Goal: Information Seeking & Learning: Check status

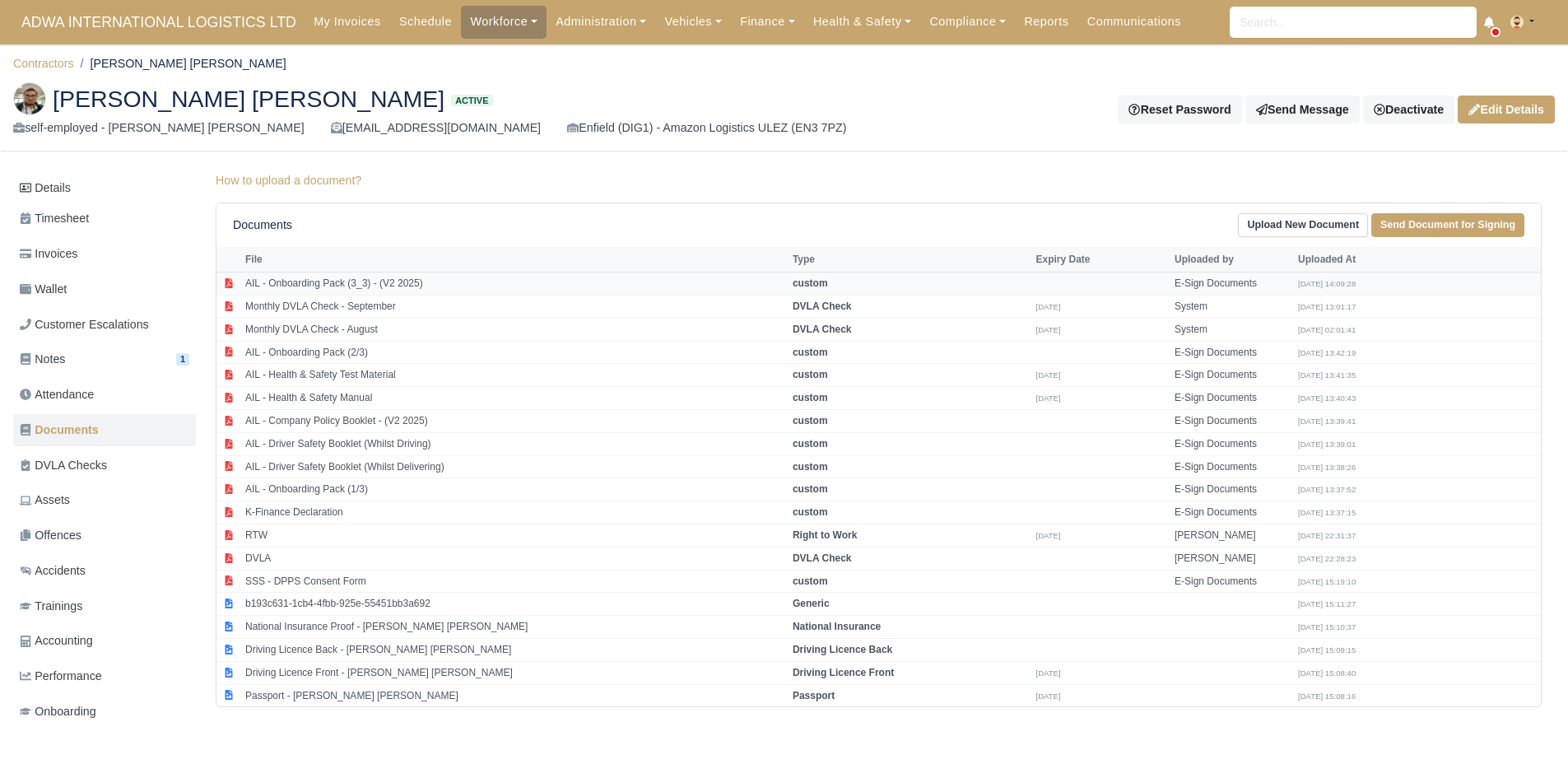
click at [673, 291] on td "AIL - Onboarding Pack (3_3) - (V2 2025)" at bounding box center [515, 284] width 548 height 23
select select "custom"
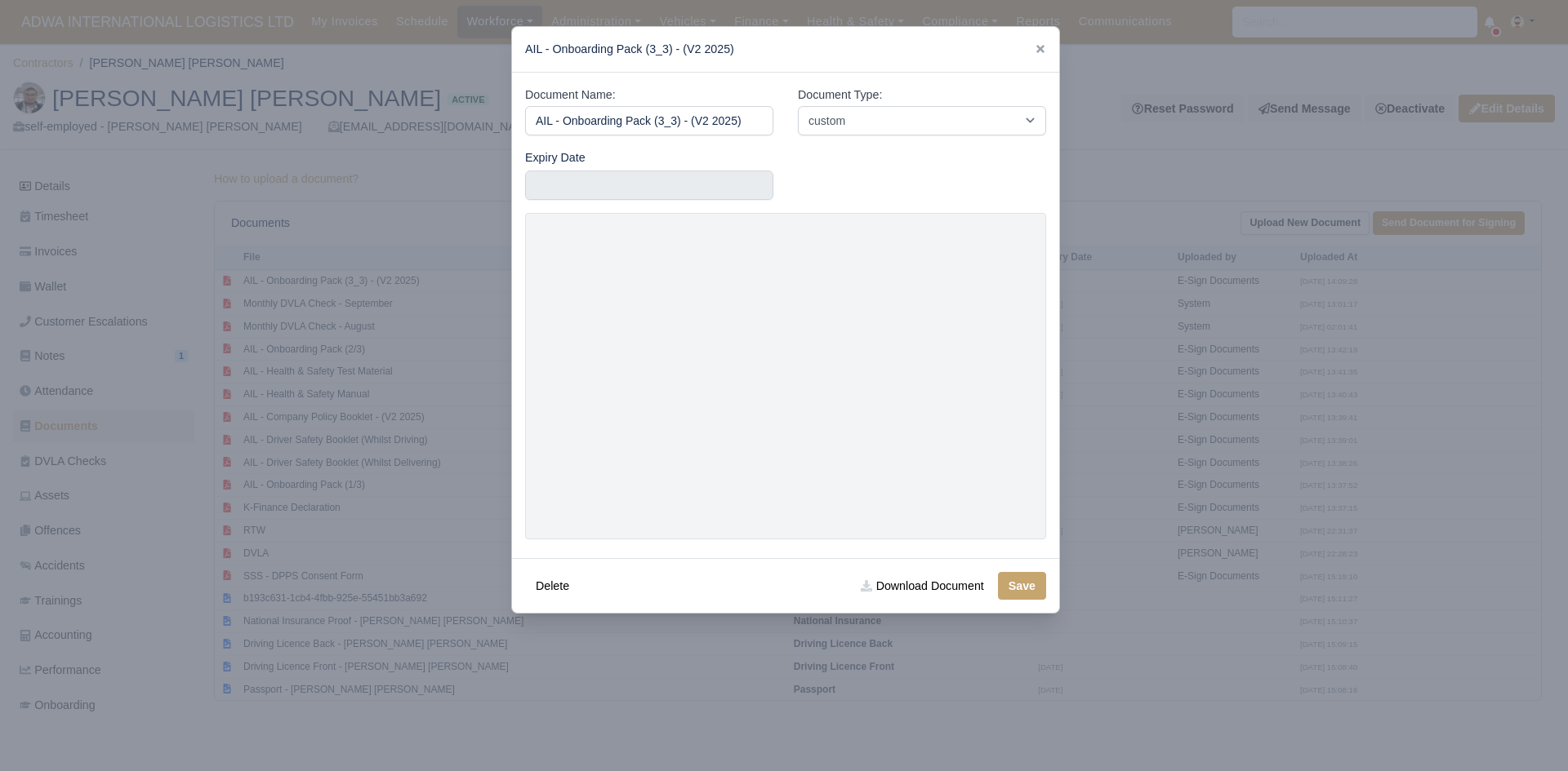
click at [1427, 381] on div at bounding box center [784, 386] width 1568 height 771
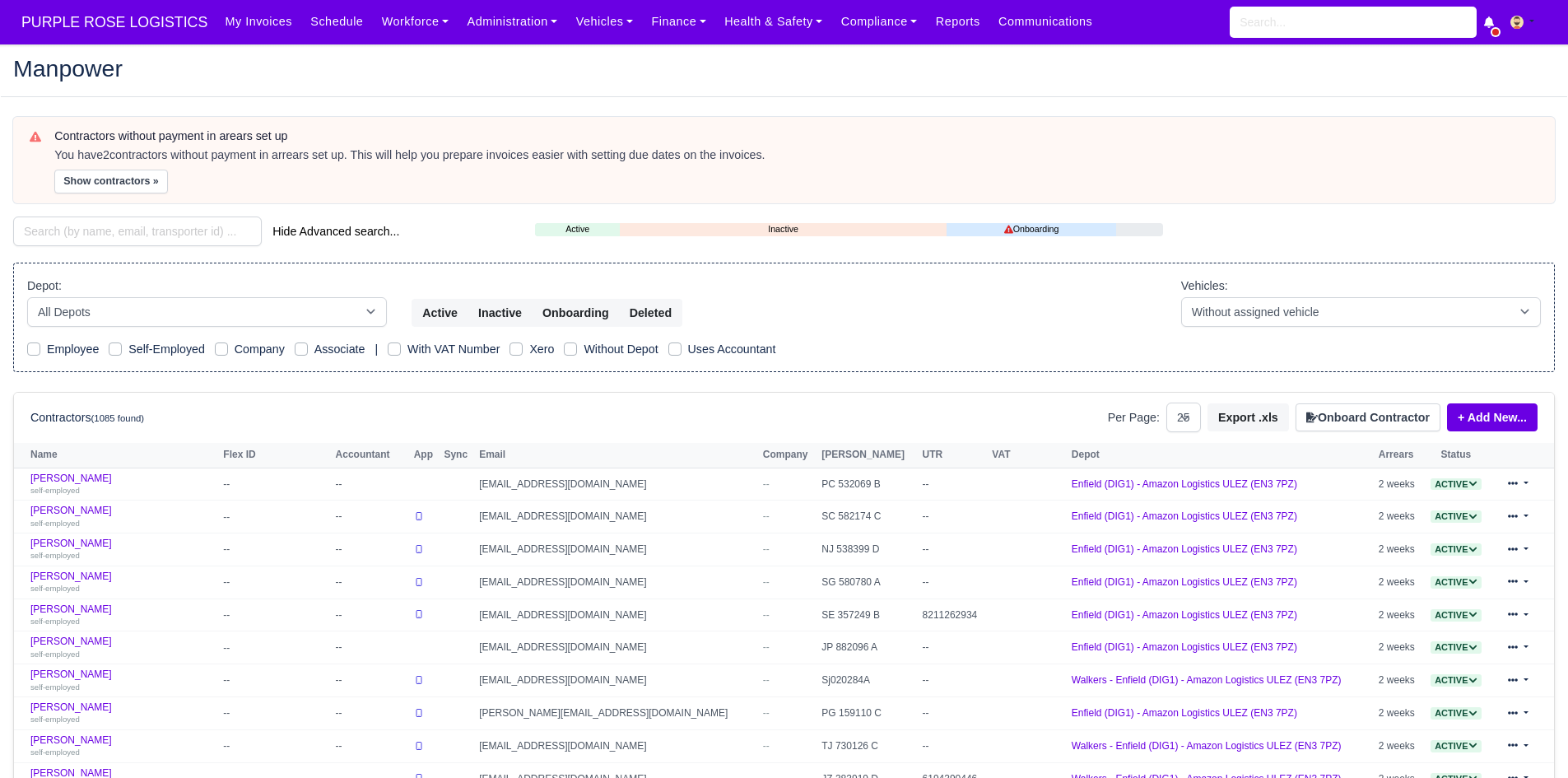
select select "25"
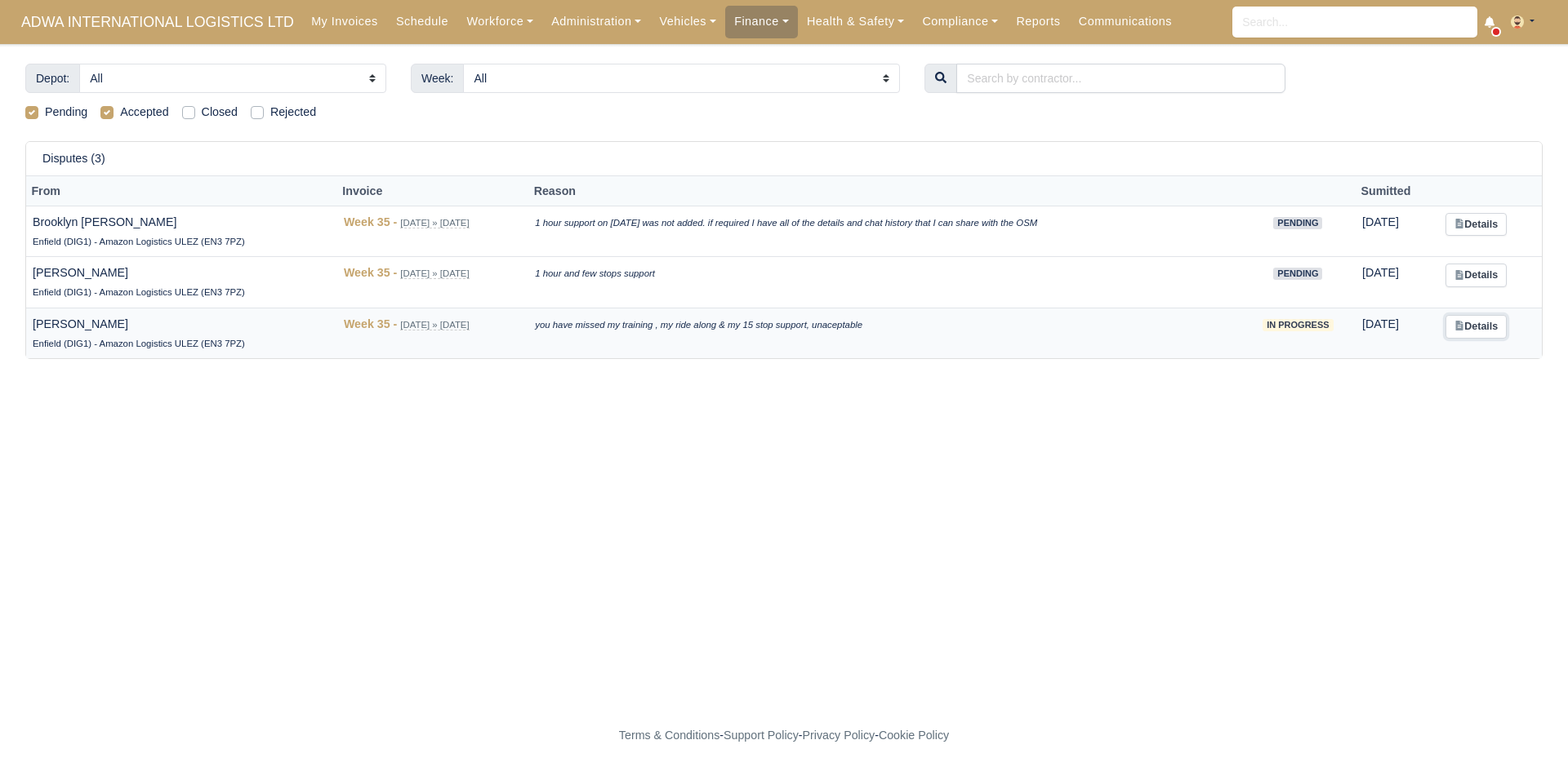
click at [1462, 330] on icon at bounding box center [1458, 326] width 7 height 10
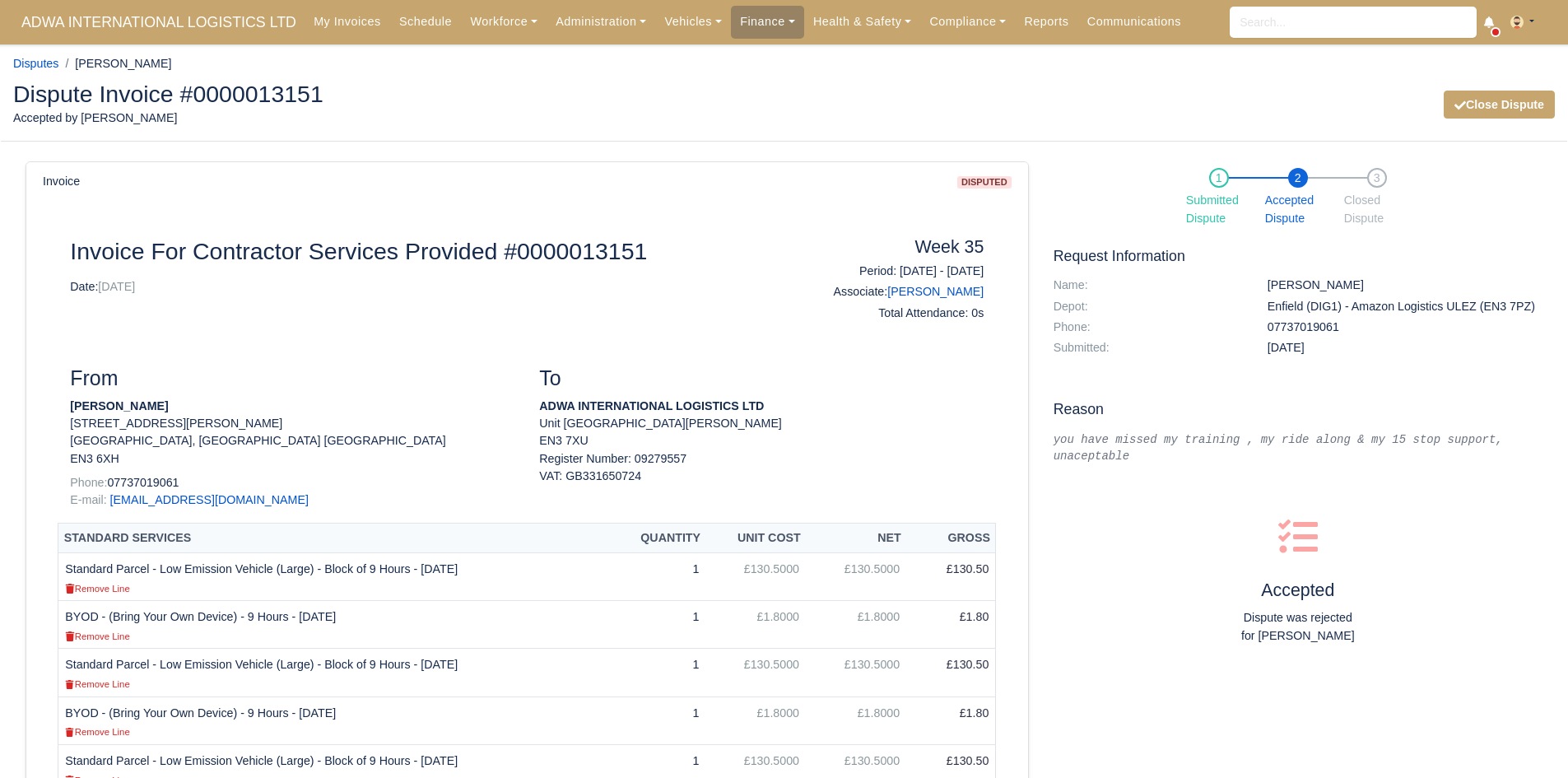
scroll to position [1, 0]
click at [100, 59] on li "[PERSON_NAME]" at bounding box center [114, 63] width 113 height 19
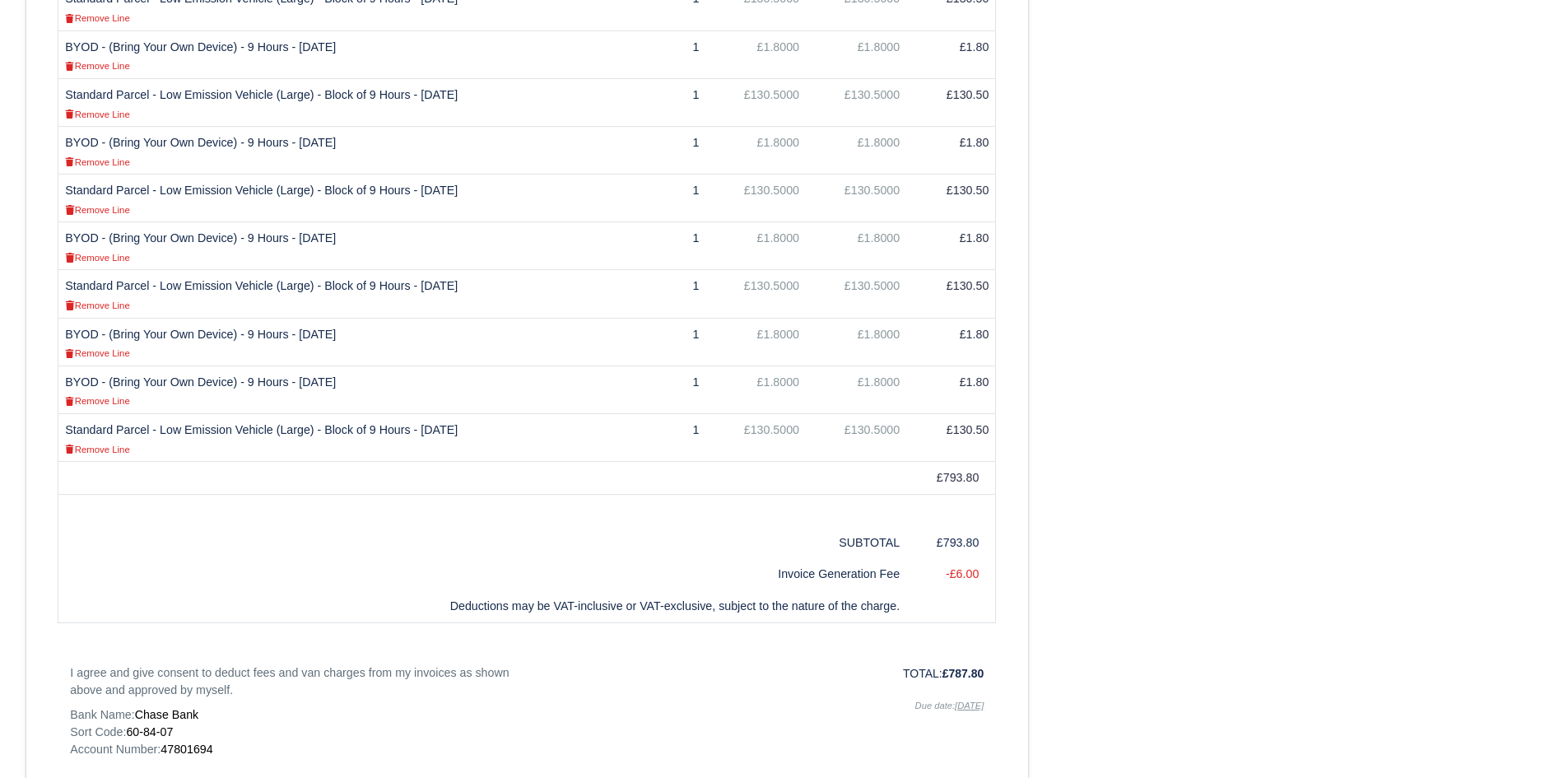
scroll to position [0, 0]
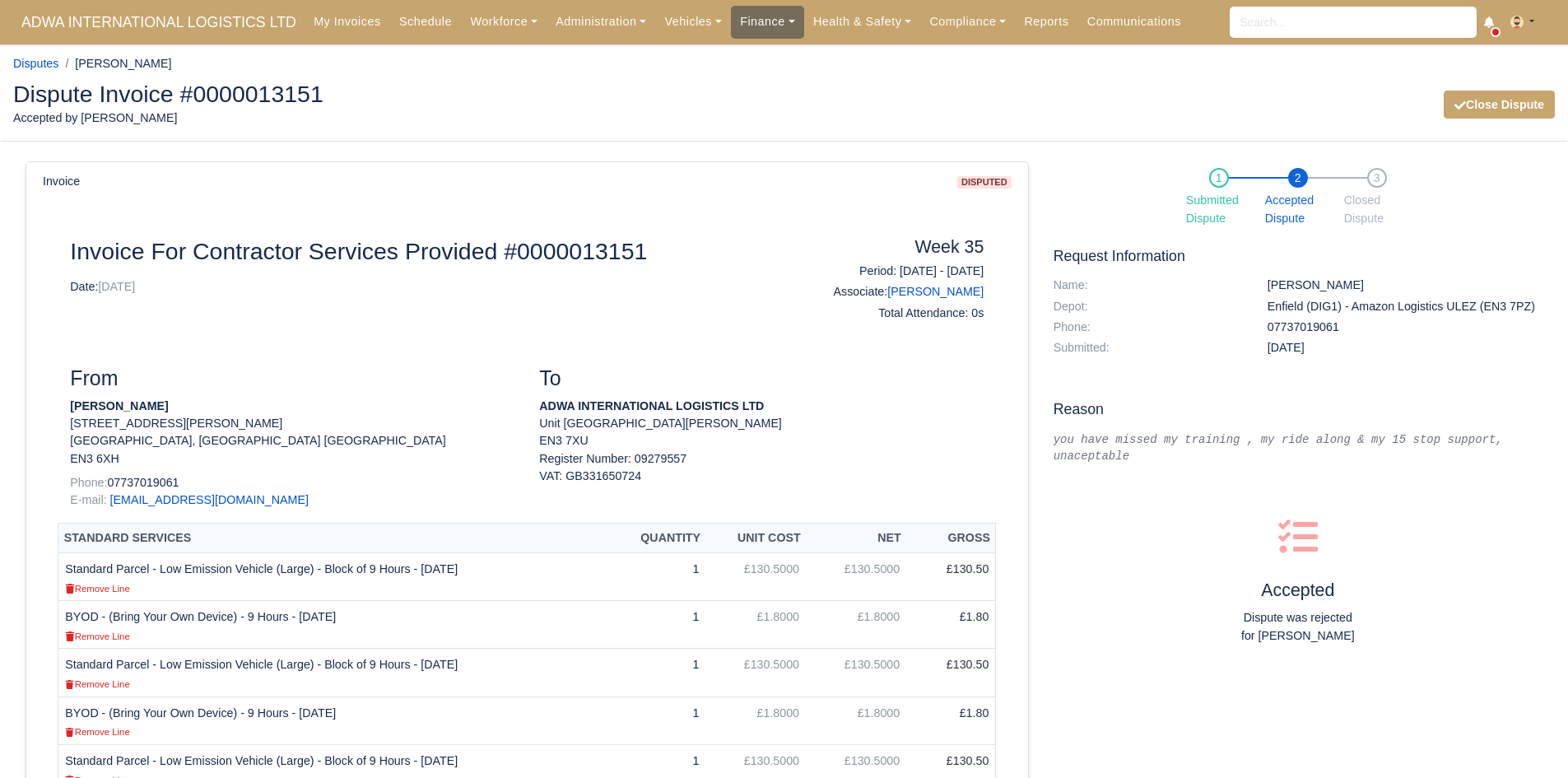
click at [737, 25] on link "Finance" at bounding box center [767, 22] width 73 height 32
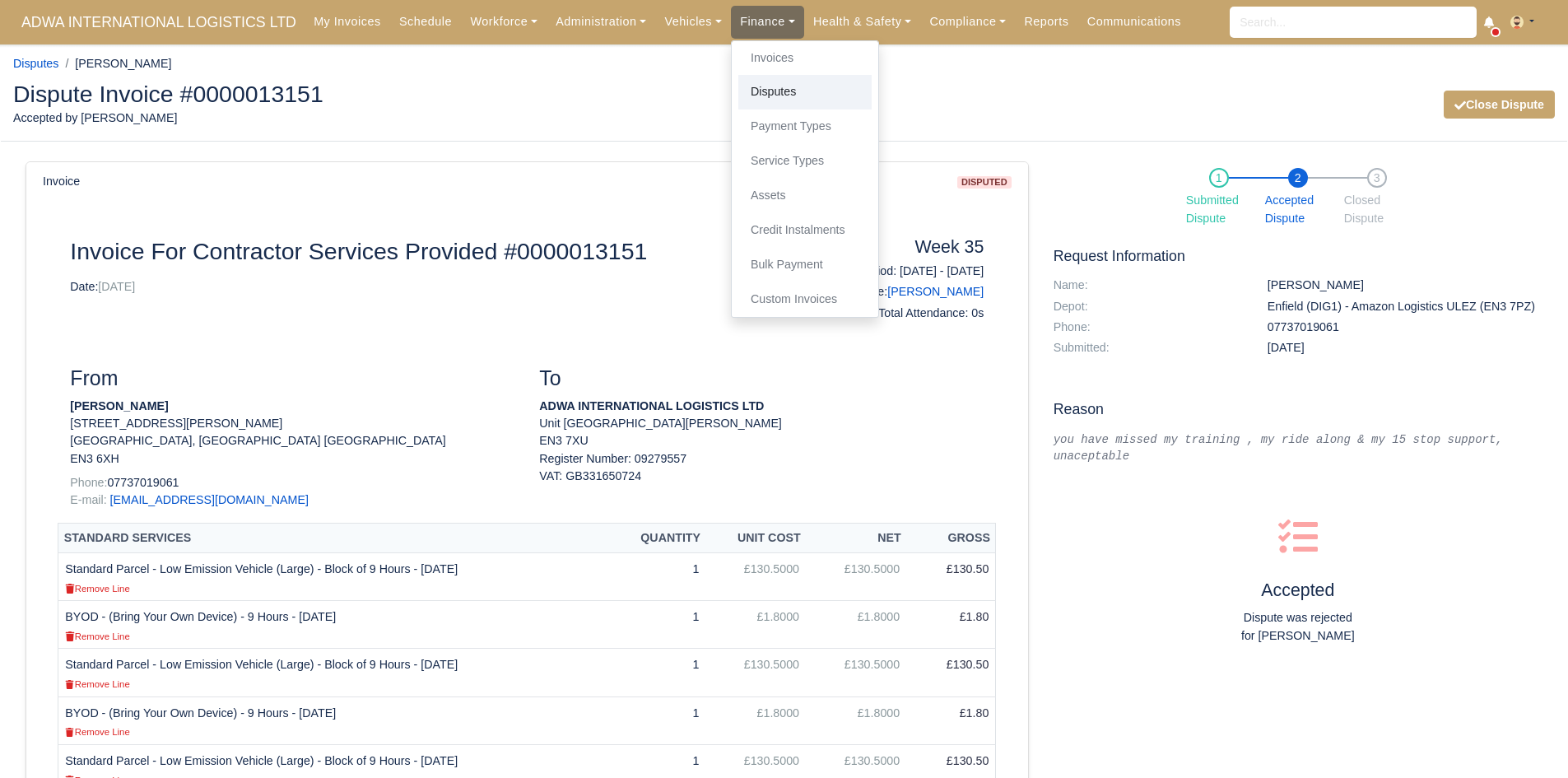
click at [744, 96] on link "Disputes" at bounding box center [804, 92] width 133 height 35
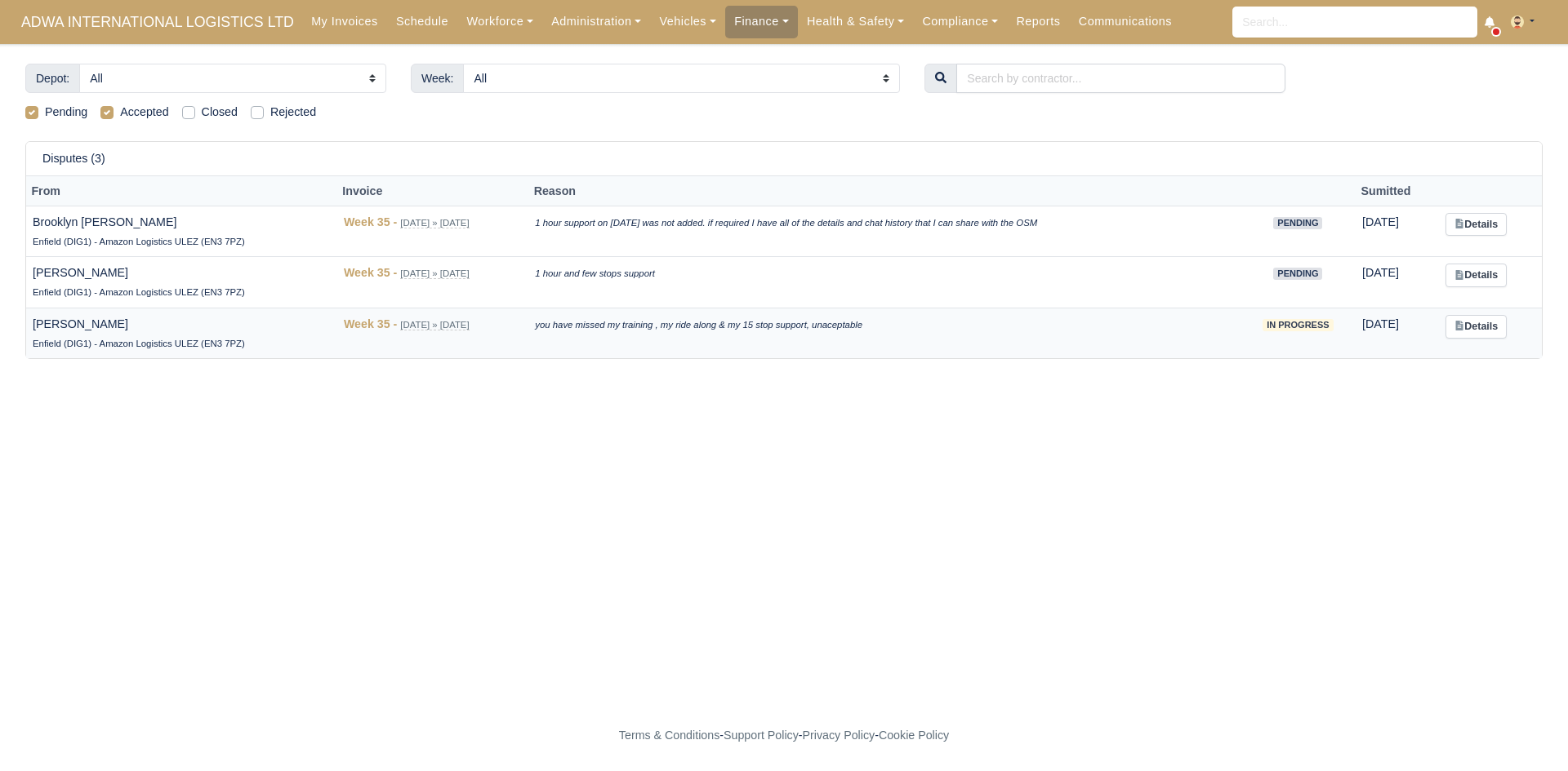
click at [105, 317] on td "Mehmet Kul Enfield (DIG1) - Amazon Logistics ULEZ (EN3 7PZ)" at bounding box center [181, 333] width 311 height 51
click at [77, 323] on td "Mehmet Kul Enfield (DIG1) - Amazon Logistics ULEZ (EN3 7PZ)" at bounding box center [181, 333] width 311 height 51
click at [400, 322] on small "Aug 24, 2025 » Aug 30, 2025" at bounding box center [434, 325] width 68 height 11
click at [115, 331] on td "Mehmet Kul Enfield (DIG1) - Amazon Logistics ULEZ (EN3 7PZ)" at bounding box center [181, 333] width 311 height 51
click at [1484, 331] on link "Details" at bounding box center [1476, 327] width 61 height 24
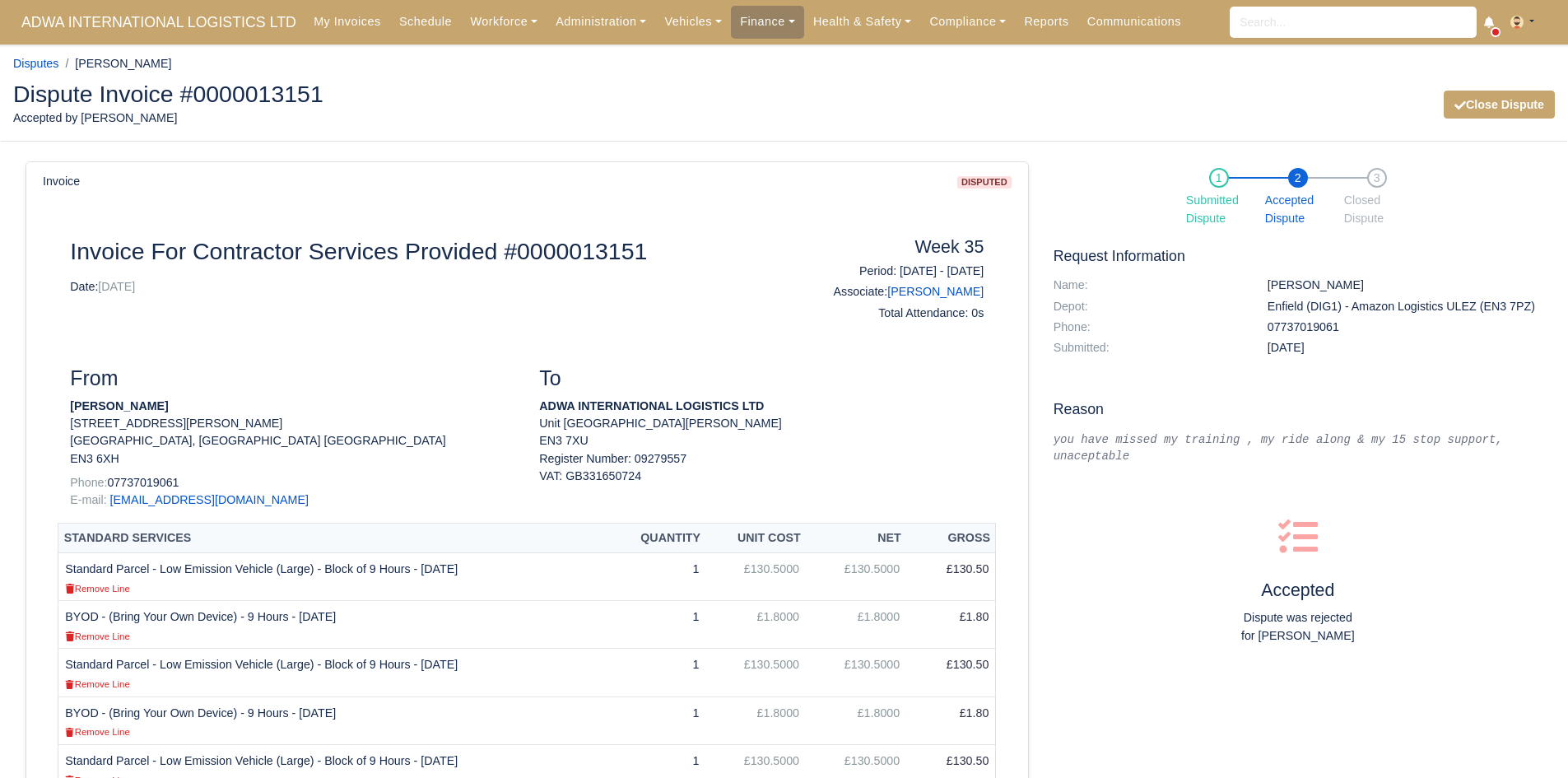
click at [127, 412] on strong "[PERSON_NAME]" at bounding box center [119, 406] width 98 height 13
click at [676, 396] on div "To ADWA INTERNATIONAL LOGISTICS LTD Unit 20 The Wenta Business Center EN3 7XU R…" at bounding box center [762, 445] width 470 height 157
click at [968, 292] on link "[PERSON_NAME]" at bounding box center [935, 291] width 96 height 13
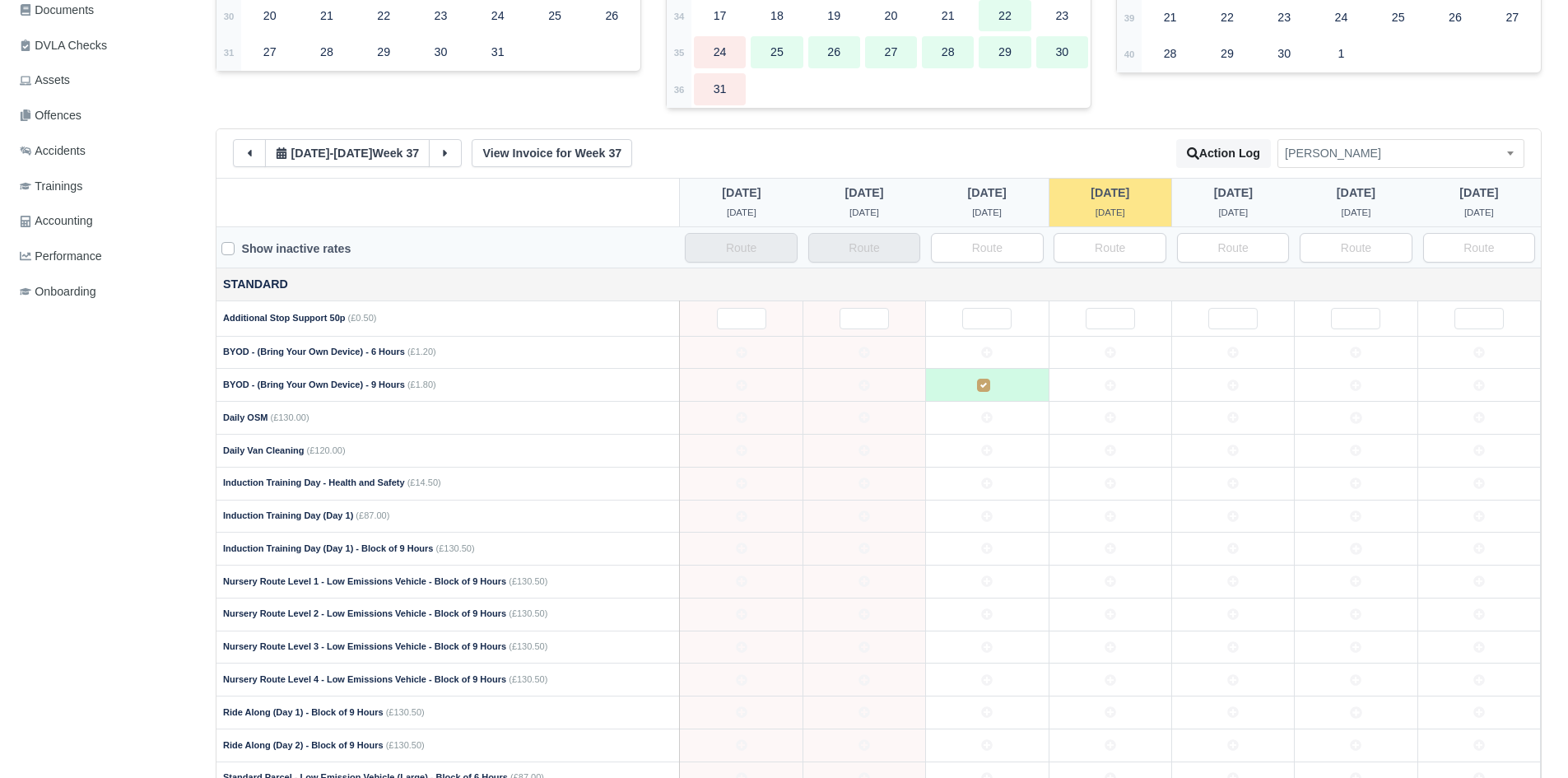
scroll to position [421, 0]
click at [255, 158] on icon at bounding box center [250, 153] width 12 height 12
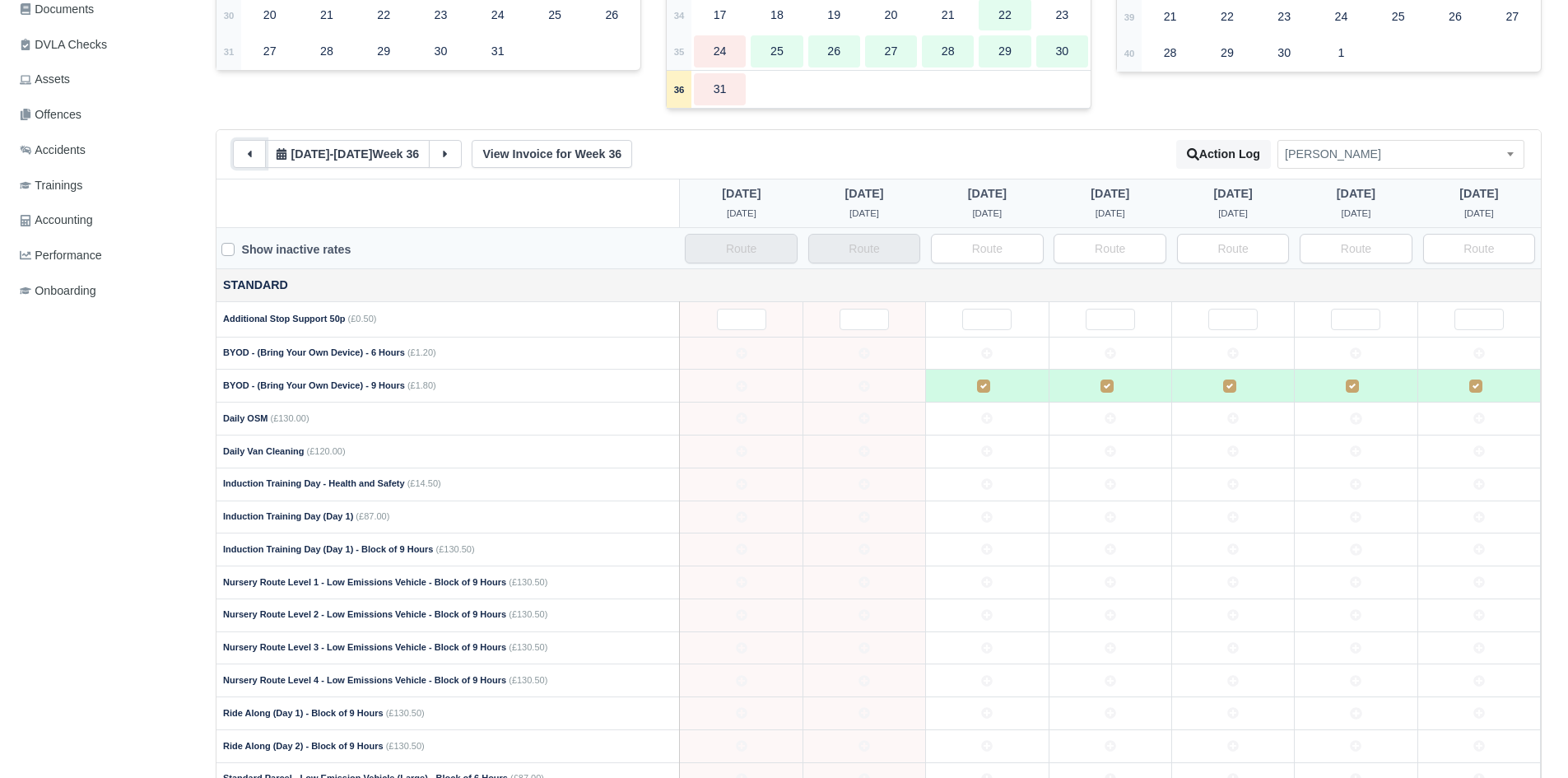
click at [255, 160] on icon at bounding box center [250, 154] width 12 height 12
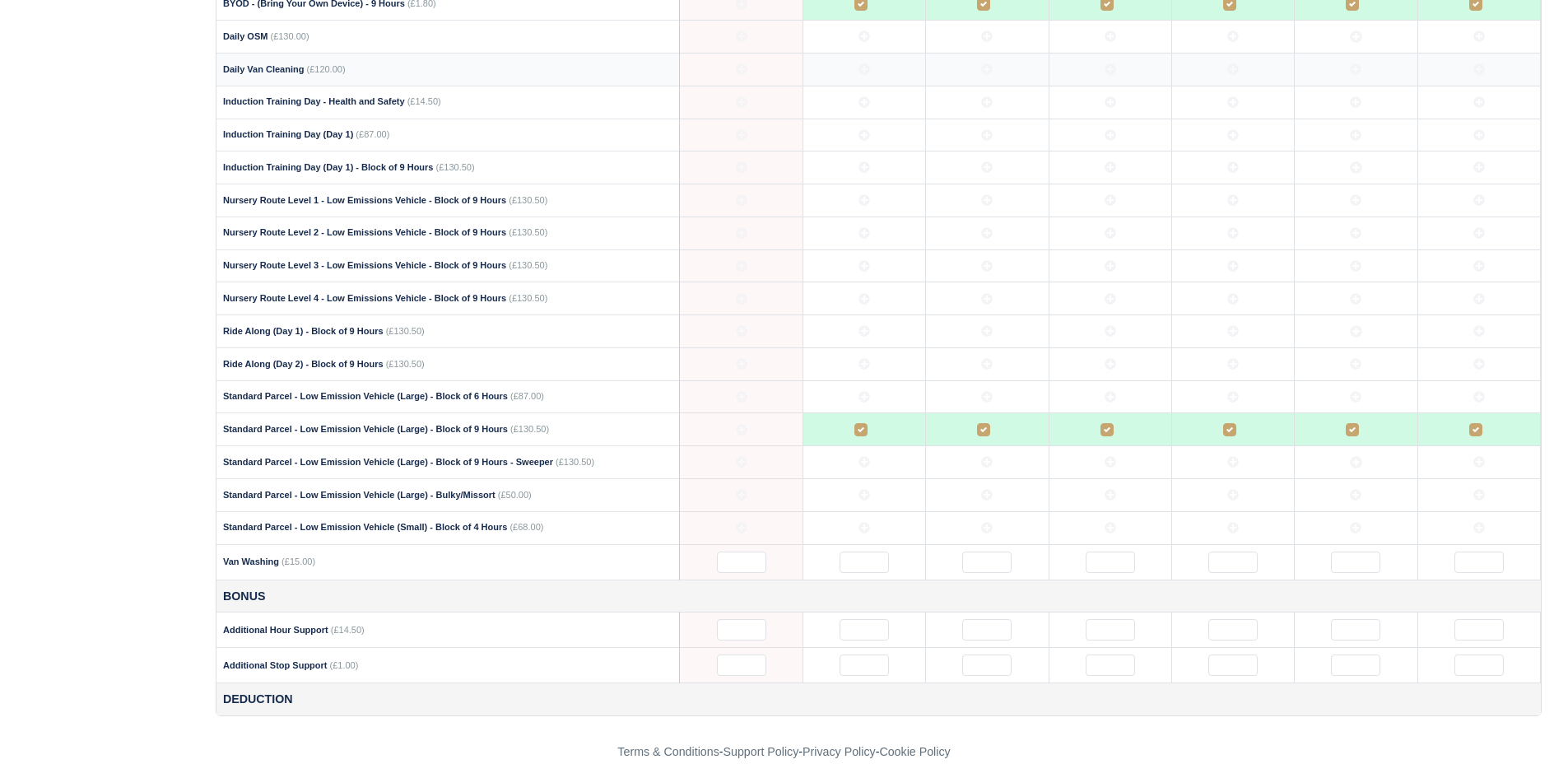
scroll to position [815, 0]
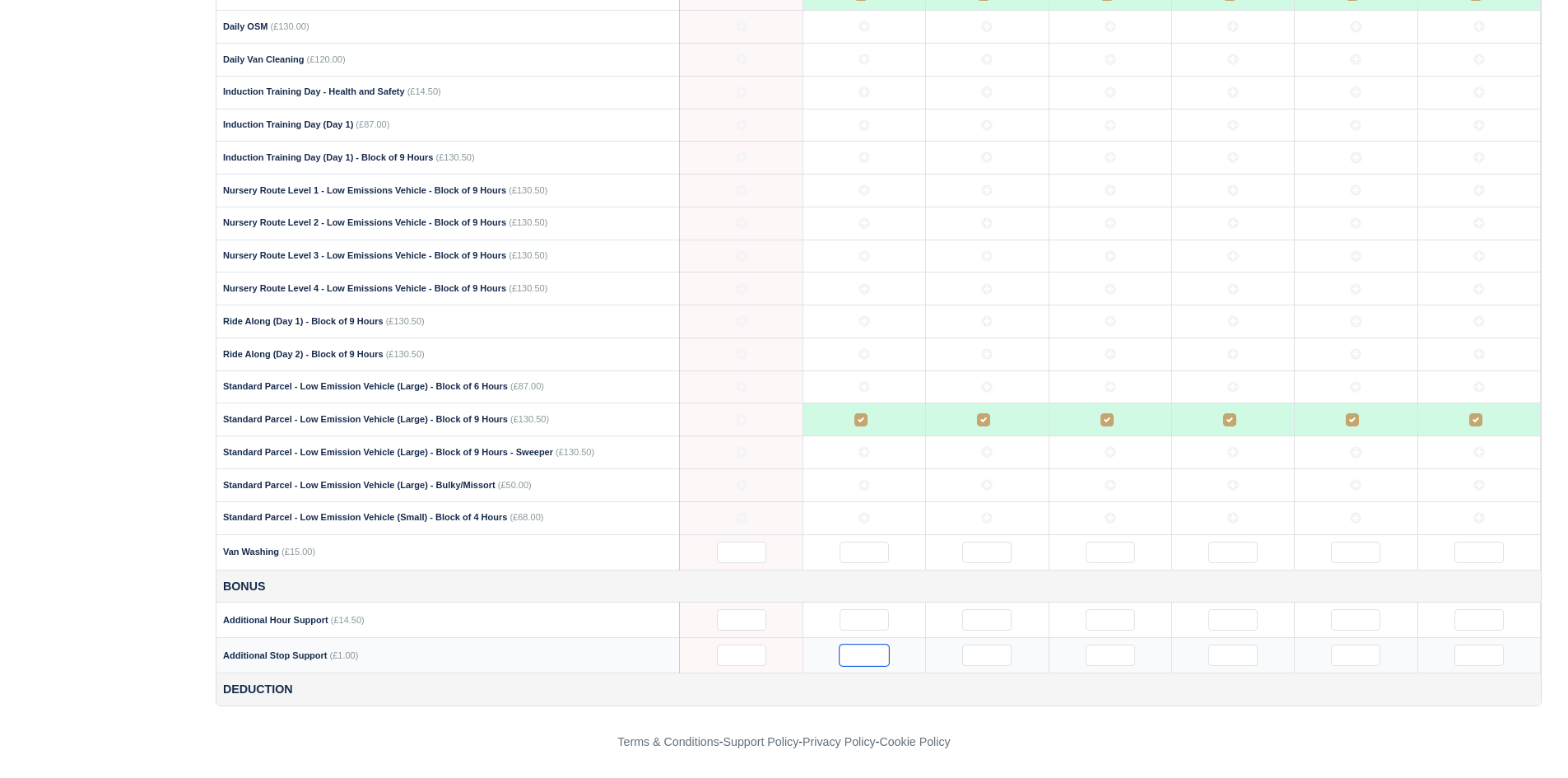
click at [876, 652] on input "text" at bounding box center [863, 655] width 49 height 21
type input "12"
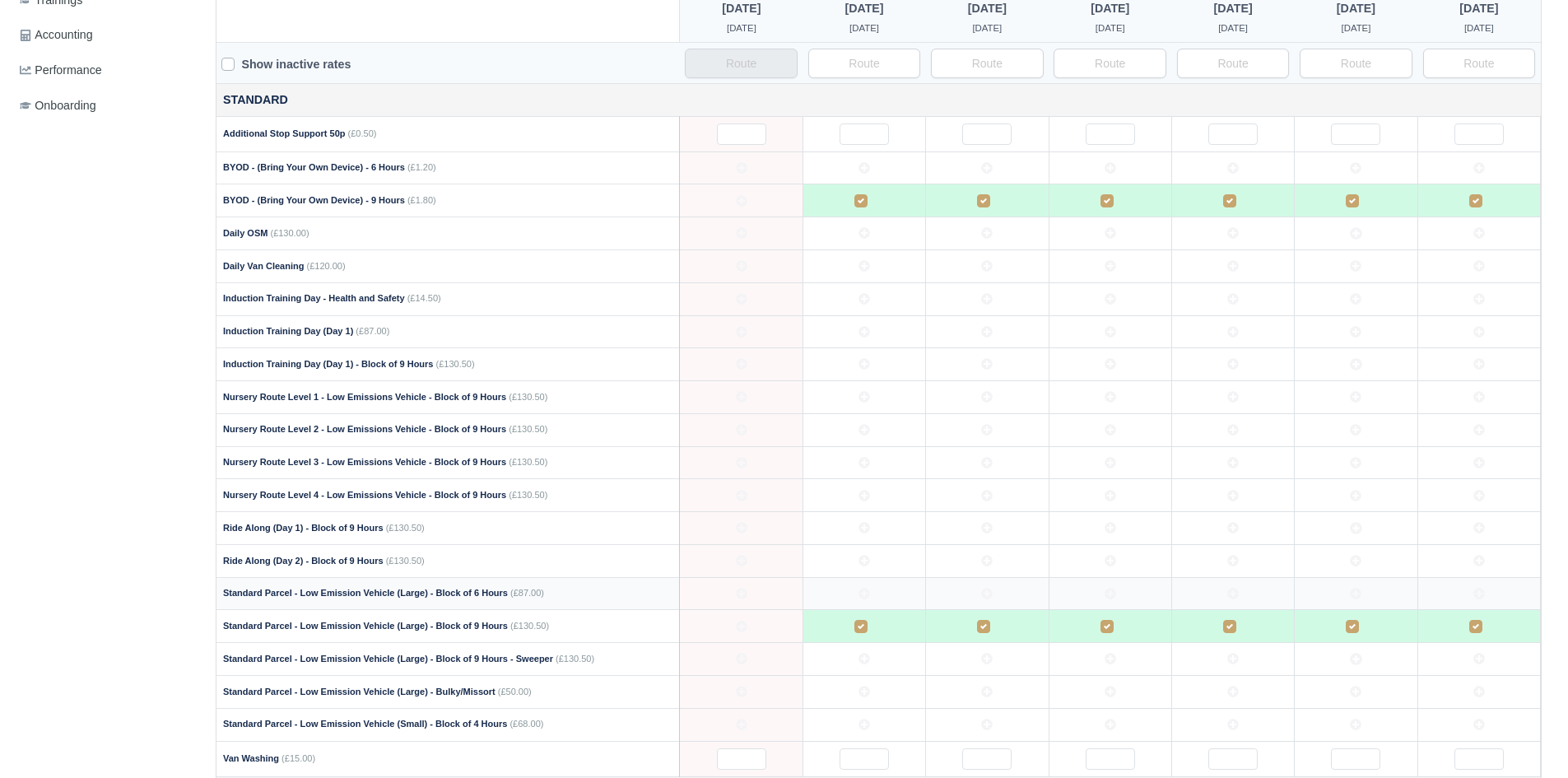
scroll to position [605, 0]
click at [863, 365] on icon at bounding box center [864, 365] width 12 height 12
click at [865, 302] on icon at bounding box center [864, 300] width 12 height 12
click at [848, 539] on td at bounding box center [863, 529] width 123 height 33
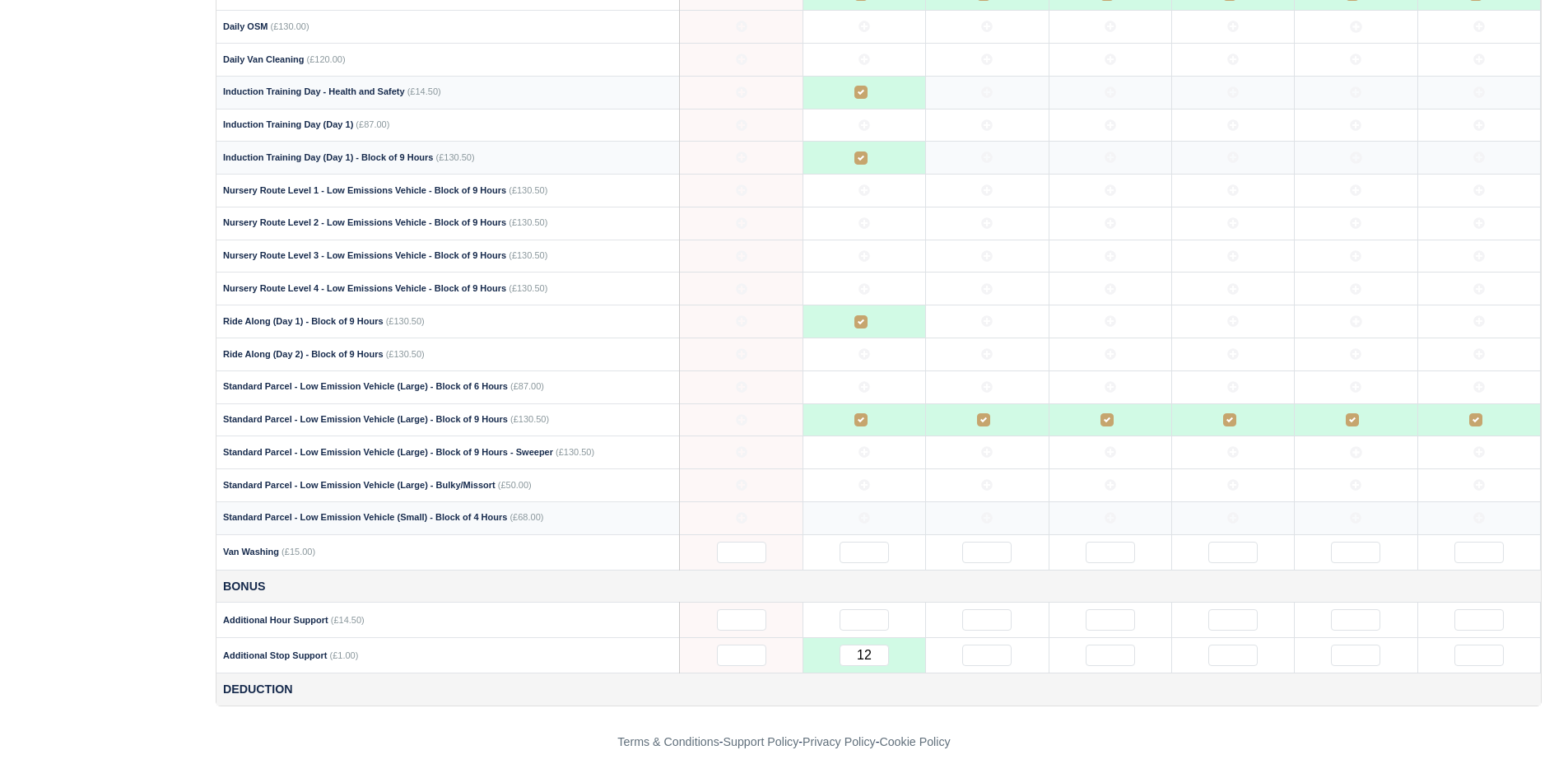
scroll to position [0, 0]
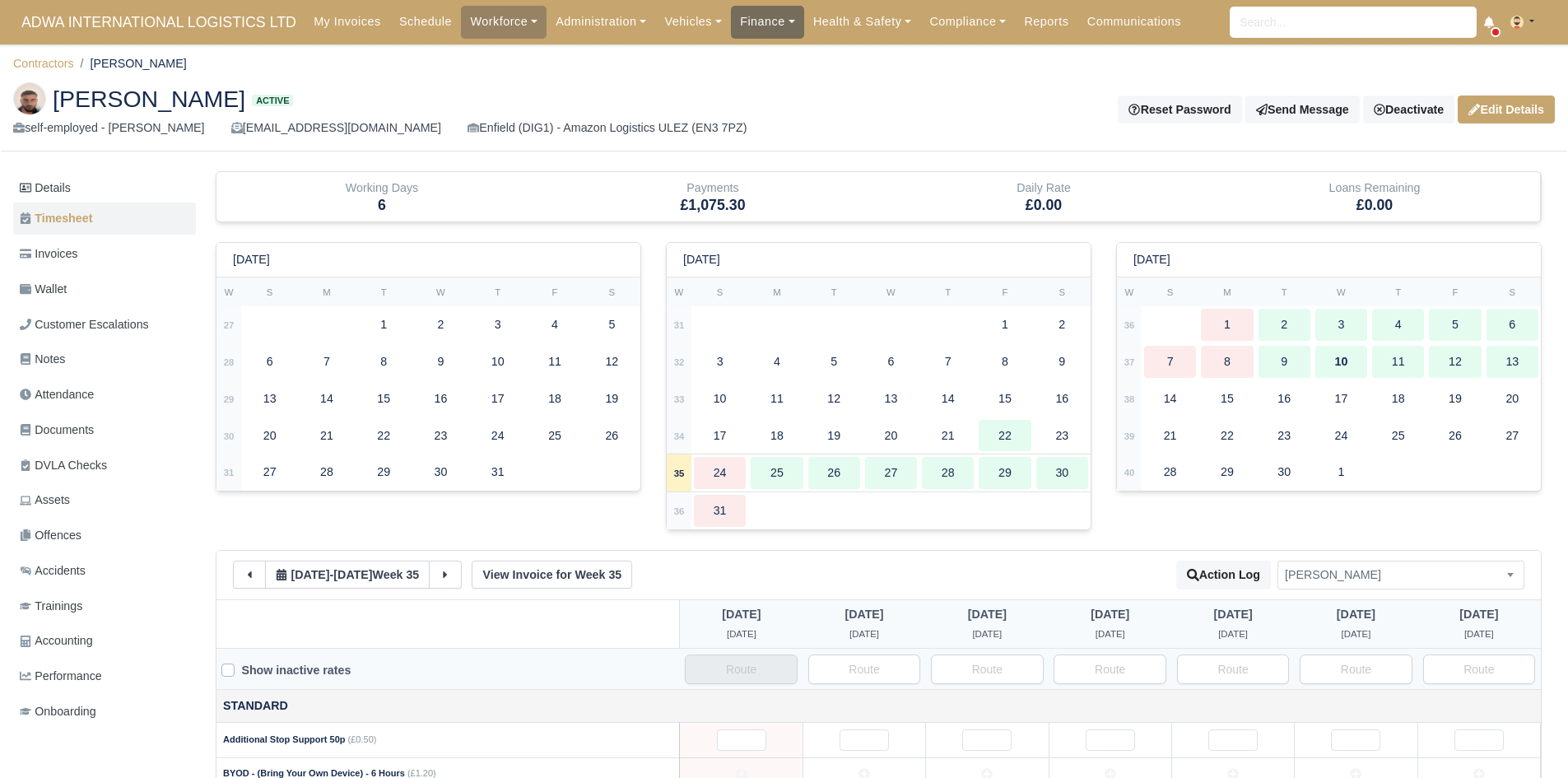
click at [742, 17] on link "Finance" at bounding box center [767, 22] width 73 height 32
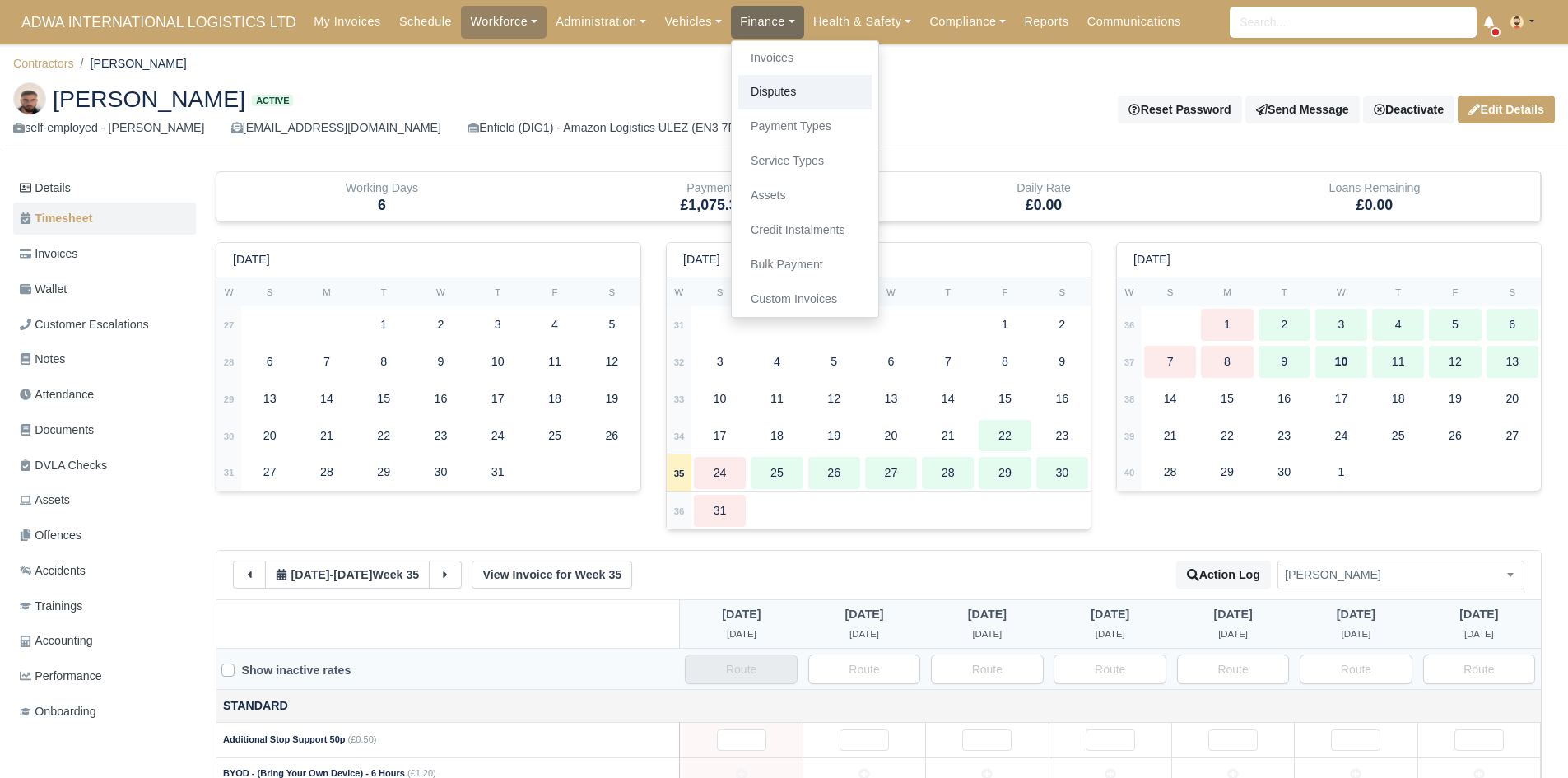
click at [757, 91] on link "Disputes" at bounding box center [804, 92] width 133 height 35
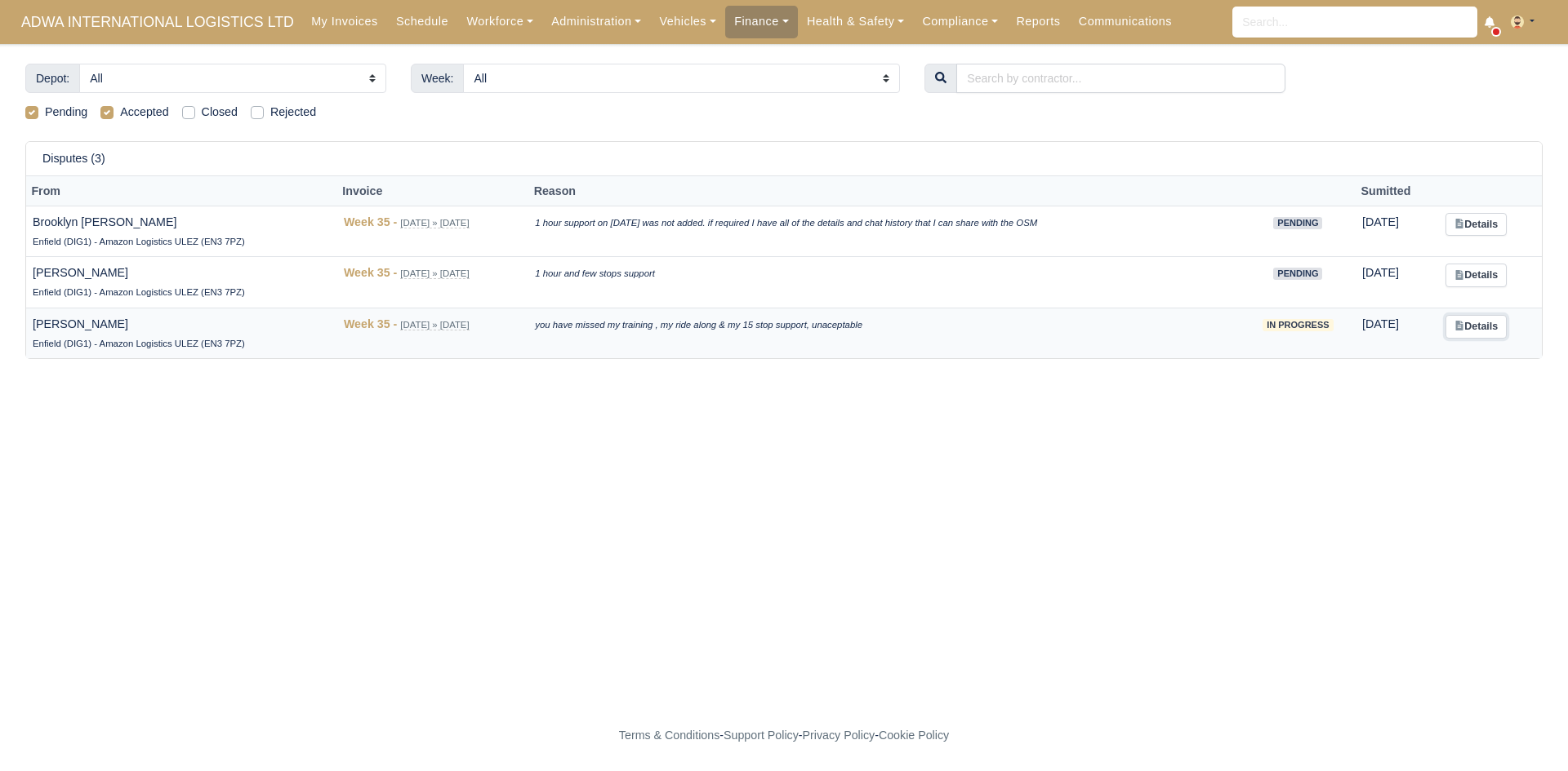
click at [1457, 327] on link "Details" at bounding box center [1476, 327] width 61 height 24
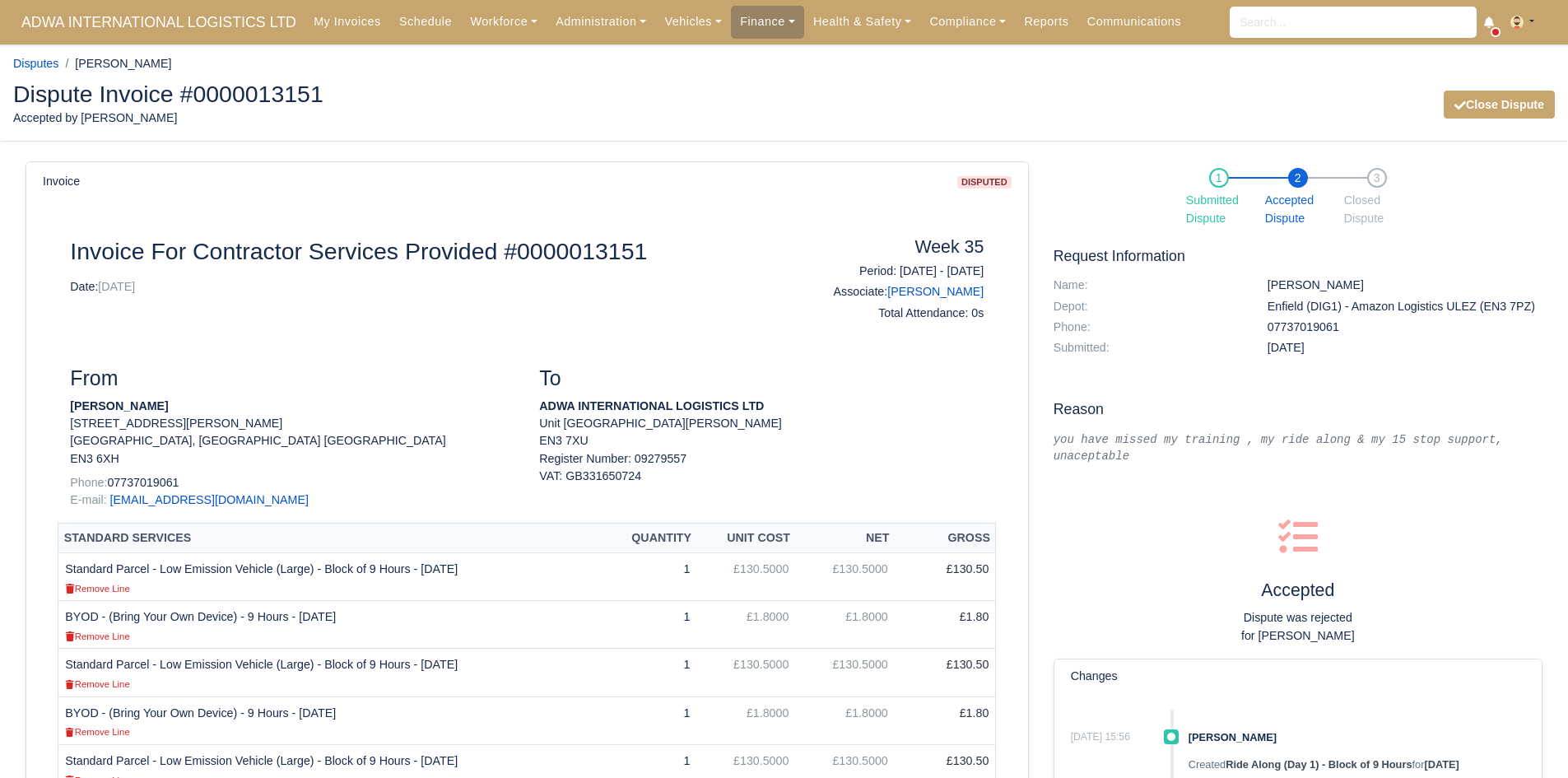
click at [1465, 121] on div "Dispute Invoice #0000013151 Accepted by [PERSON_NAME] Close Dispute" at bounding box center [784, 105] width 1567 height 72
click at [1480, 105] on button "Close Dispute" at bounding box center [1499, 105] width 111 height 28
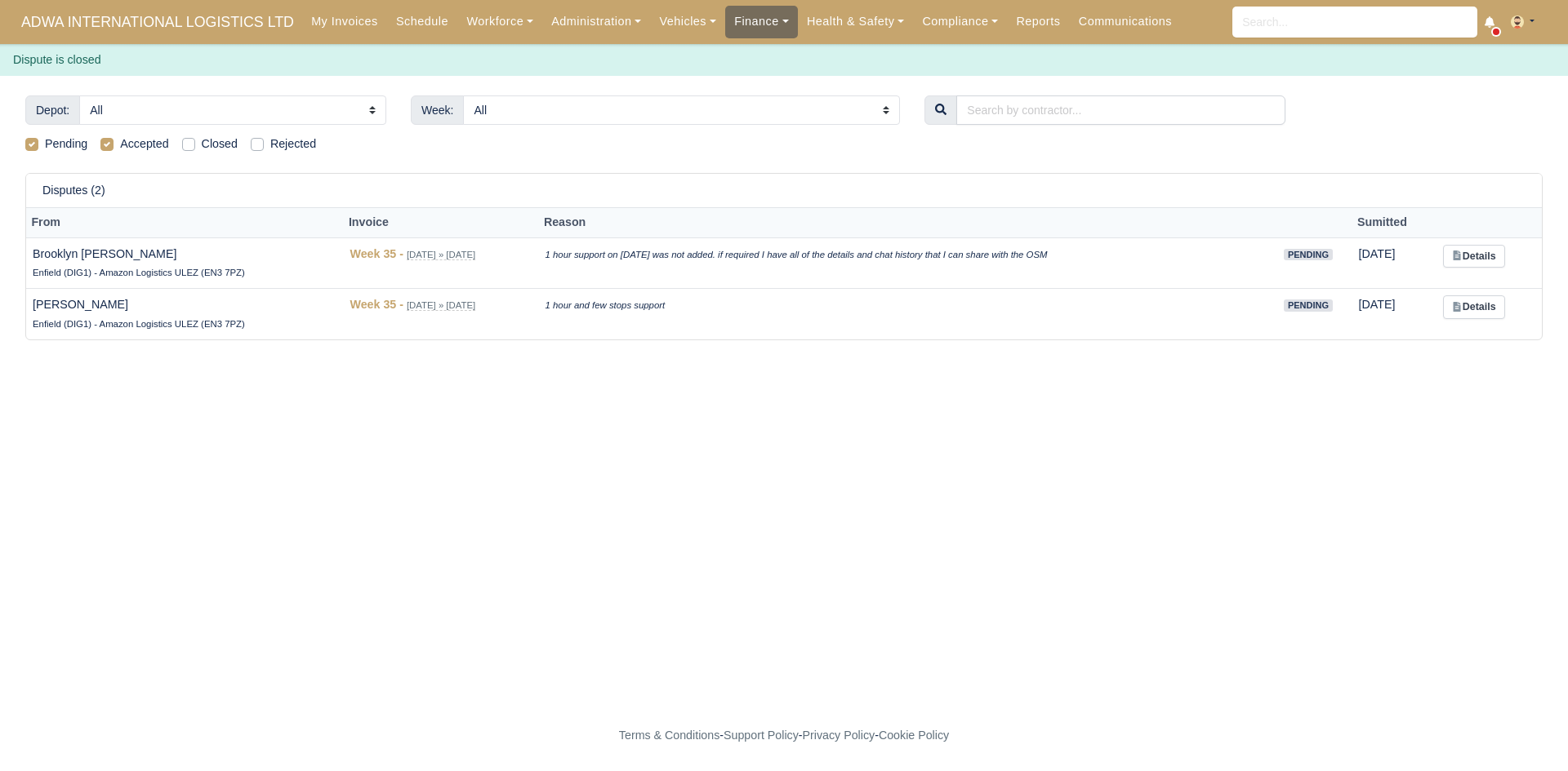
click at [747, 12] on link "Finance" at bounding box center [760, 22] width 72 height 32
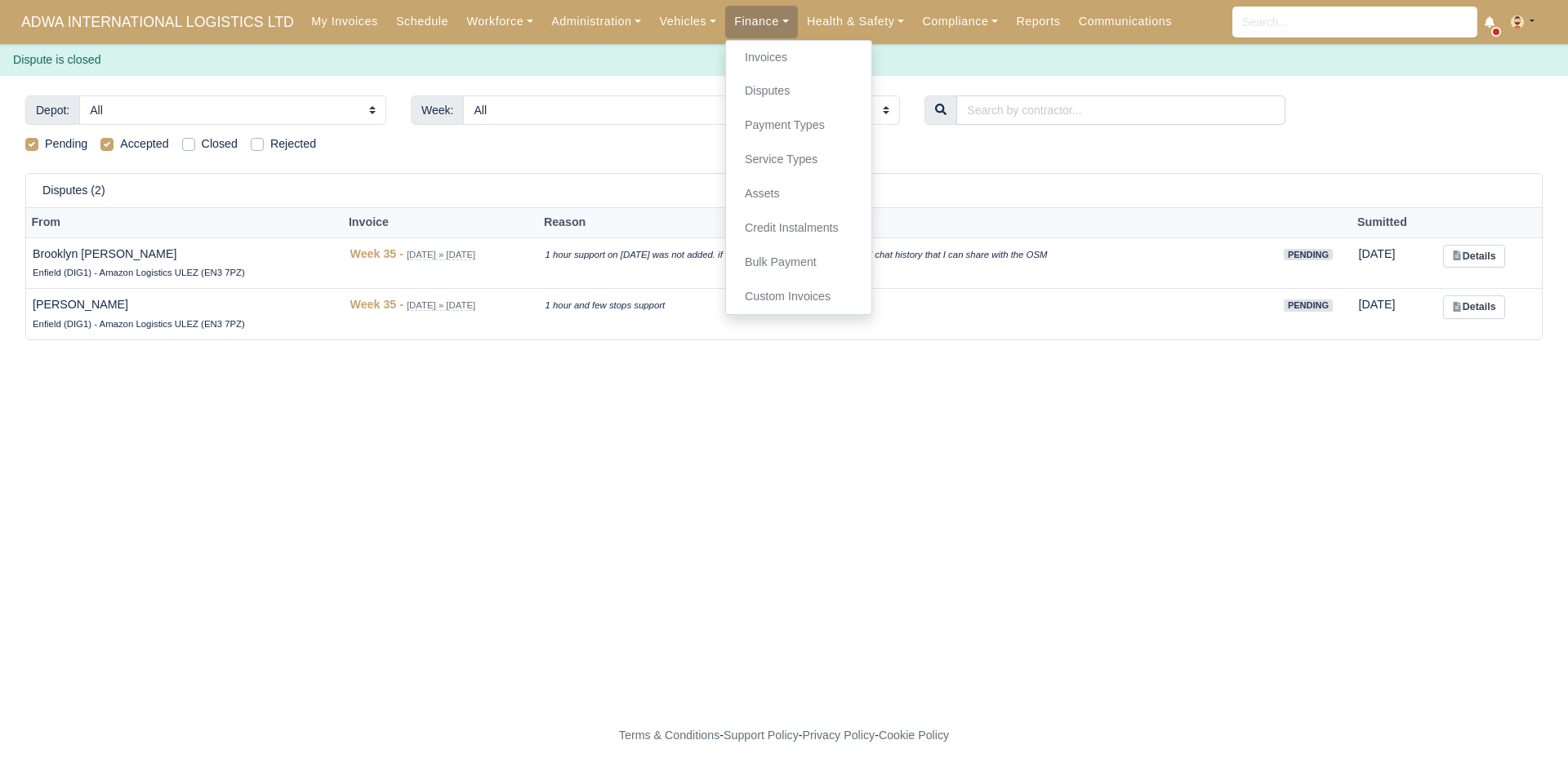
click at [1005, 196] on div "Disputes (2)" at bounding box center [784, 190] width 1483 height 14
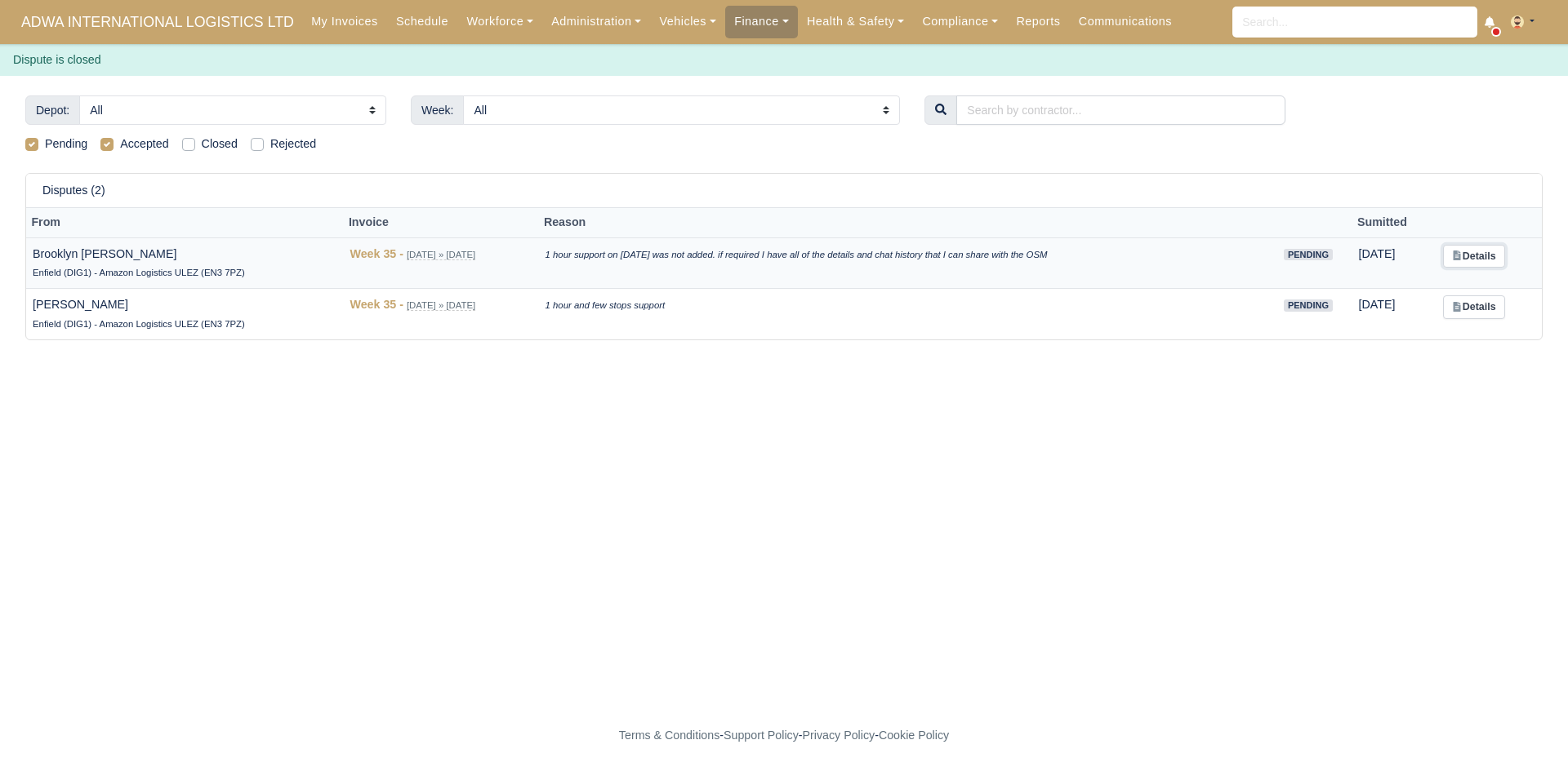
click at [1469, 257] on link "Details" at bounding box center [1474, 257] width 61 height 24
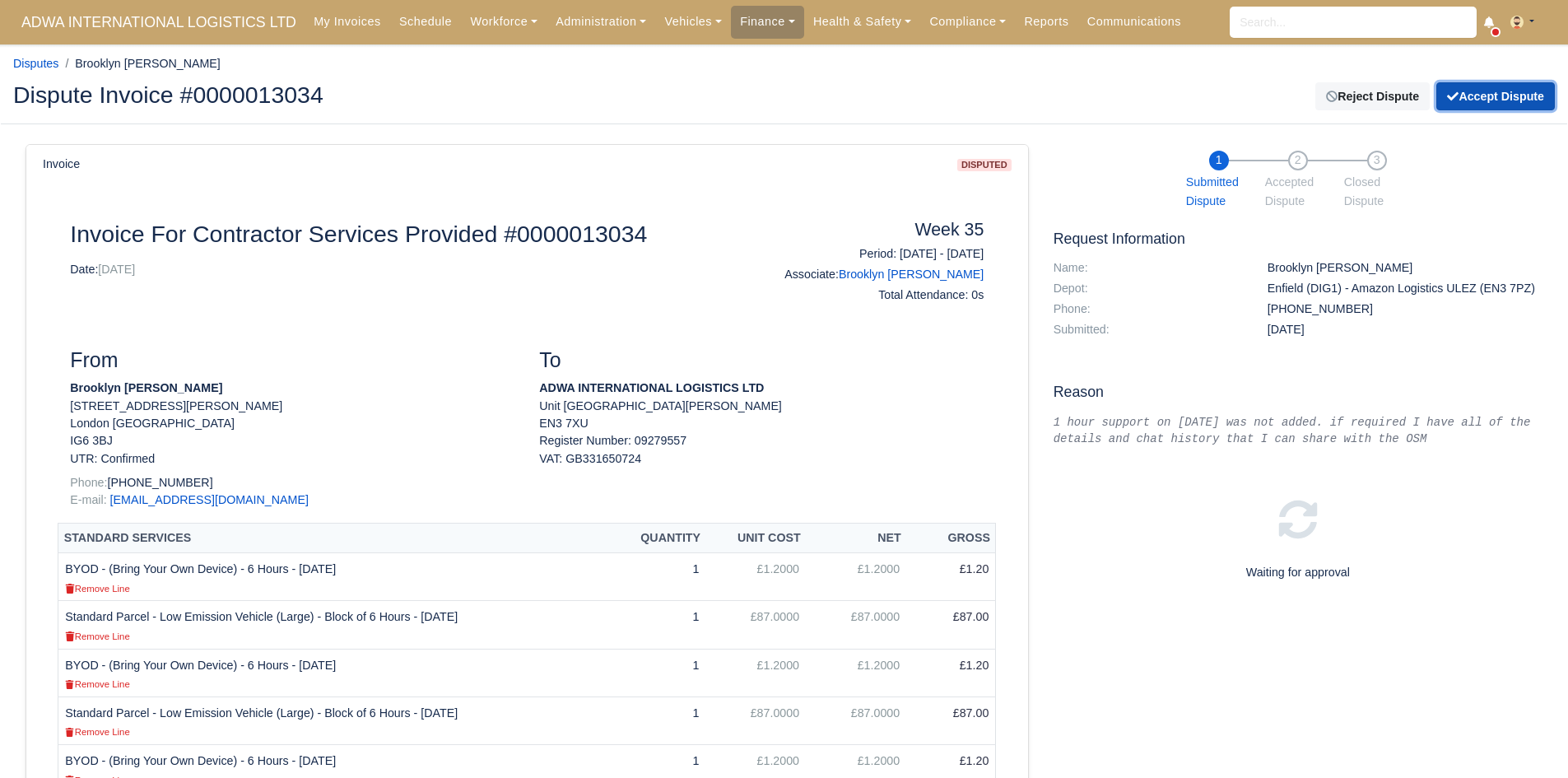
click at [1480, 92] on button "Accept Dispute" at bounding box center [1495, 96] width 119 height 28
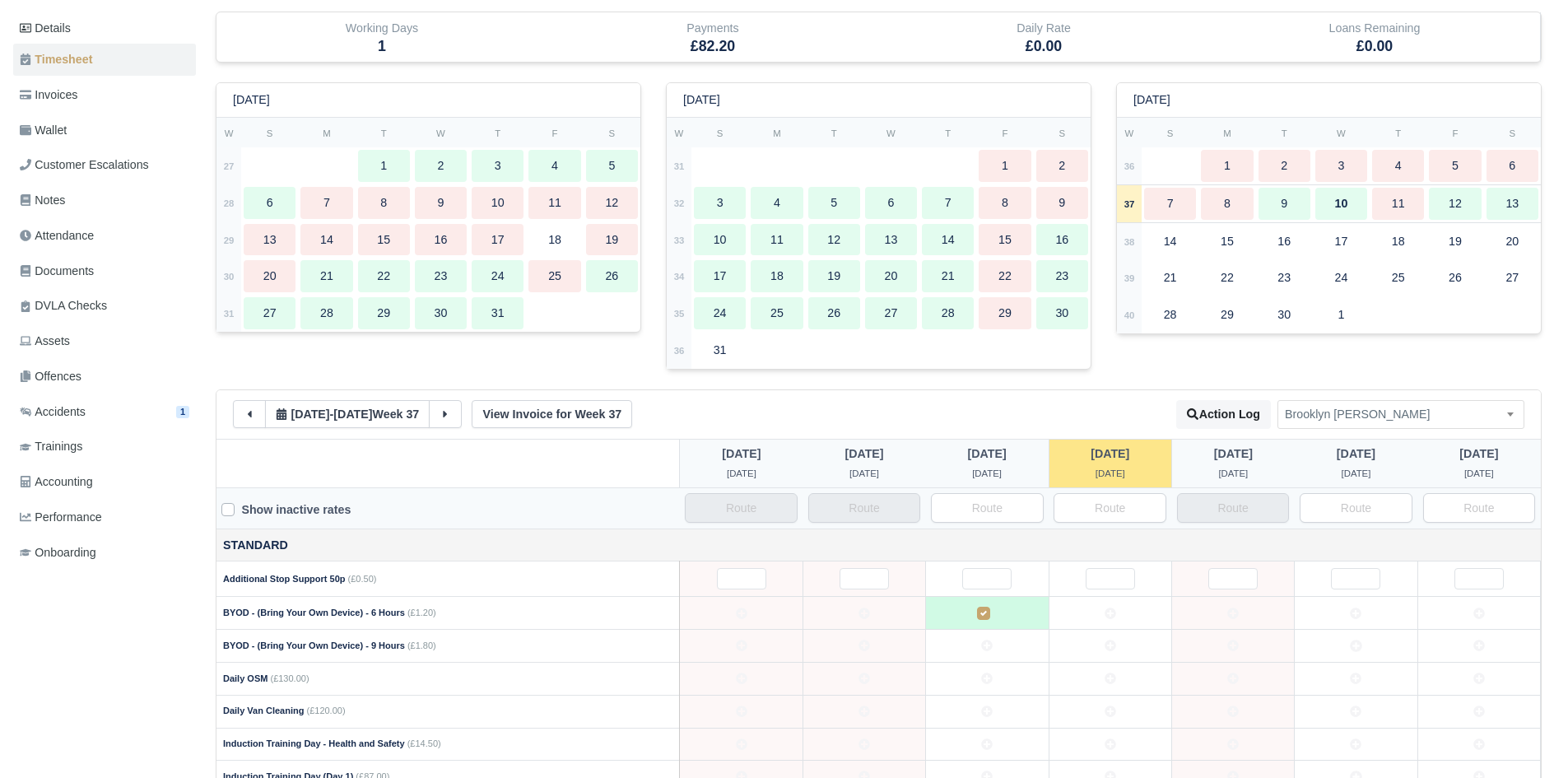
scroll to position [191, 0]
click at [253, 423] on button at bounding box center [249, 414] width 33 height 28
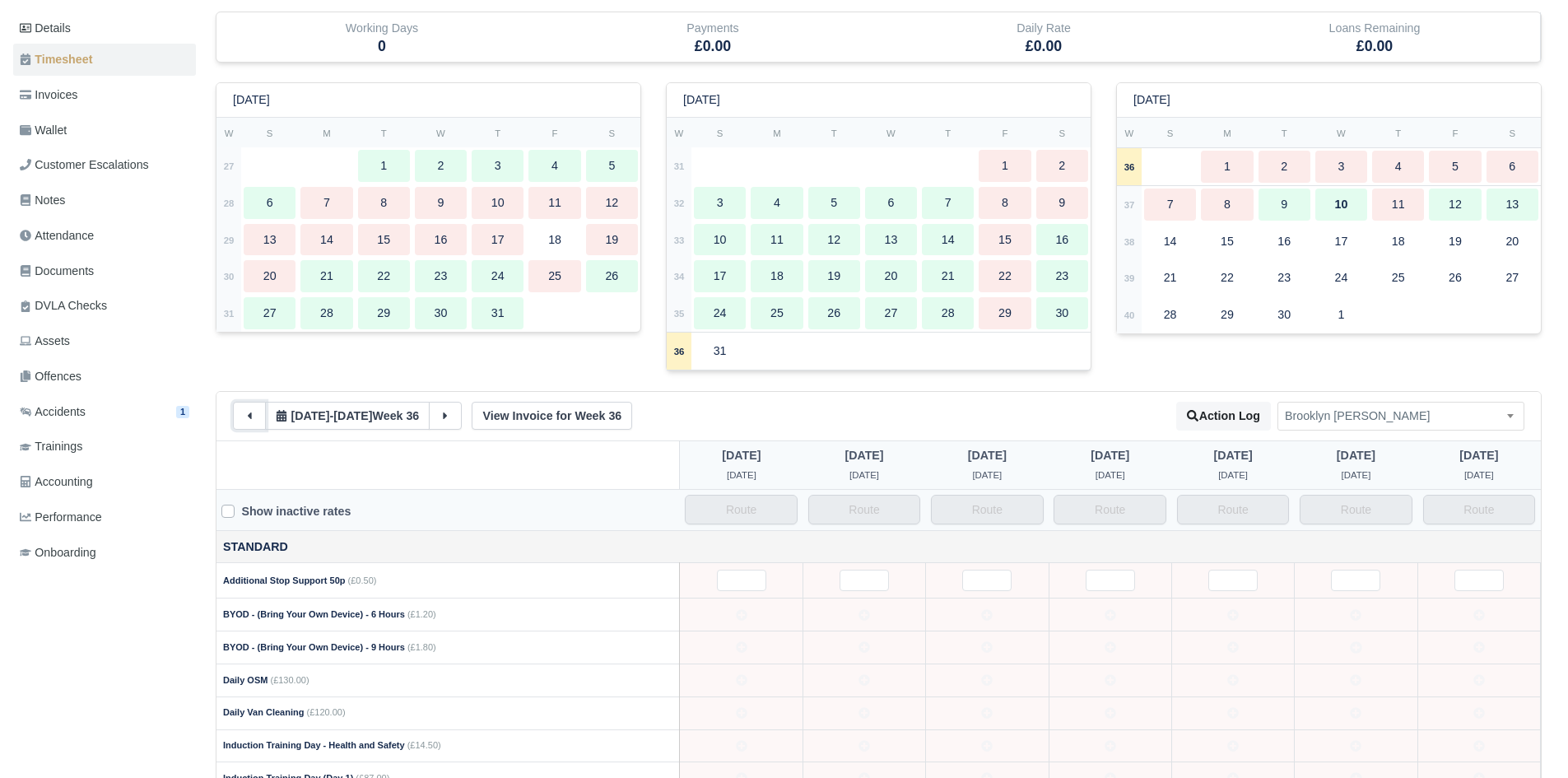
click at [253, 422] on icon at bounding box center [250, 416] width 12 height 12
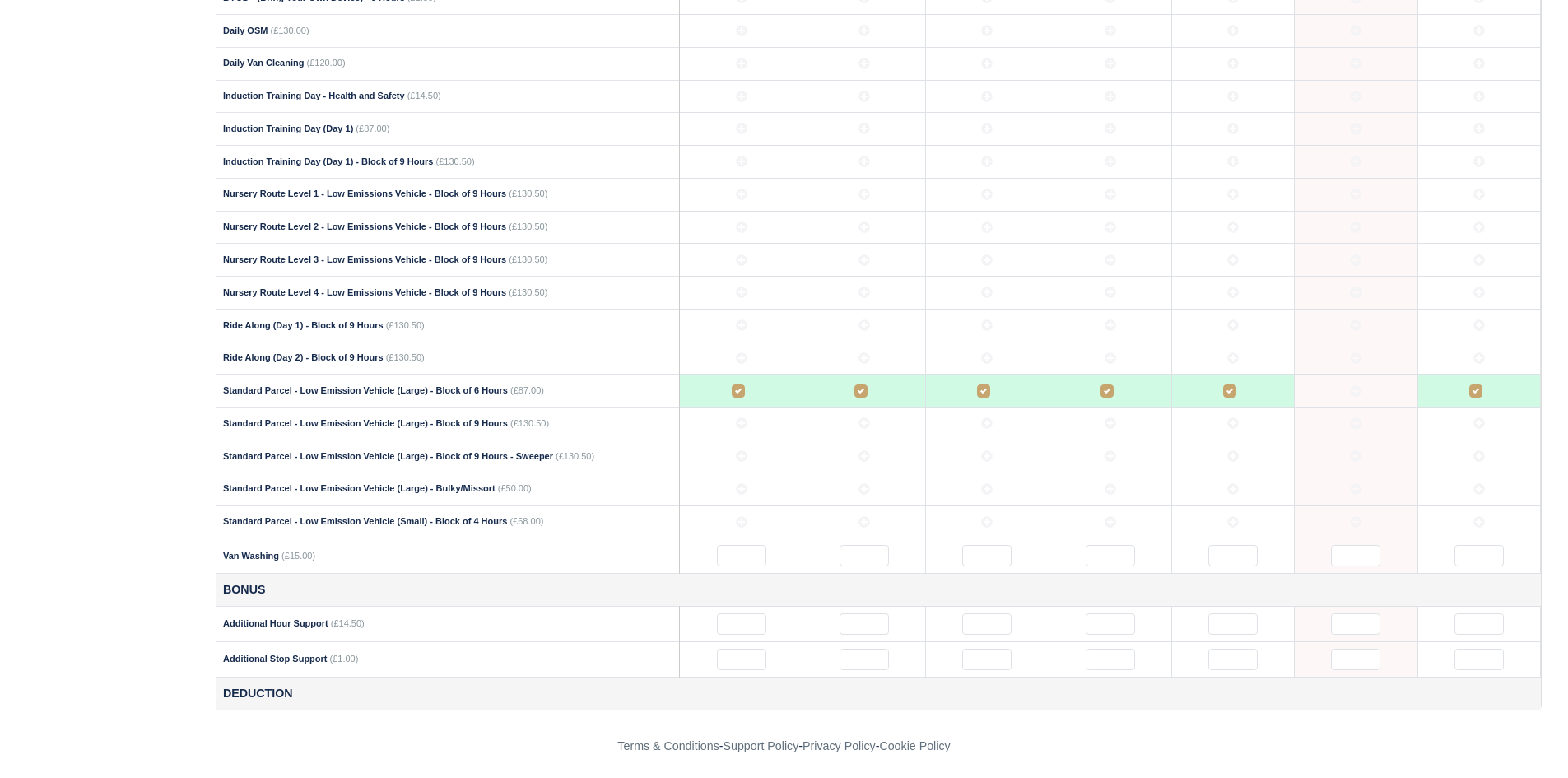
scroll to position [842, 0]
click at [984, 624] on input "text" at bounding box center [986, 623] width 49 height 21
type input "1"
click at [1110, 731] on footer "Terms & Conditions - Support Policy - Privacy Policy - Cookie Policy" at bounding box center [784, 746] width 1568 height 72
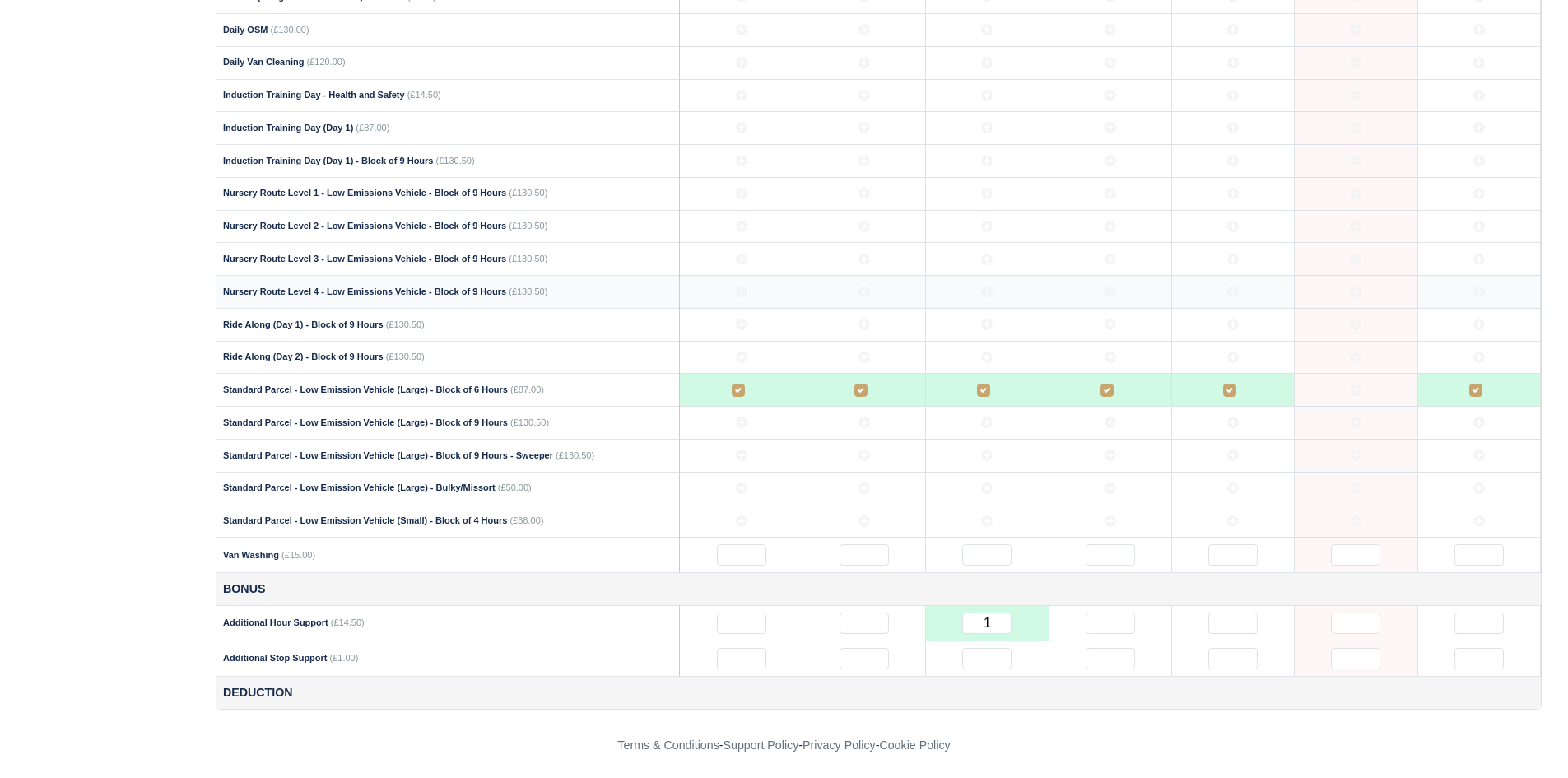
scroll to position [0, 0]
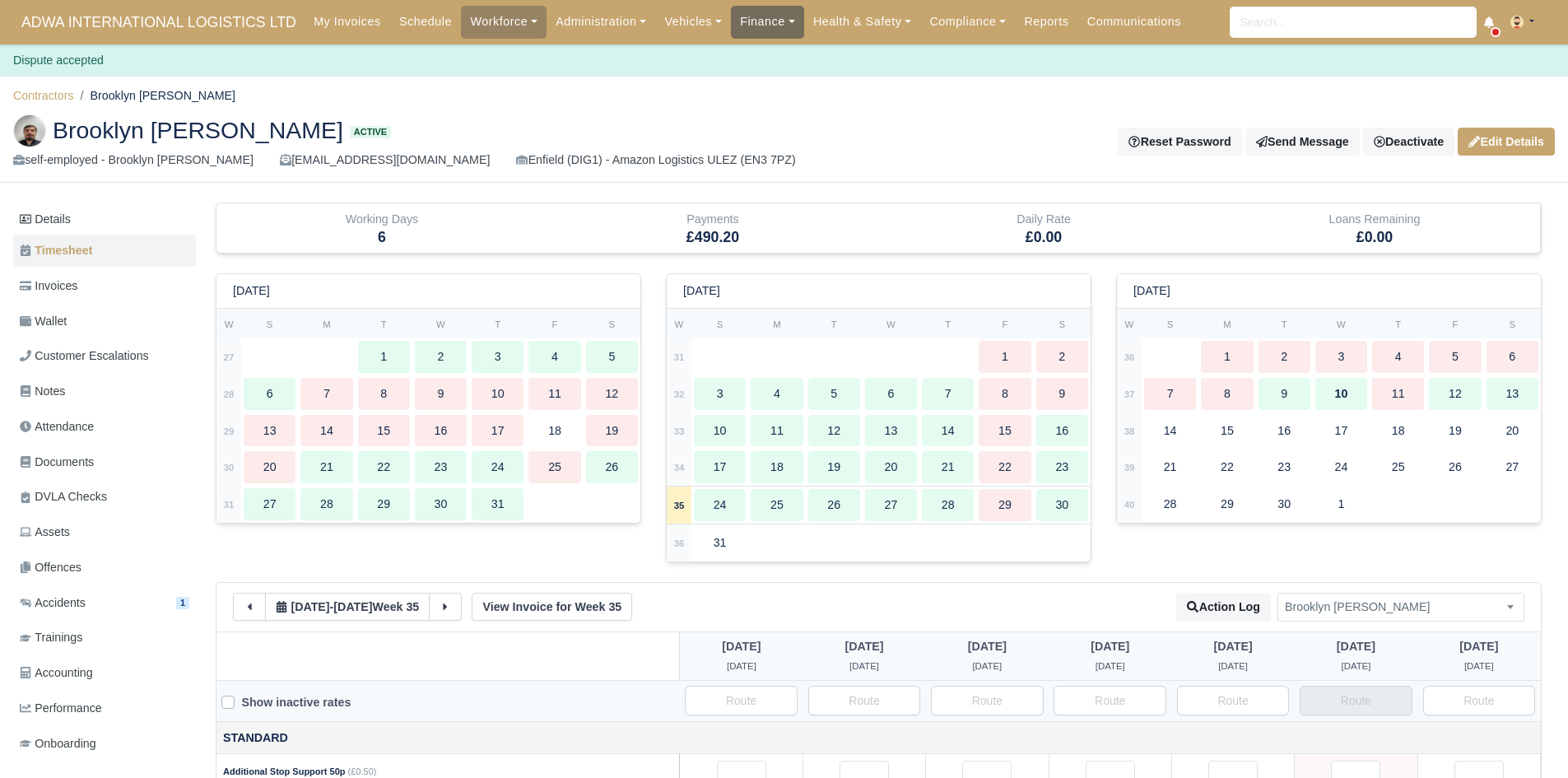
click at [755, 22] on link "Finance" at bounding box center [767, 22] width 73 height 32
click at [750, 24] on link "Finance" at bounding box center [767, 22] width 73 height 32
click at [755, 36] on link "Finance" at bounding box center [767, 22] width 73 height 32
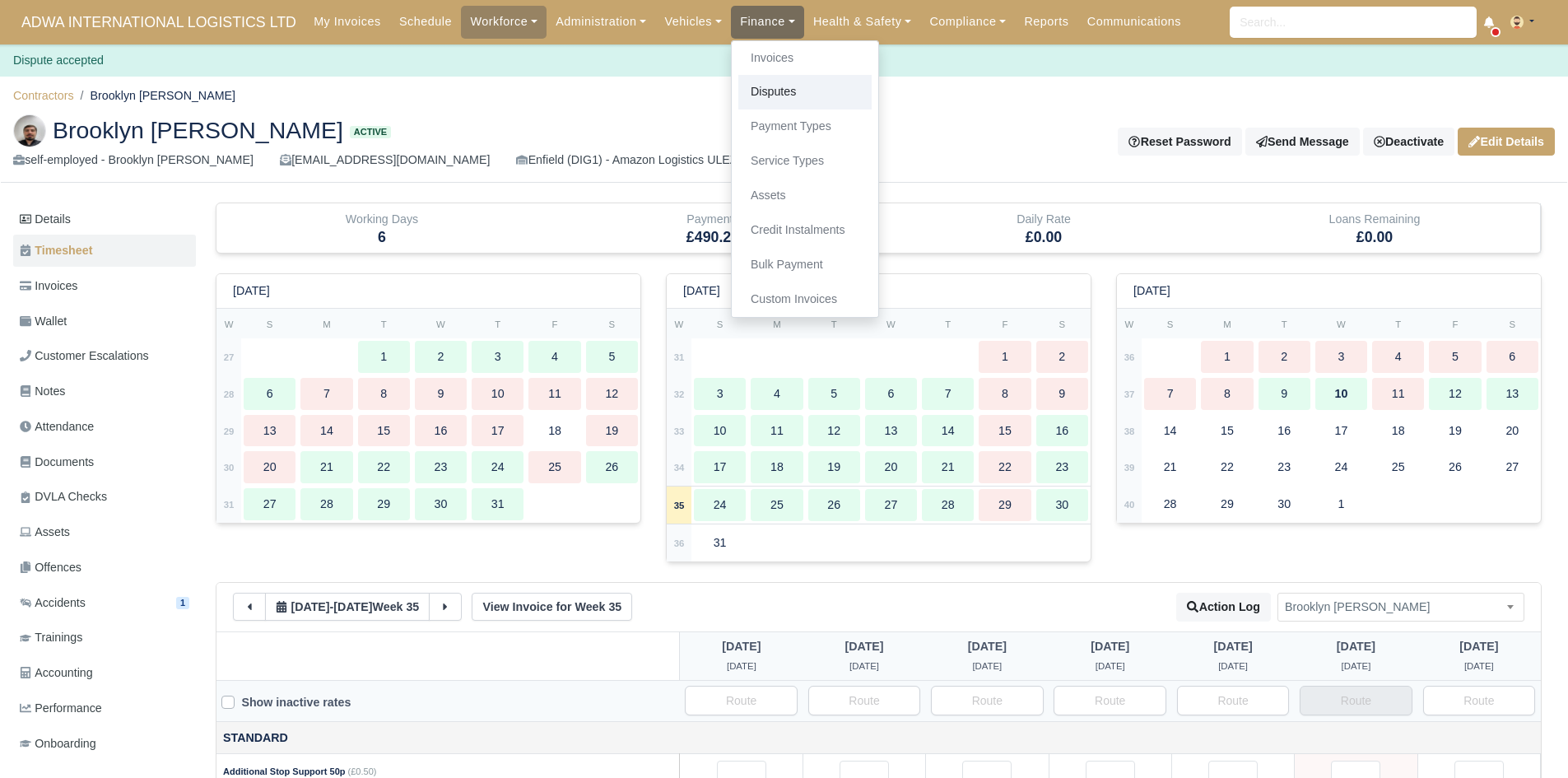
click at [769, 98] on link "Disputes" at bounding box center [804, 92] width 133 height 35
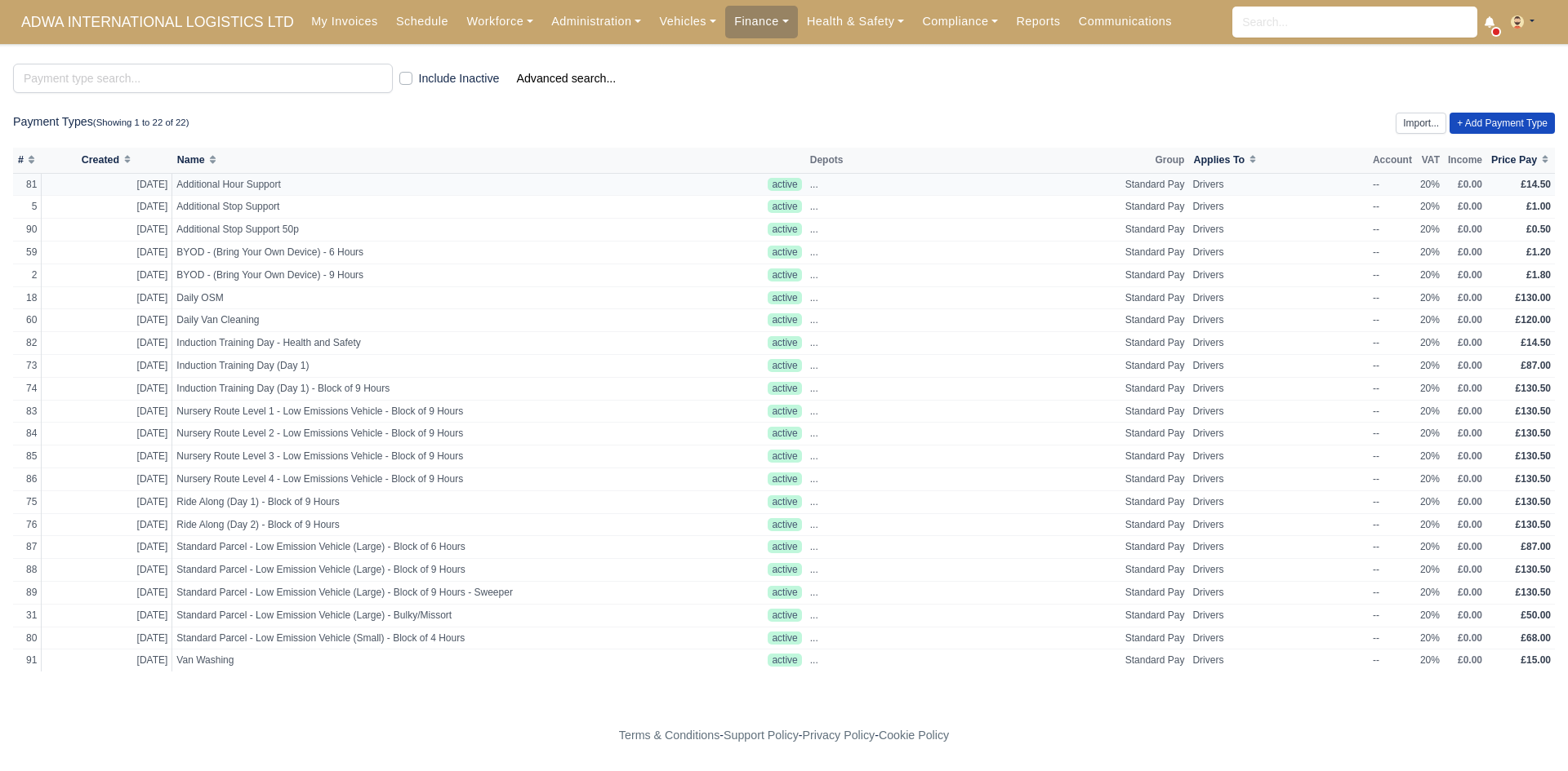
click at [548, 189] on td "Additional Hour Support" at bounding box center [468, 184] width 592 height 23
select select "standard"
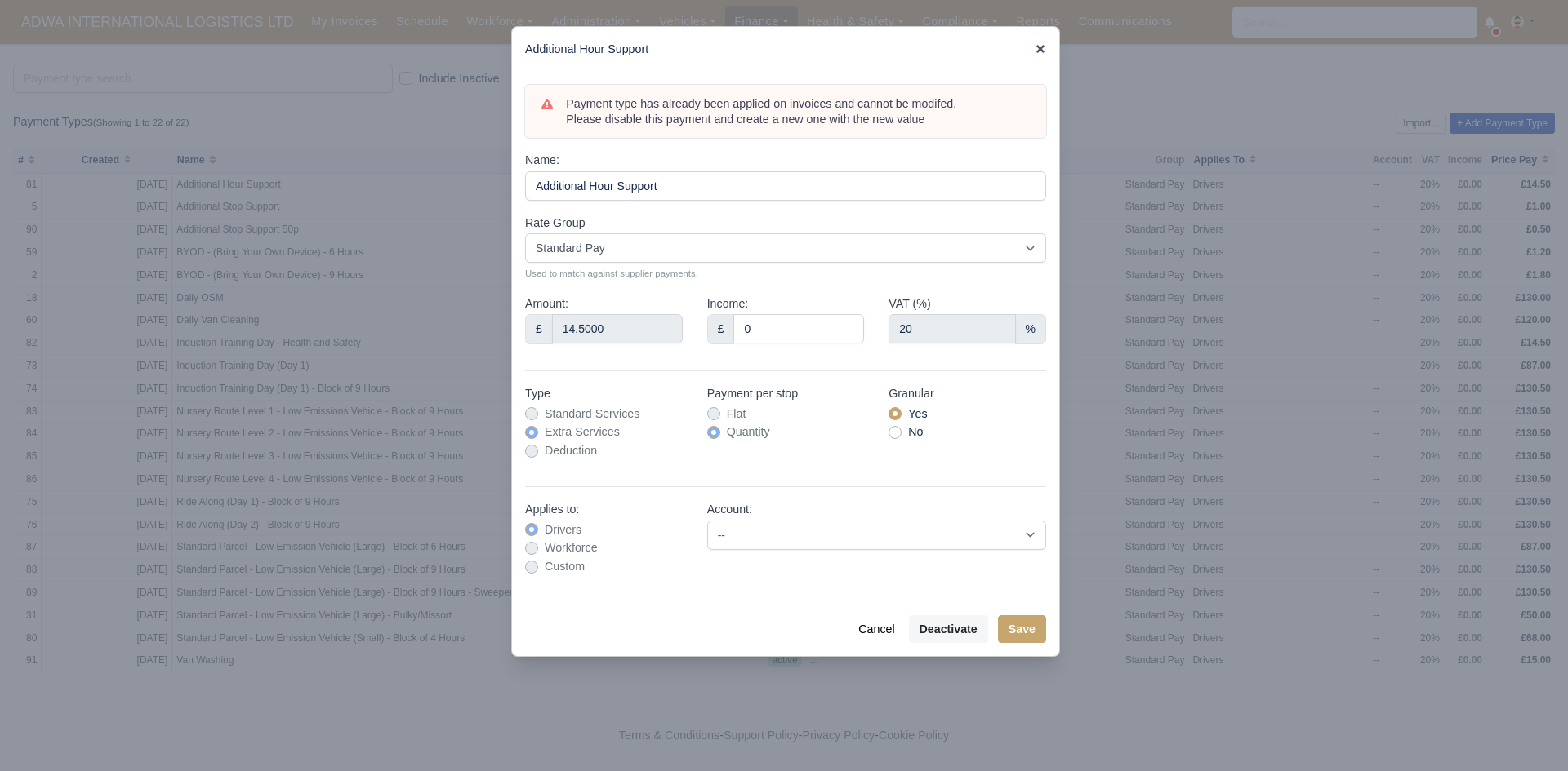
click at [1041, 55] on icon at bounding box center [1041, 50] width 12 height 12
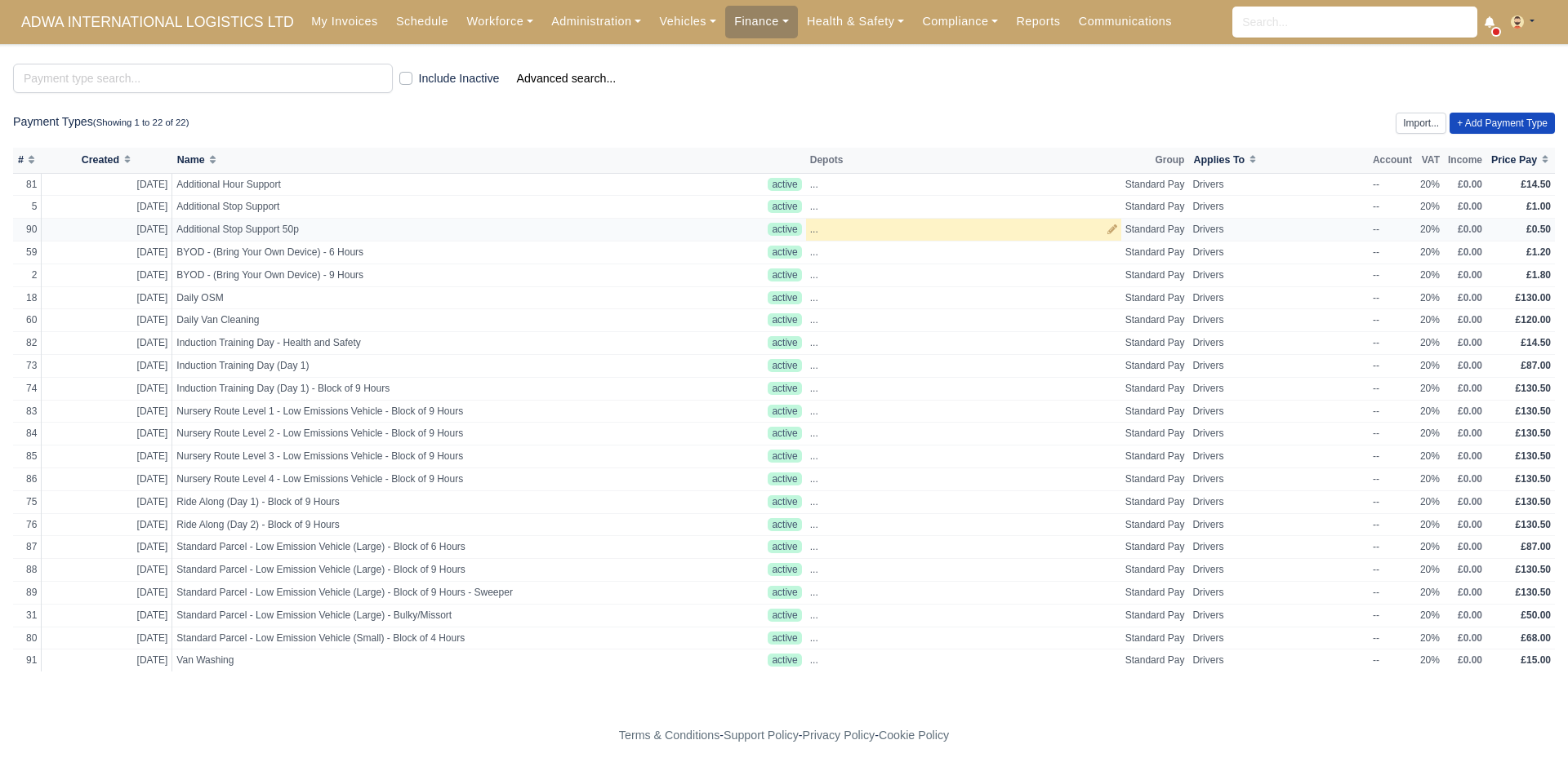
click at [863, 234] on div "..." at bounding box center [963, 230] width 307 height 14
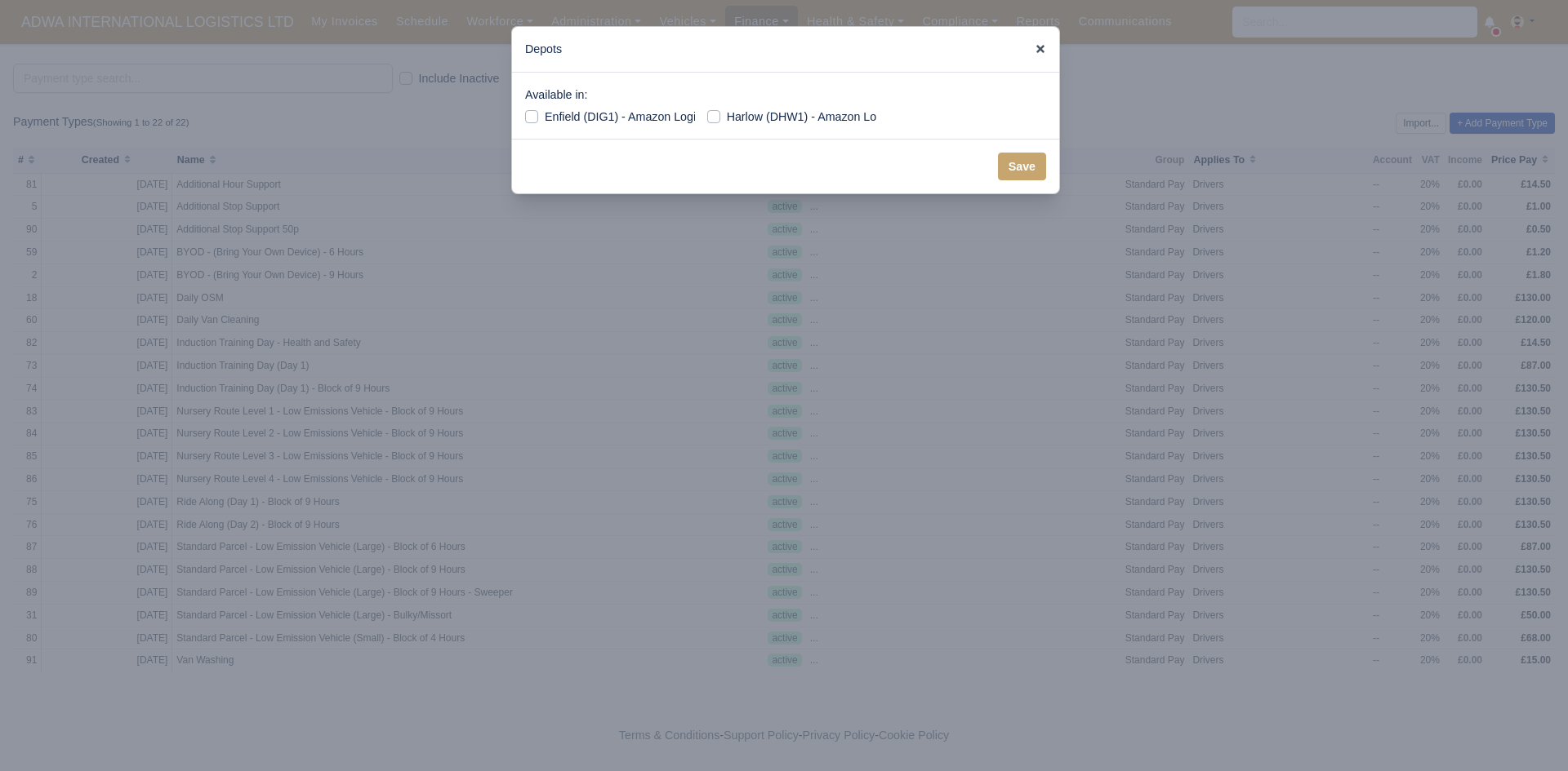
click at [1044, 51] on icon at bounding box center [1041, 50] width 12 height 12
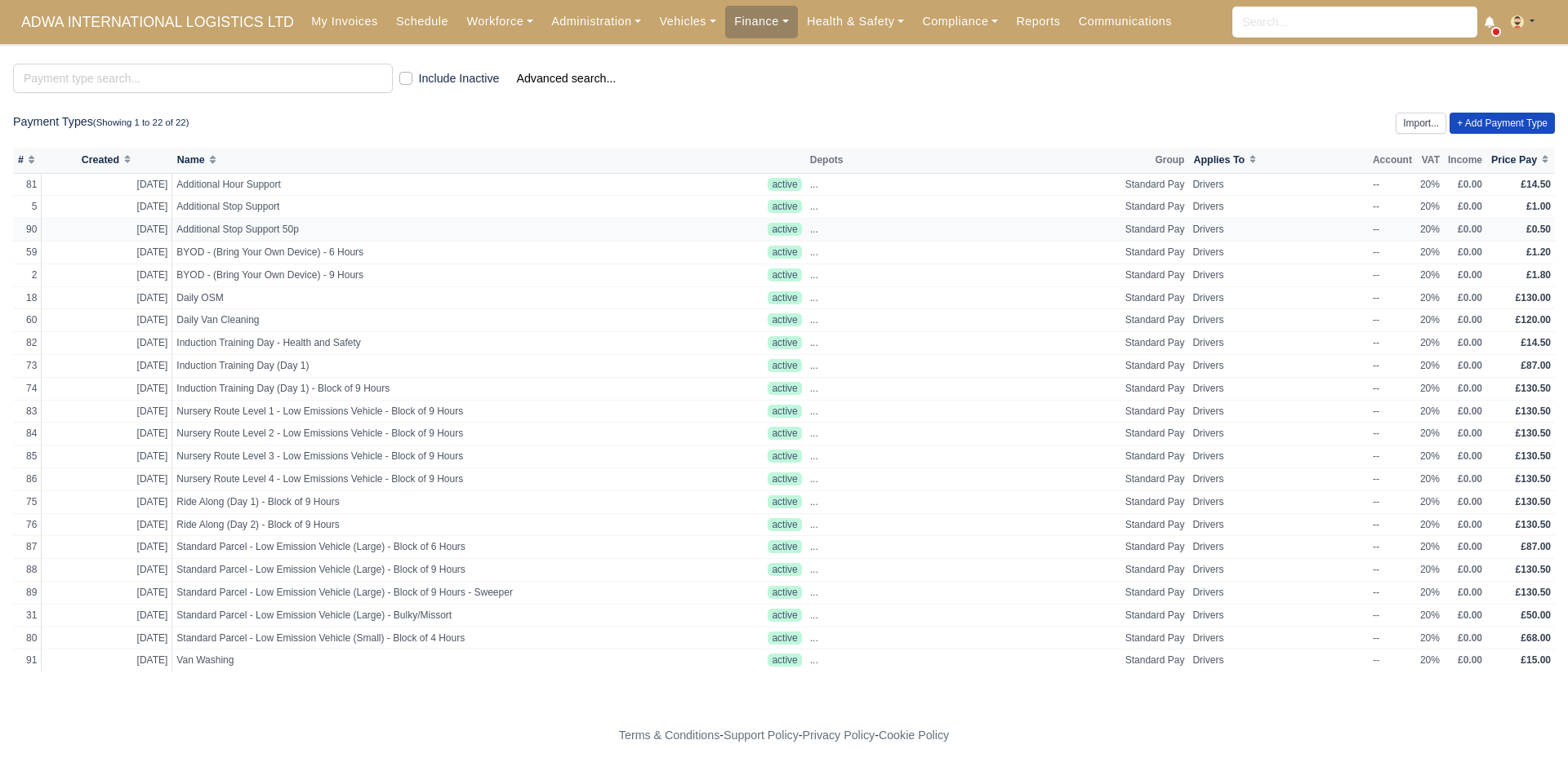
click at [385, 236] on span "Additional Stop Support 50p" at bounding box center [359, 230] width 366 height 14
select select "standard"
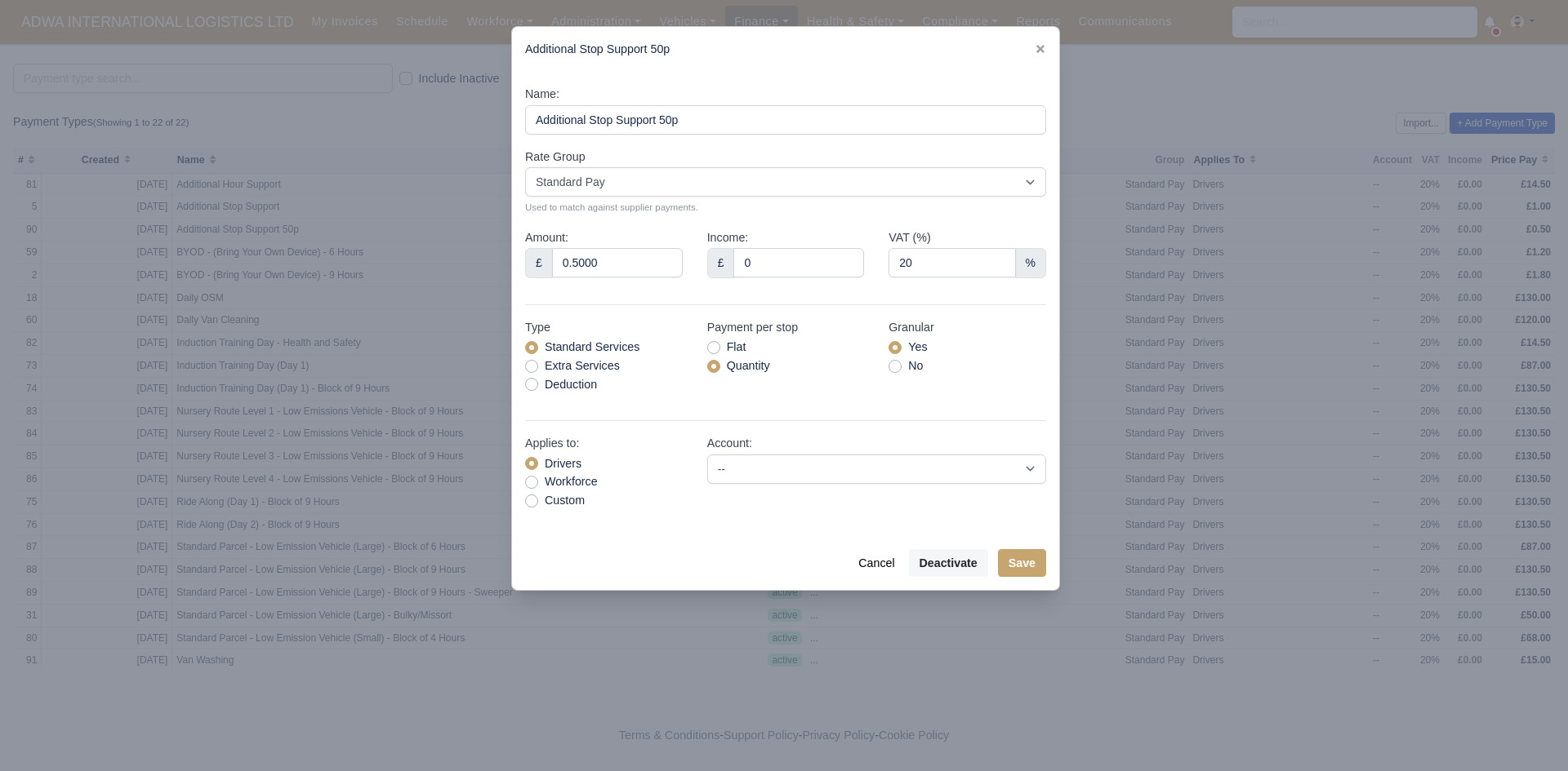
click at [584, 374] on label "Extra Services" at bounding box center [582, 366] width 75 height 19
click at [538, 370] on input "Extra Services" at bounding box center [531, 363] width 13 height 13
radio input "true"
click at [1011, 567] on button "Save" at bounding box center [1022, 563] width 49 height 28
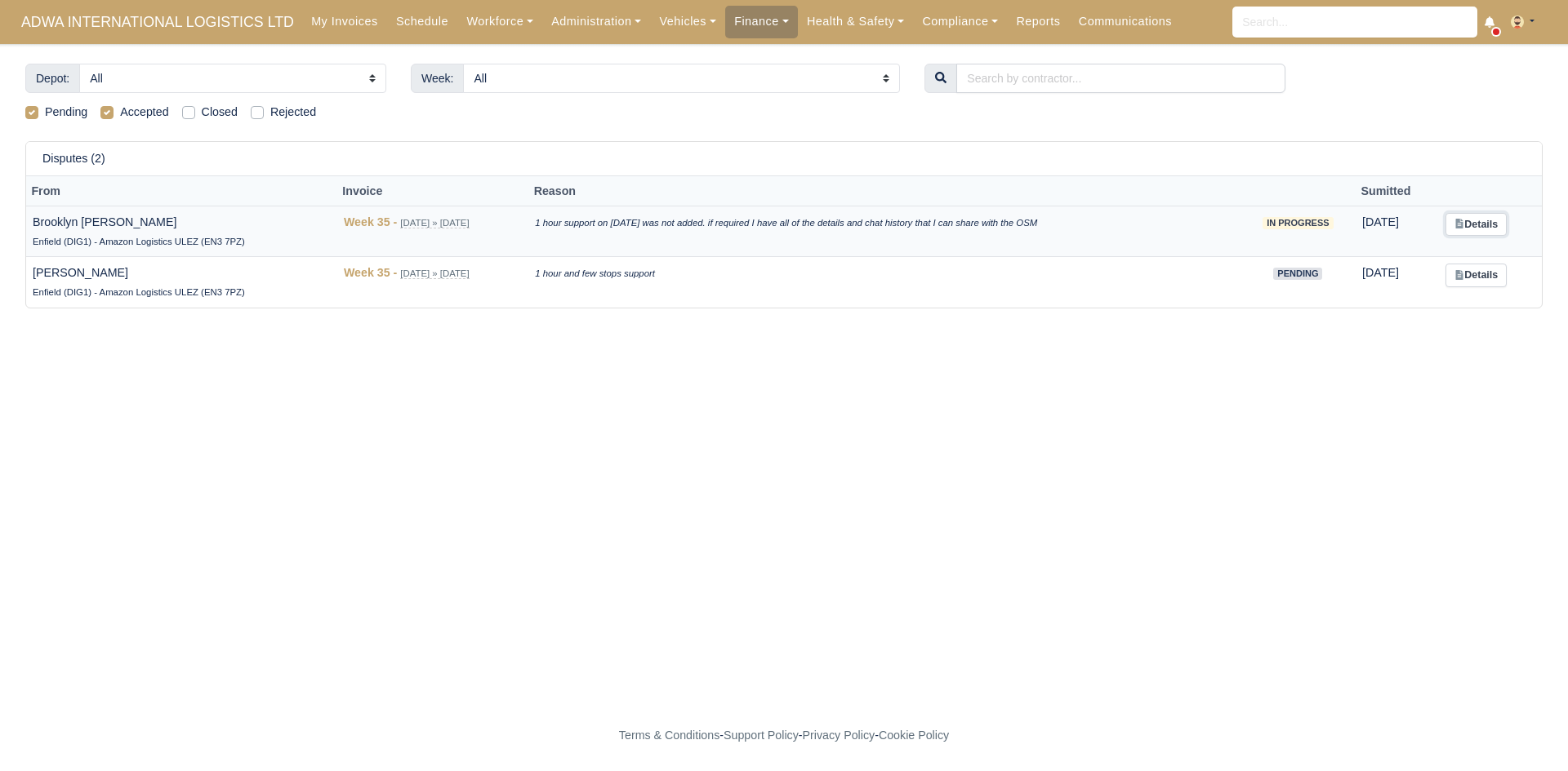
click at [1475, 215] on link "Details" at bounding box center [1476, 225] width 61 height 24
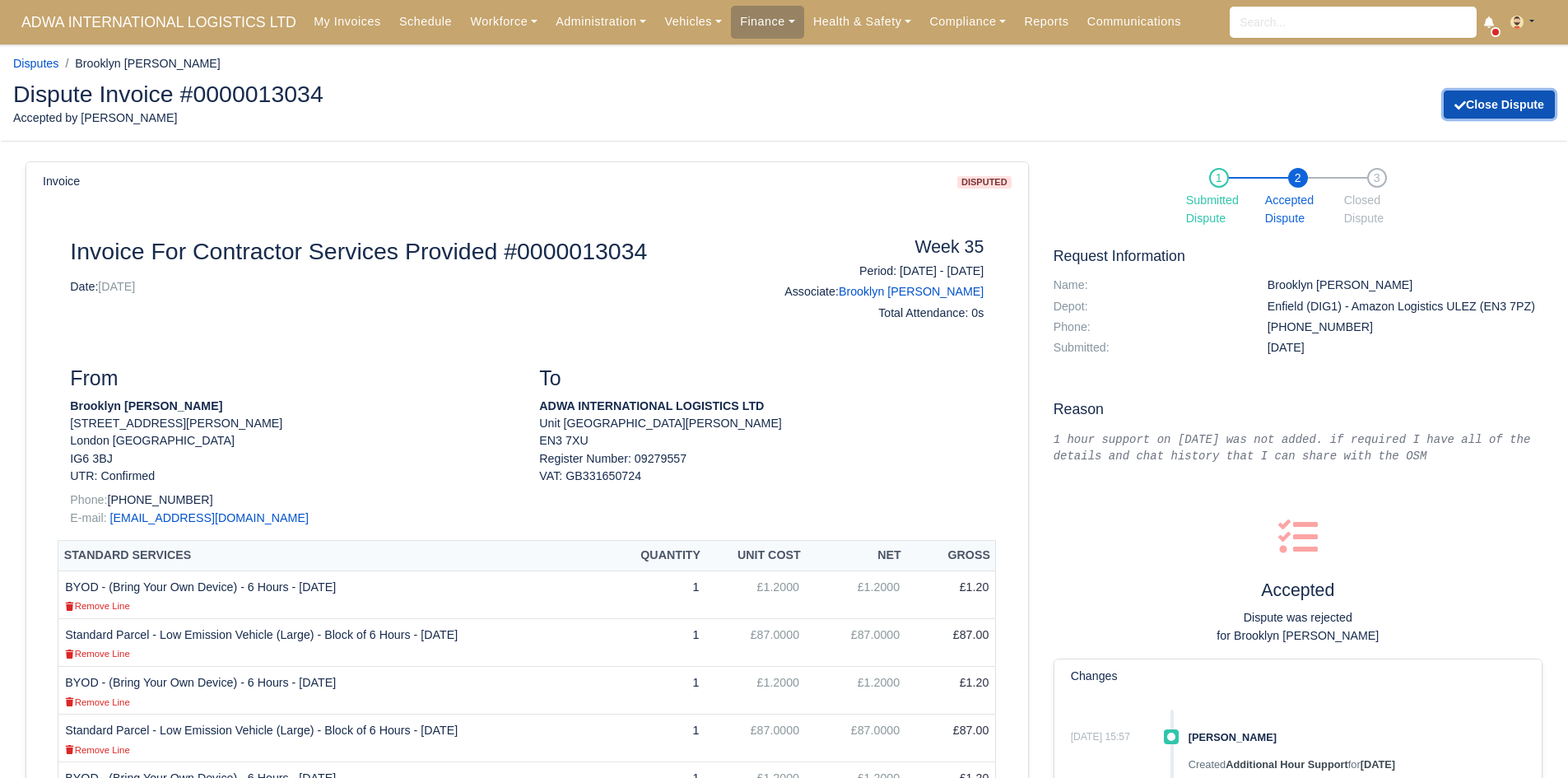
click at [1506, 109] on button "Close Dispute" at bounding box center [1499, 105] width 111 height 28
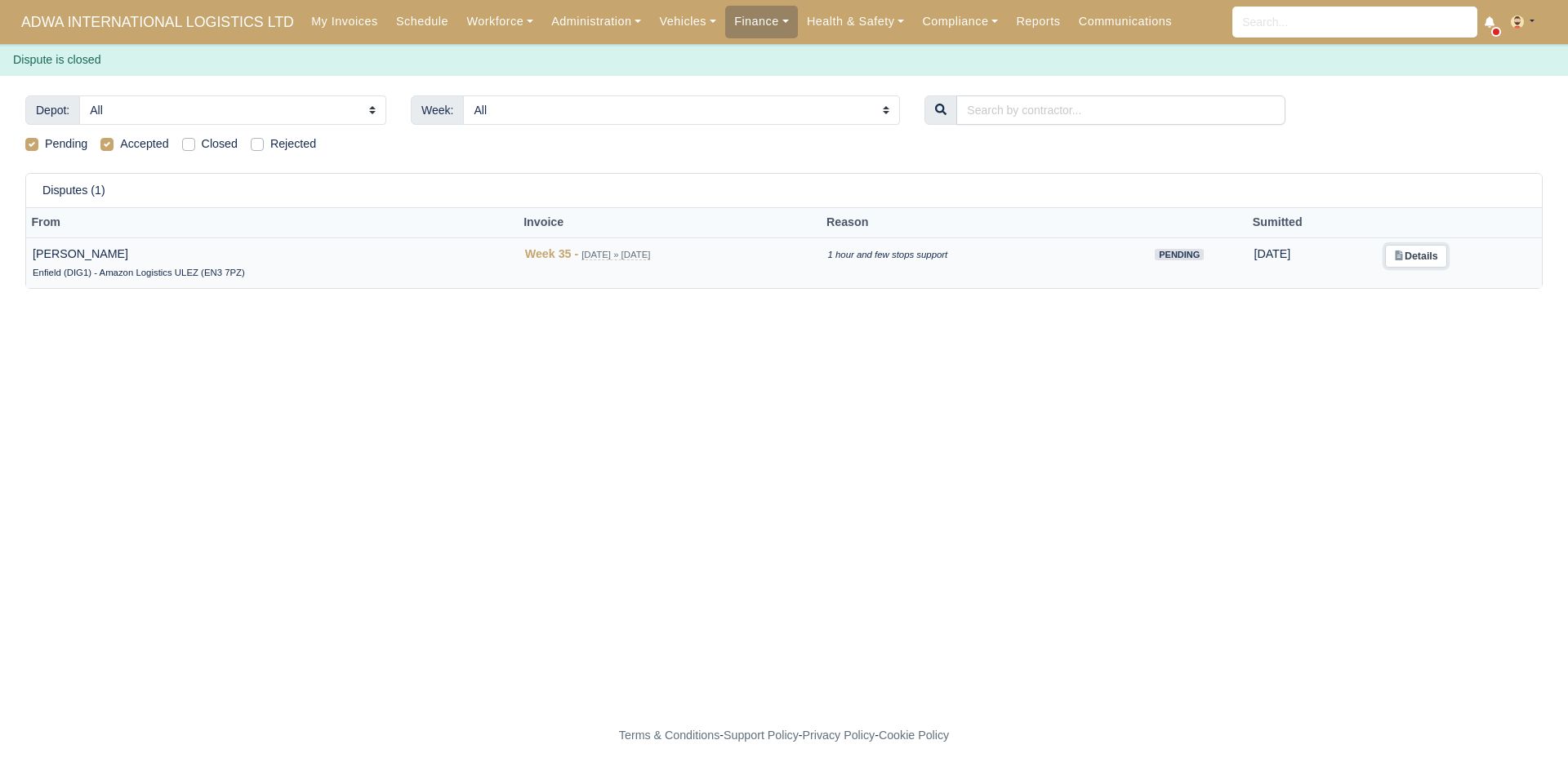
click at [1428, 252] on link "Details" at bounding box center [1415, 257] width 61 height 24
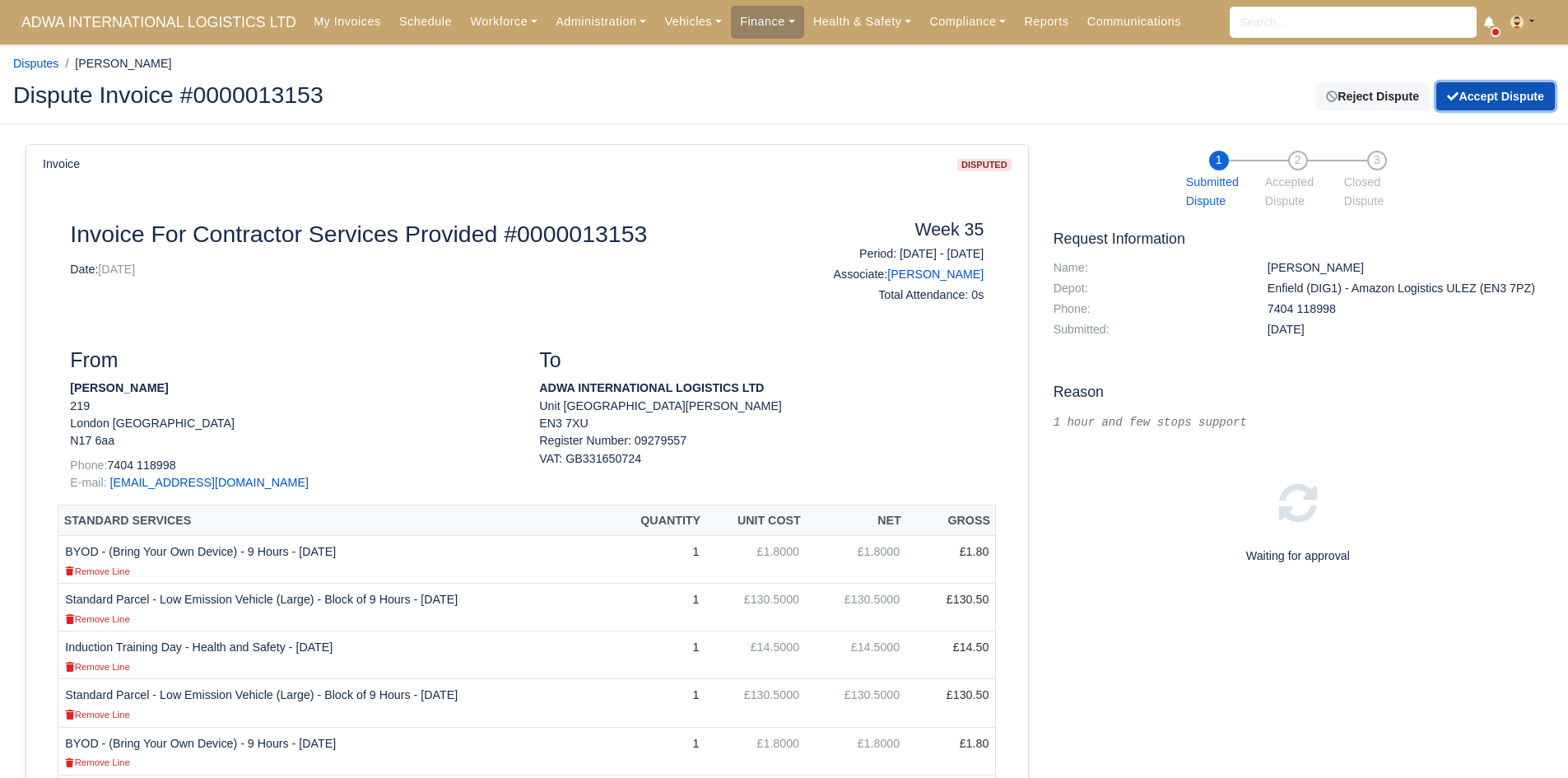
click at [1475, 108] on button "Accept Dispute" at bounding box center [1495, 96] width 119 height 28
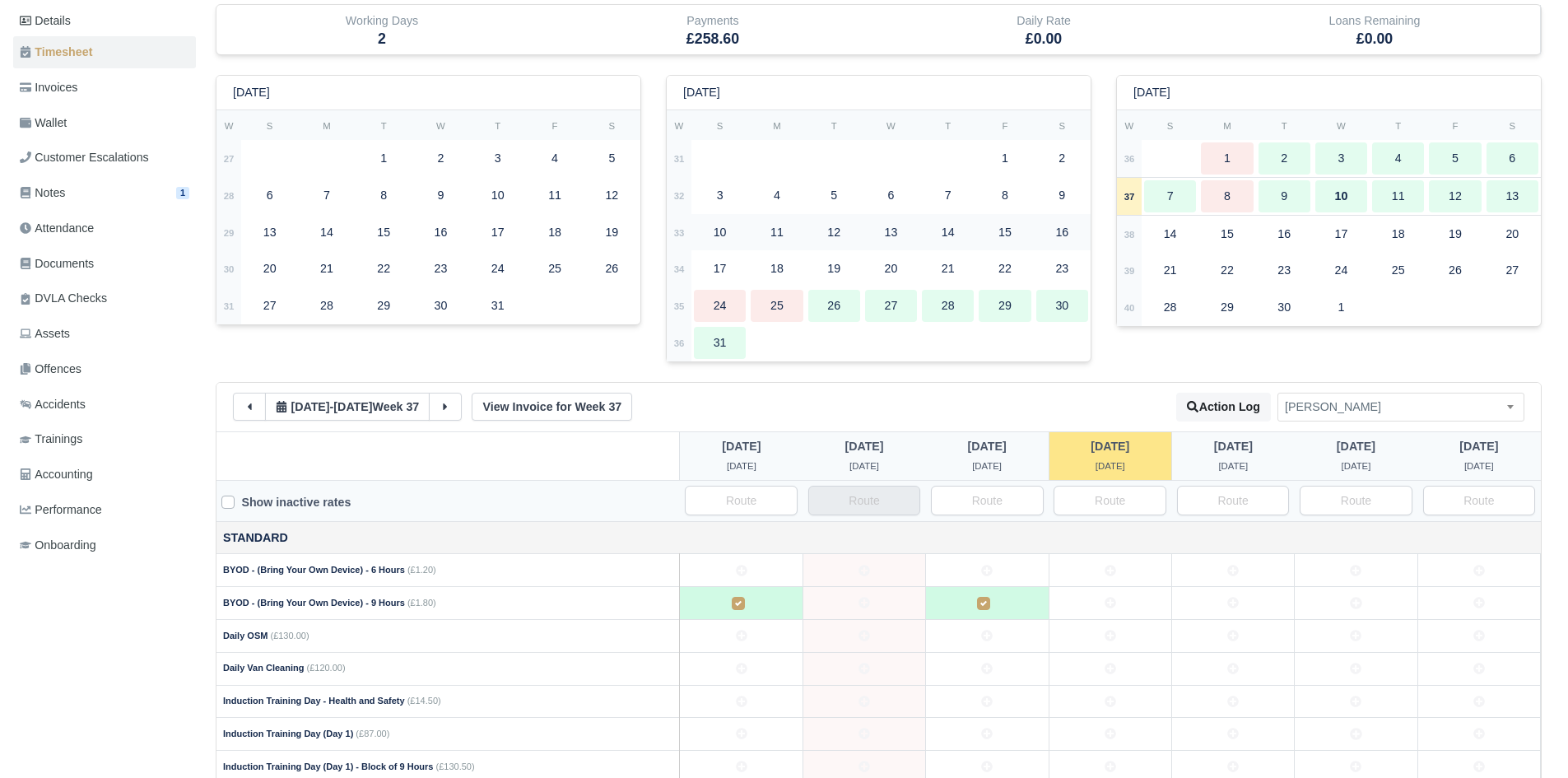
scroll to position [202, 0]
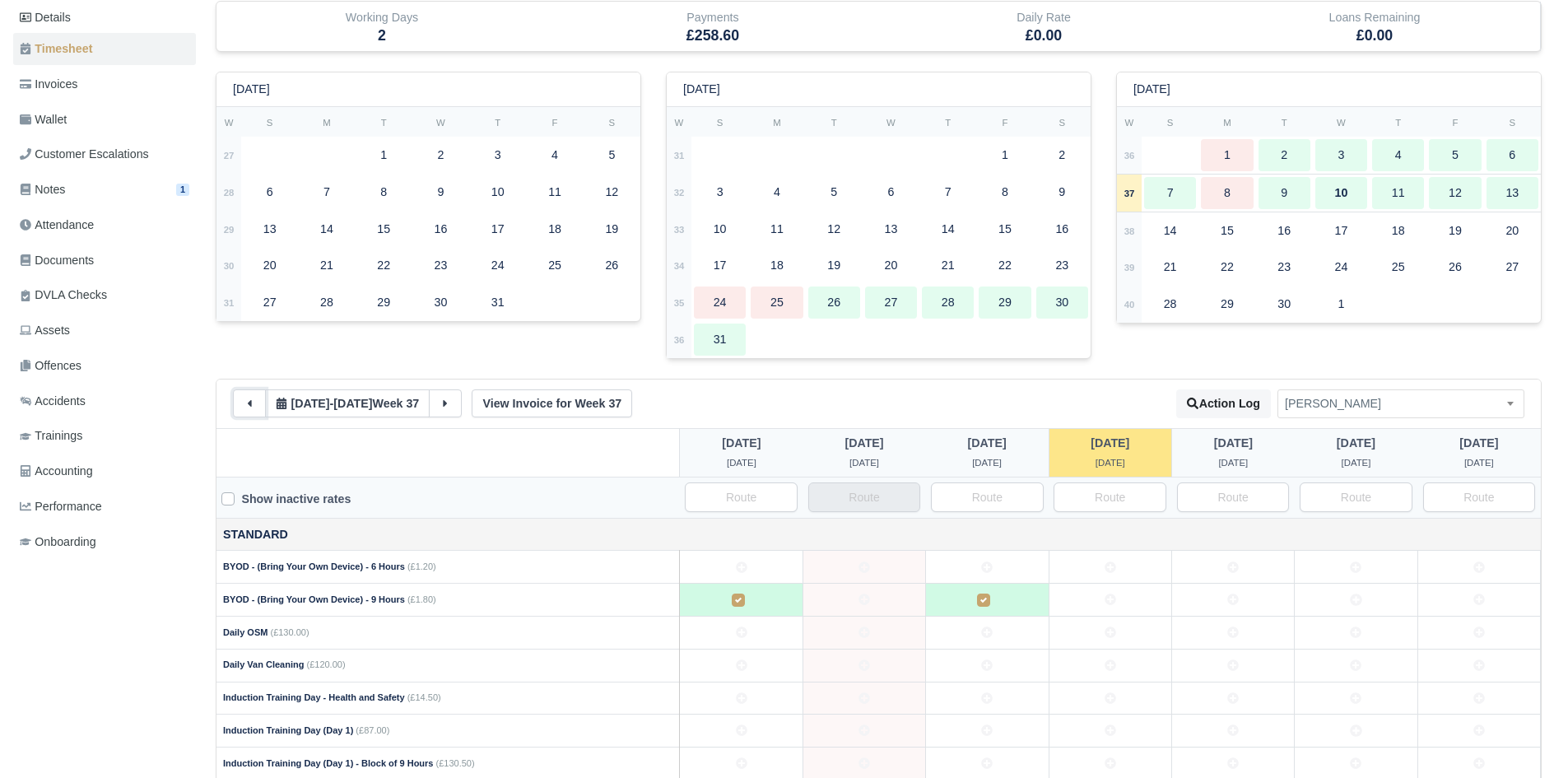
click at [244, 413] on button at bounding box center [249, 404] width 33 height 28
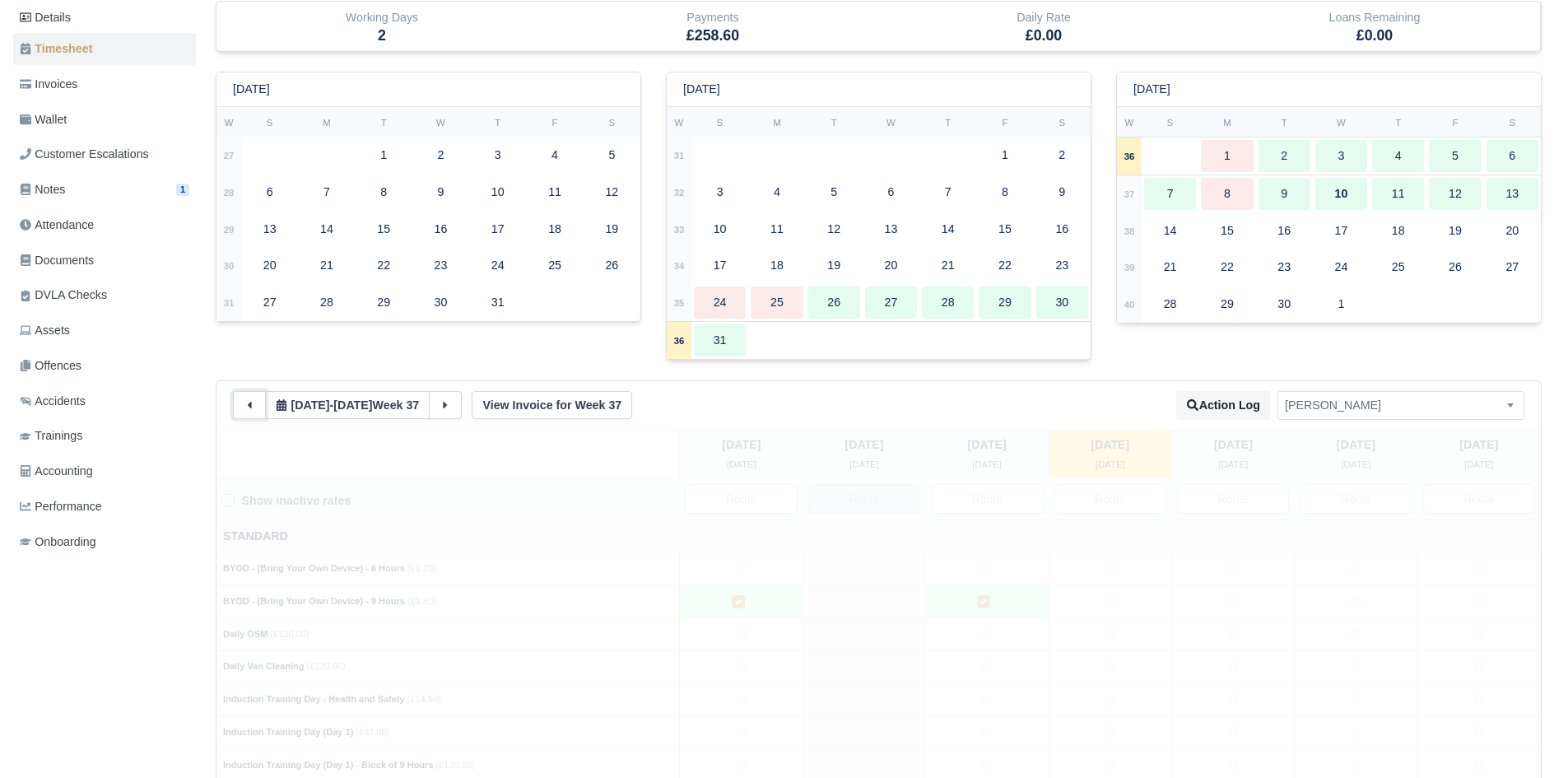
type input "1"
type input "38"
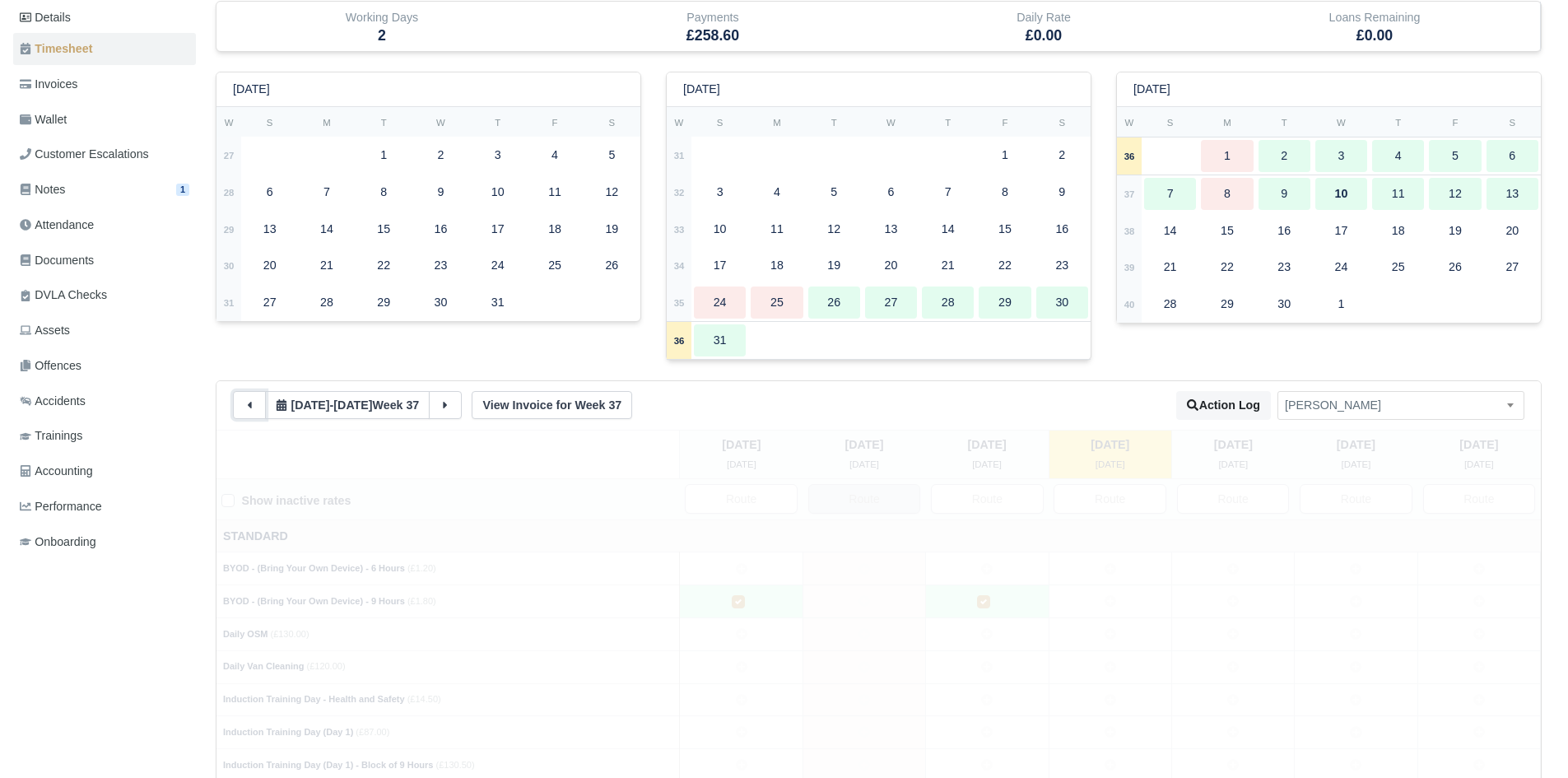
type input "23"
type input "25"
type input "41"
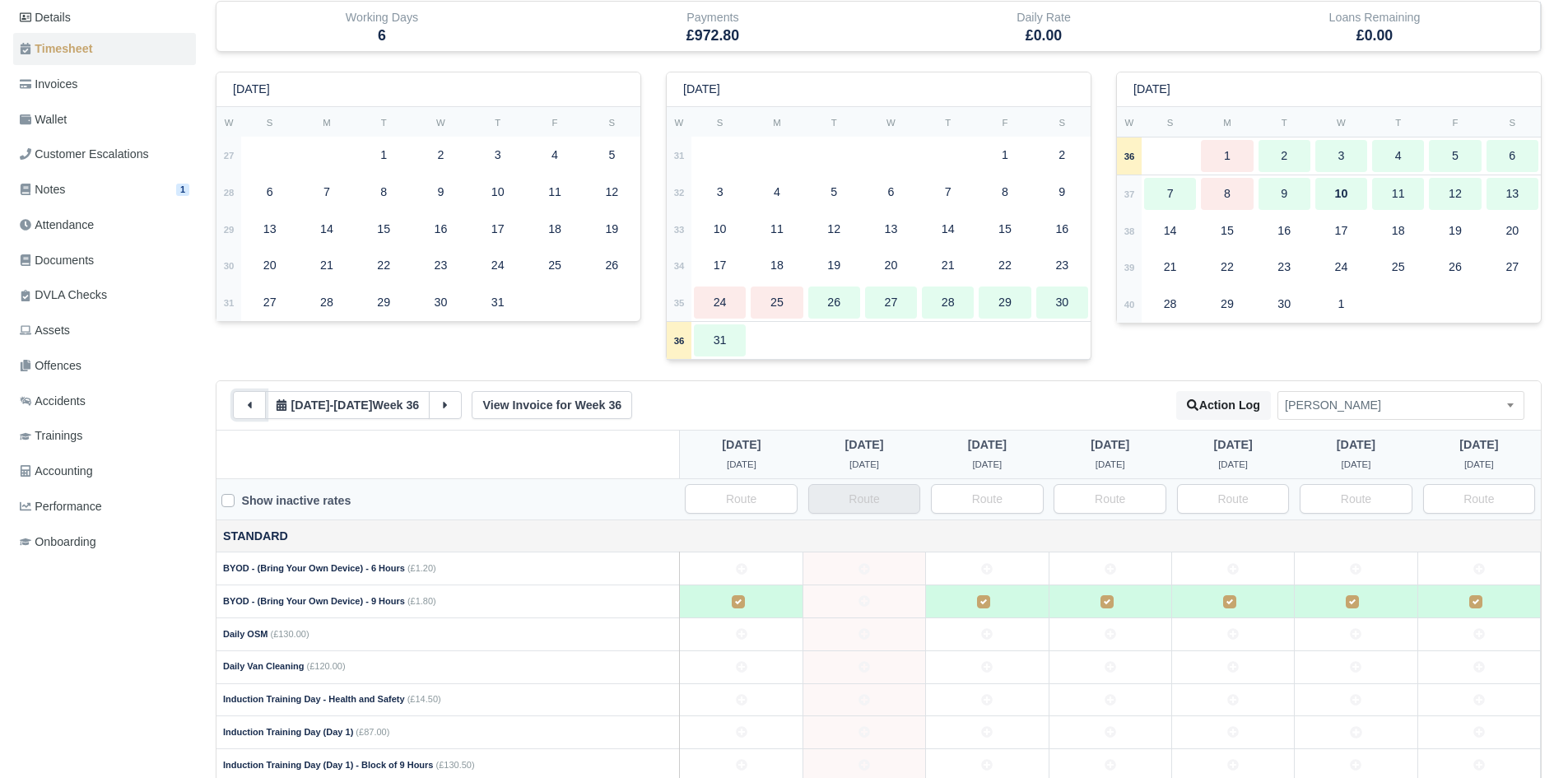
click at [249, 414] on button at bounding box center [249, 405] width 33 height 28
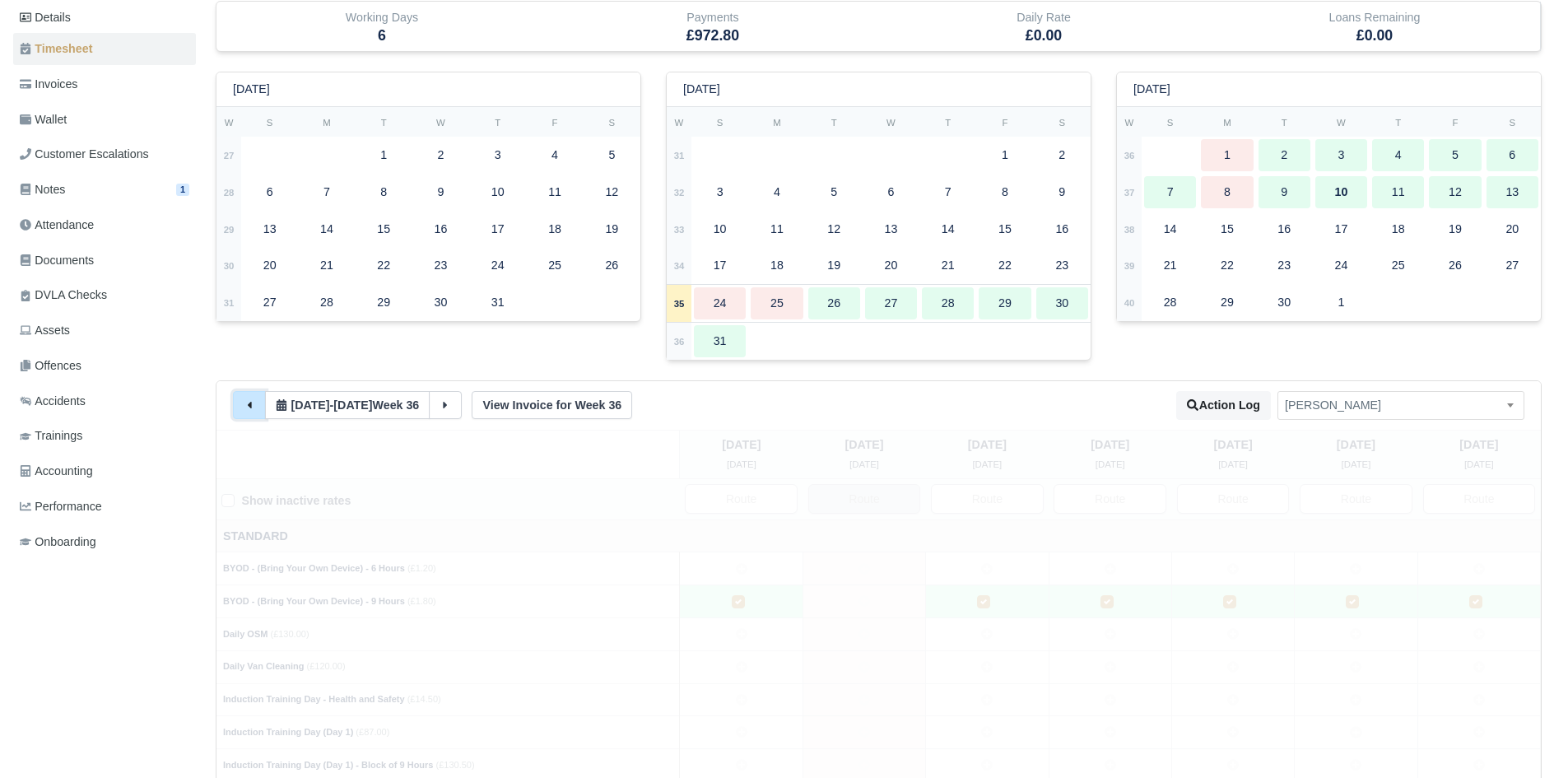
type input "2"
type input "70"
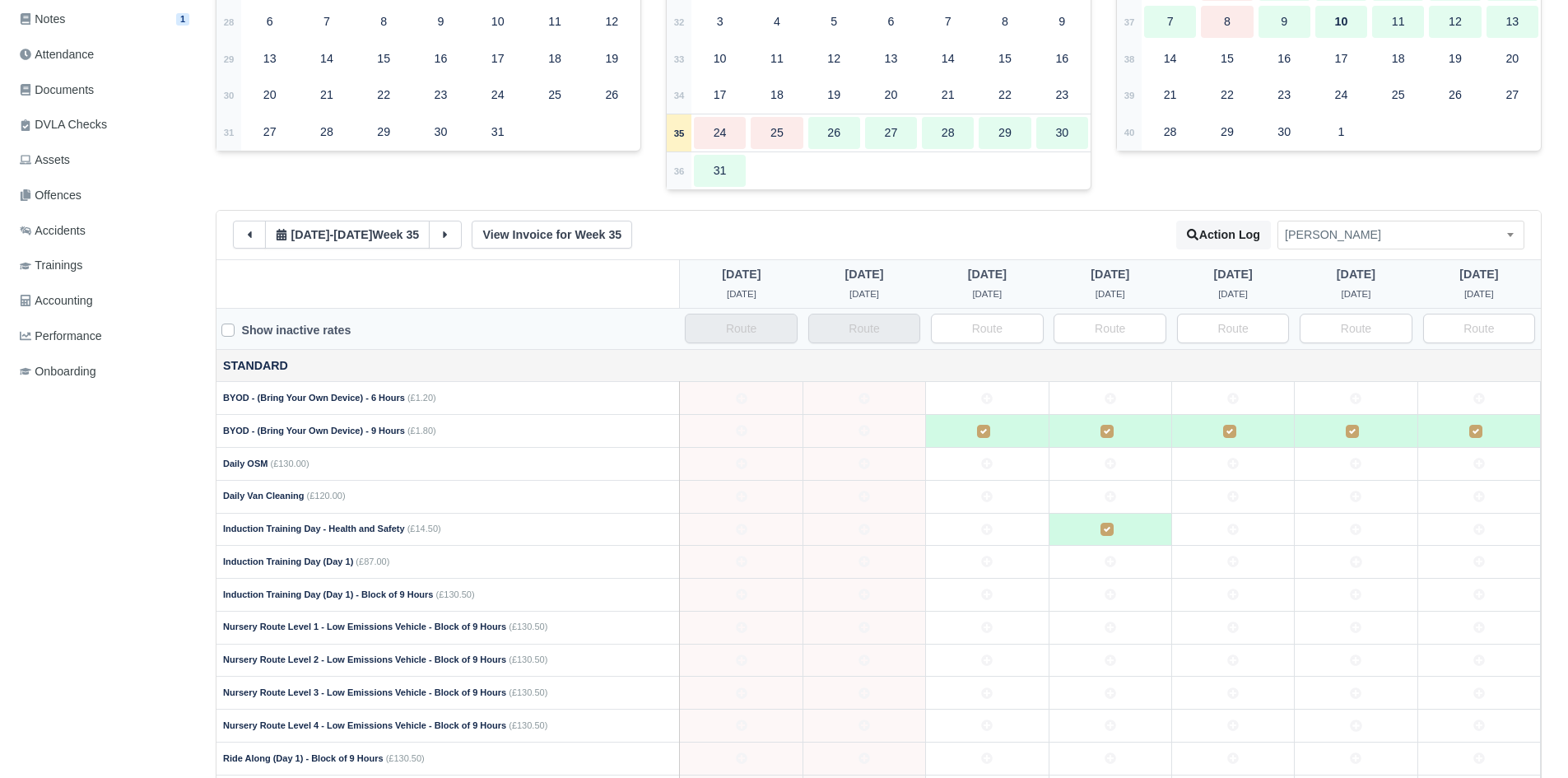
scroll to position [847, 0]
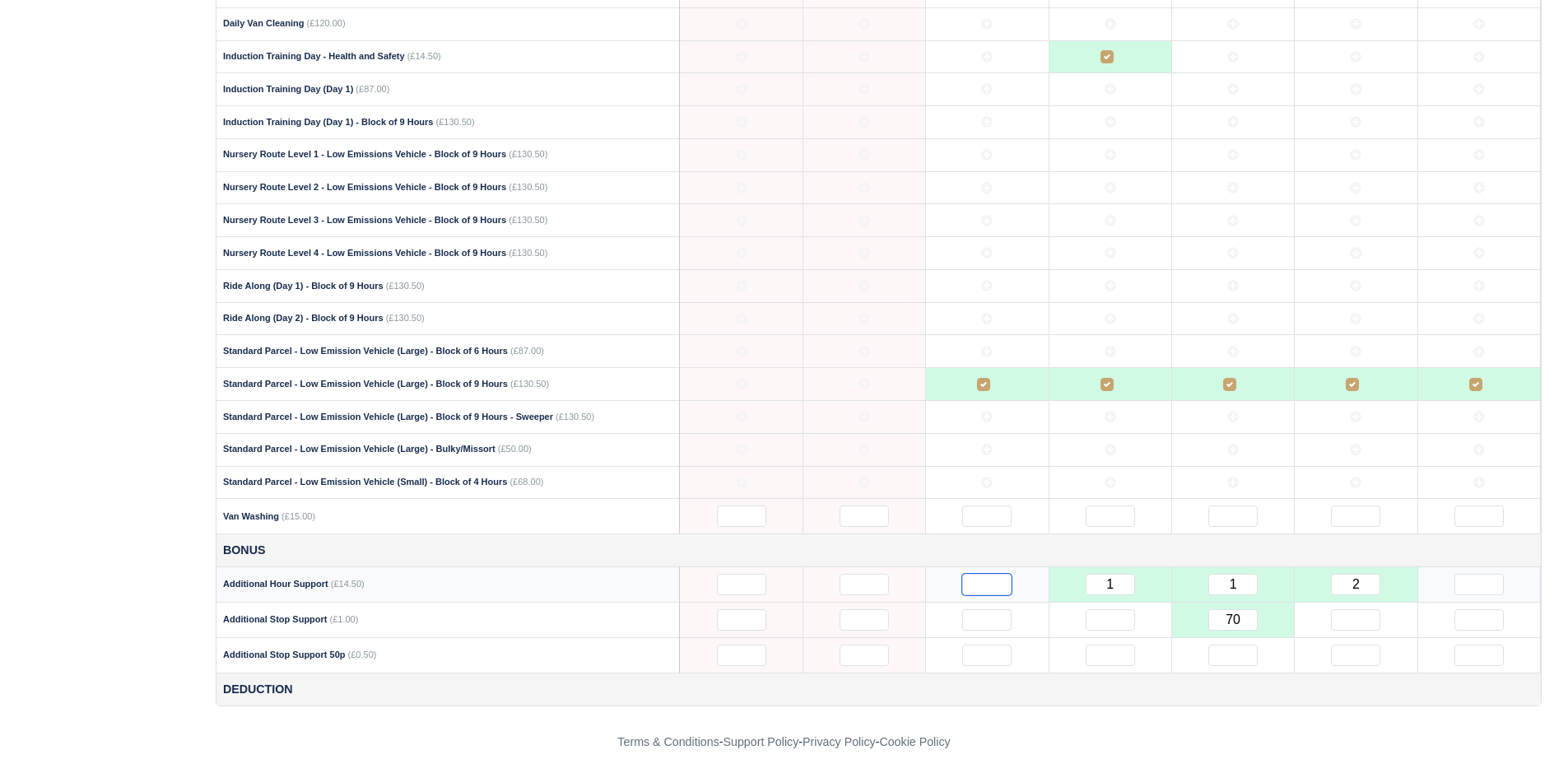
click at [990, 584] on input "text" at bounding box center [986, 584] width 49 height 21
type input "1"
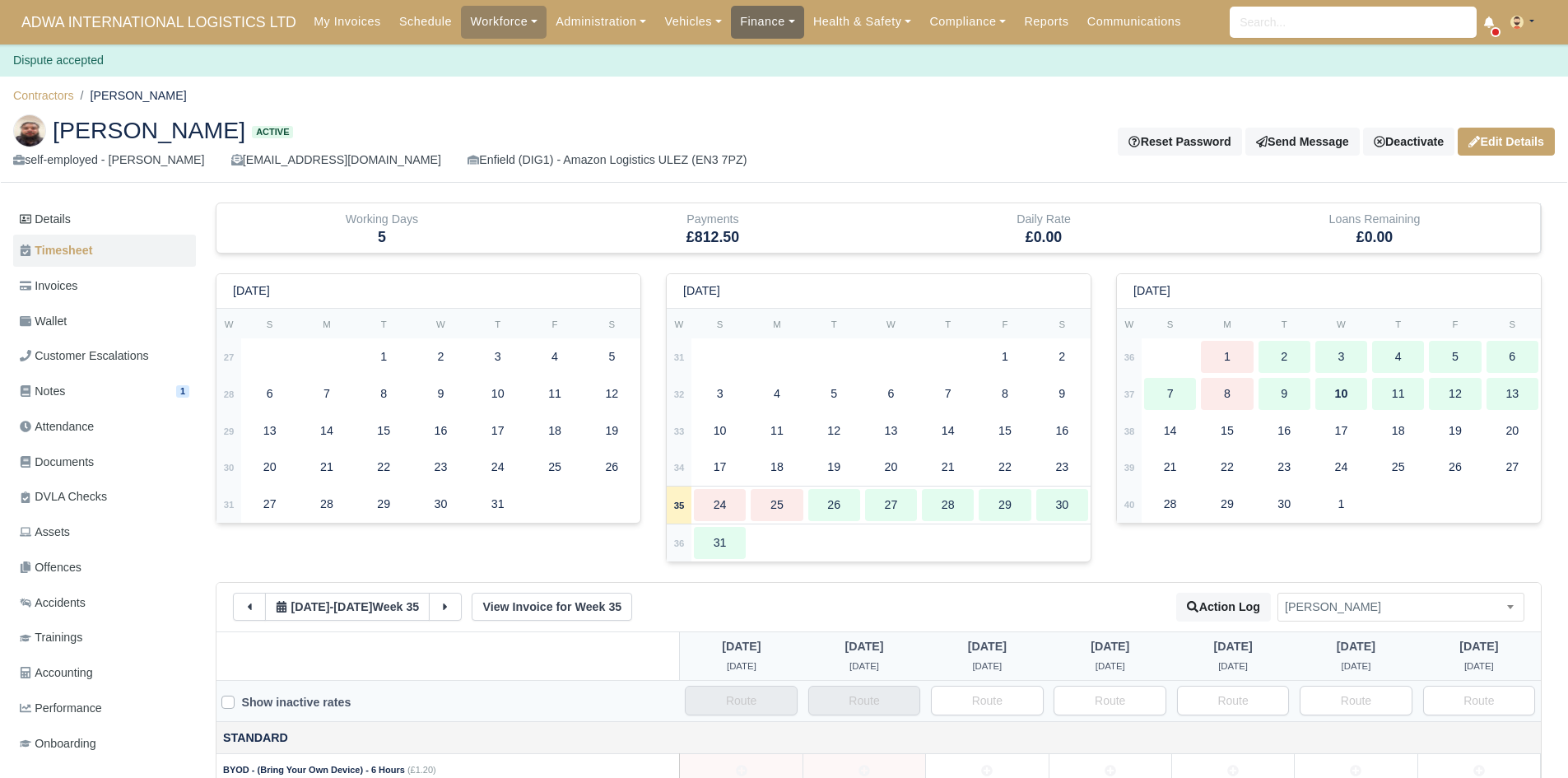
type input "1"
click at [749, 15] on link "Finance" at bounding box center [767, 22] width 73 height 32
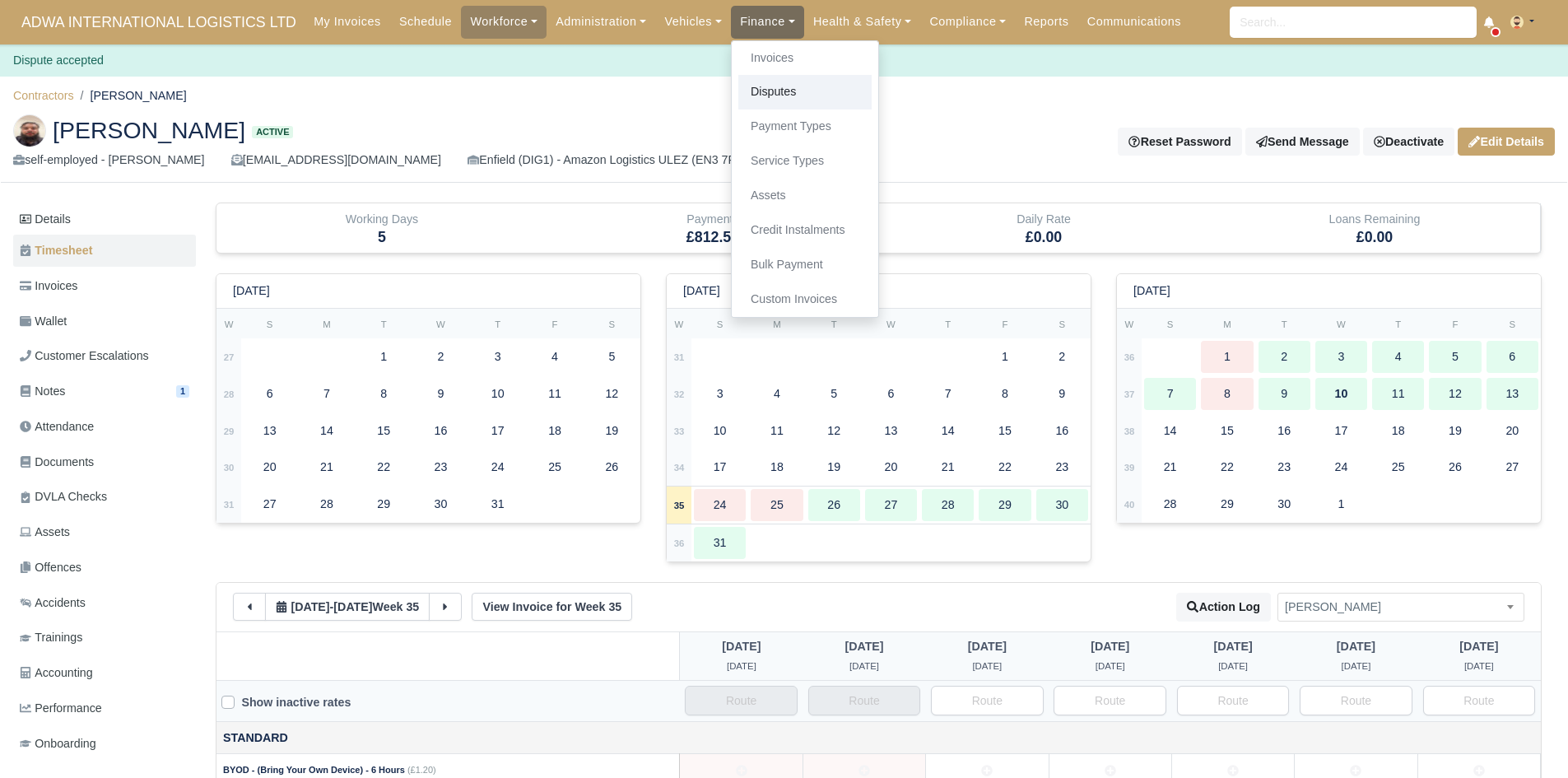
click at [761, 105] on link "Disputes" at bounding box center [804, 92] width 133 height 35
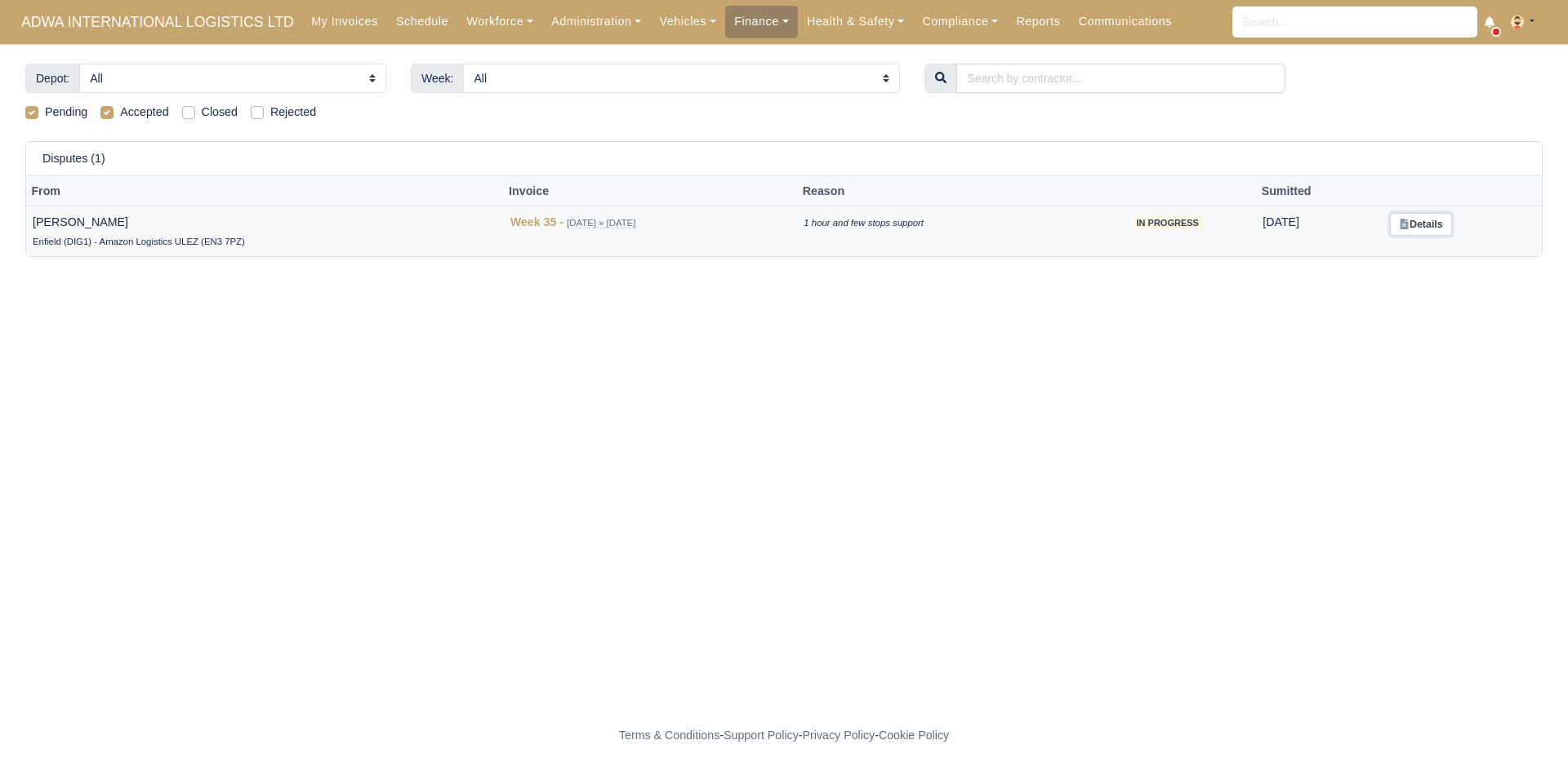
click at [1441, 231] on link "Details" at bounding box center [1420, 225] width 61 height 24
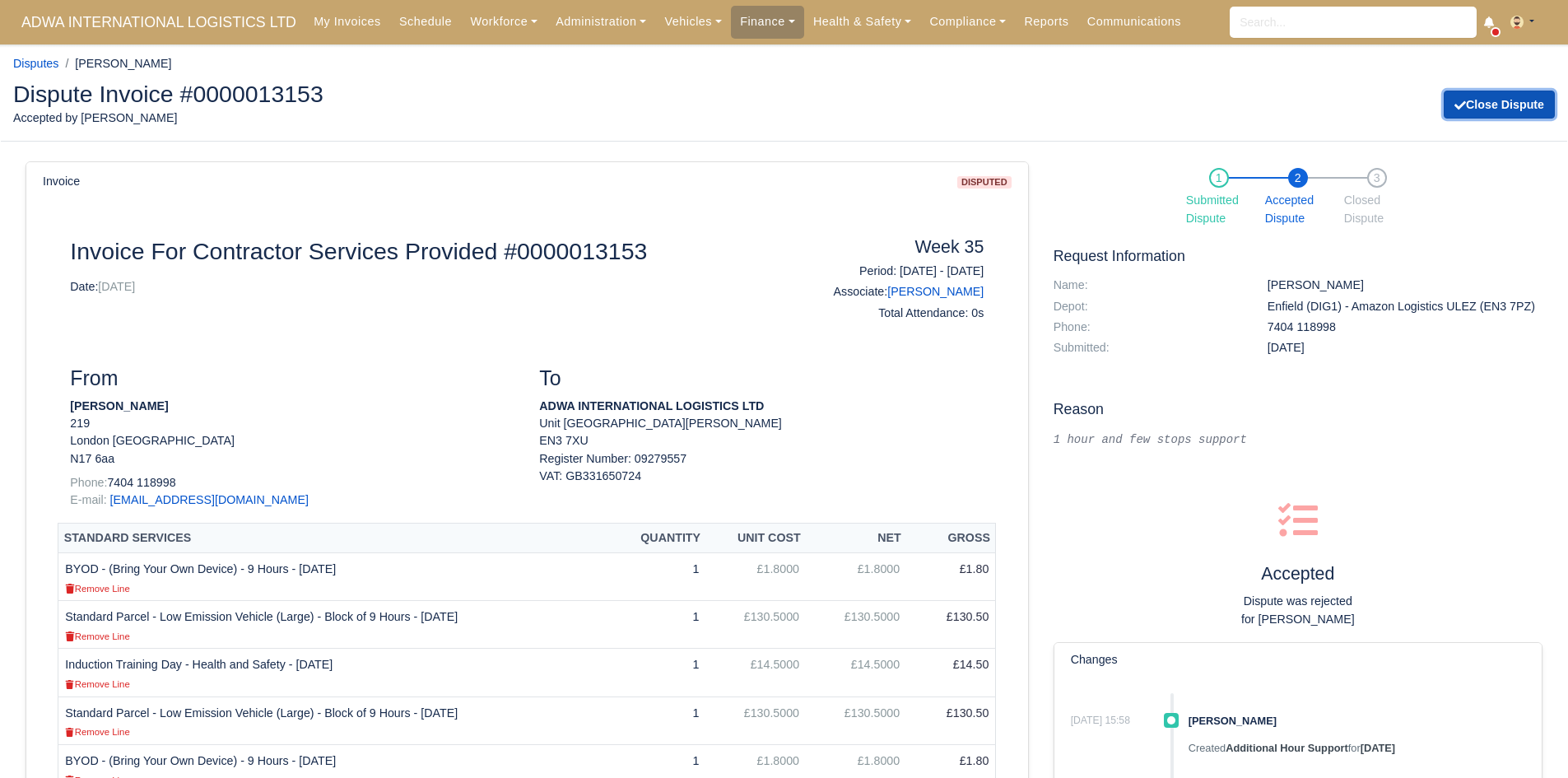
click at [1508, 105] on button "Close Dispute" at bounding box center [1499, 105] width 111 height 28
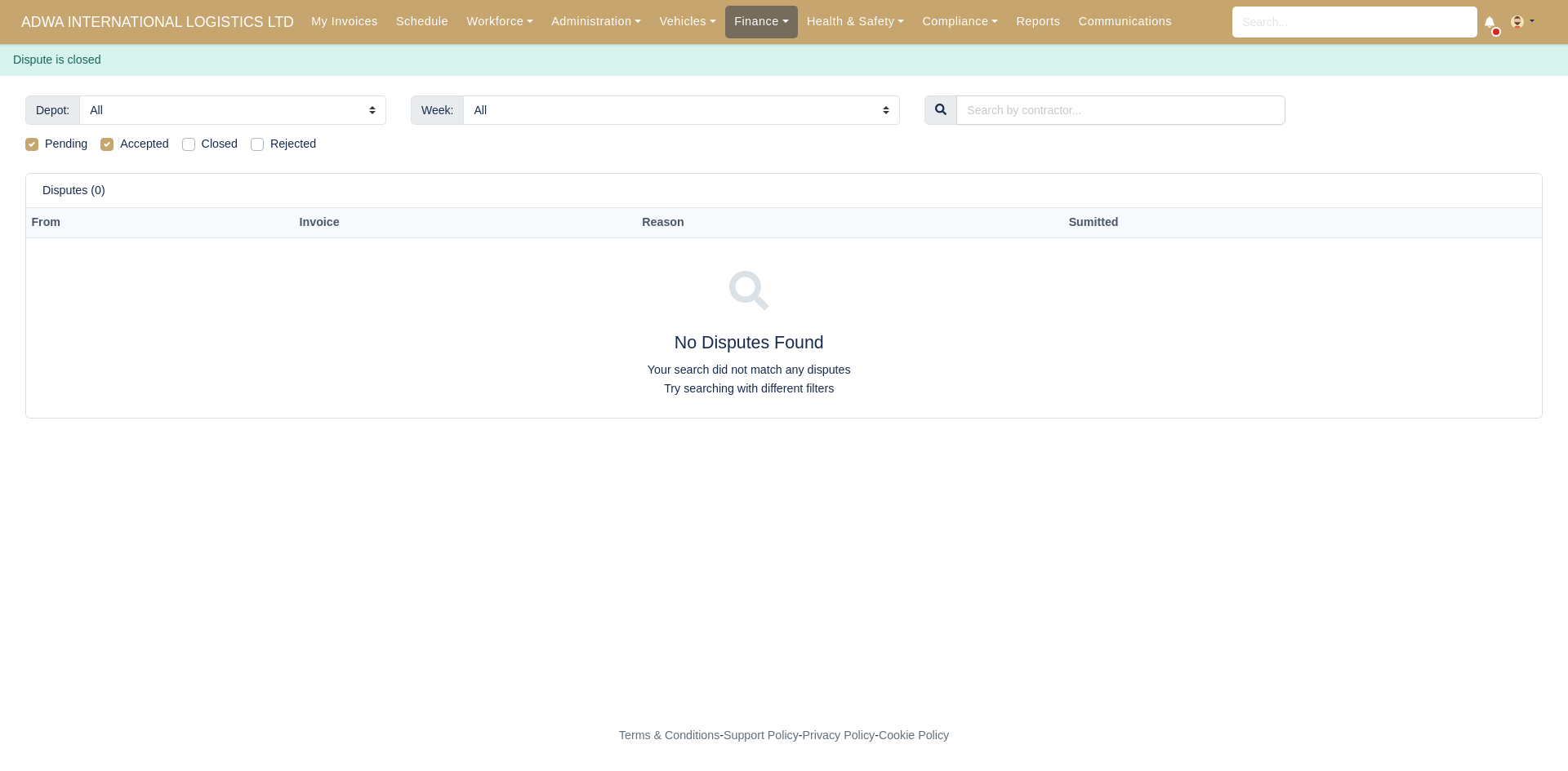
click at [732, 7] on link "Finance" at bounding box center [760, 22] width 72 height 32
click at [732, 44] on link "Invoices" at bounding box center [798, 57] width 132 height 35
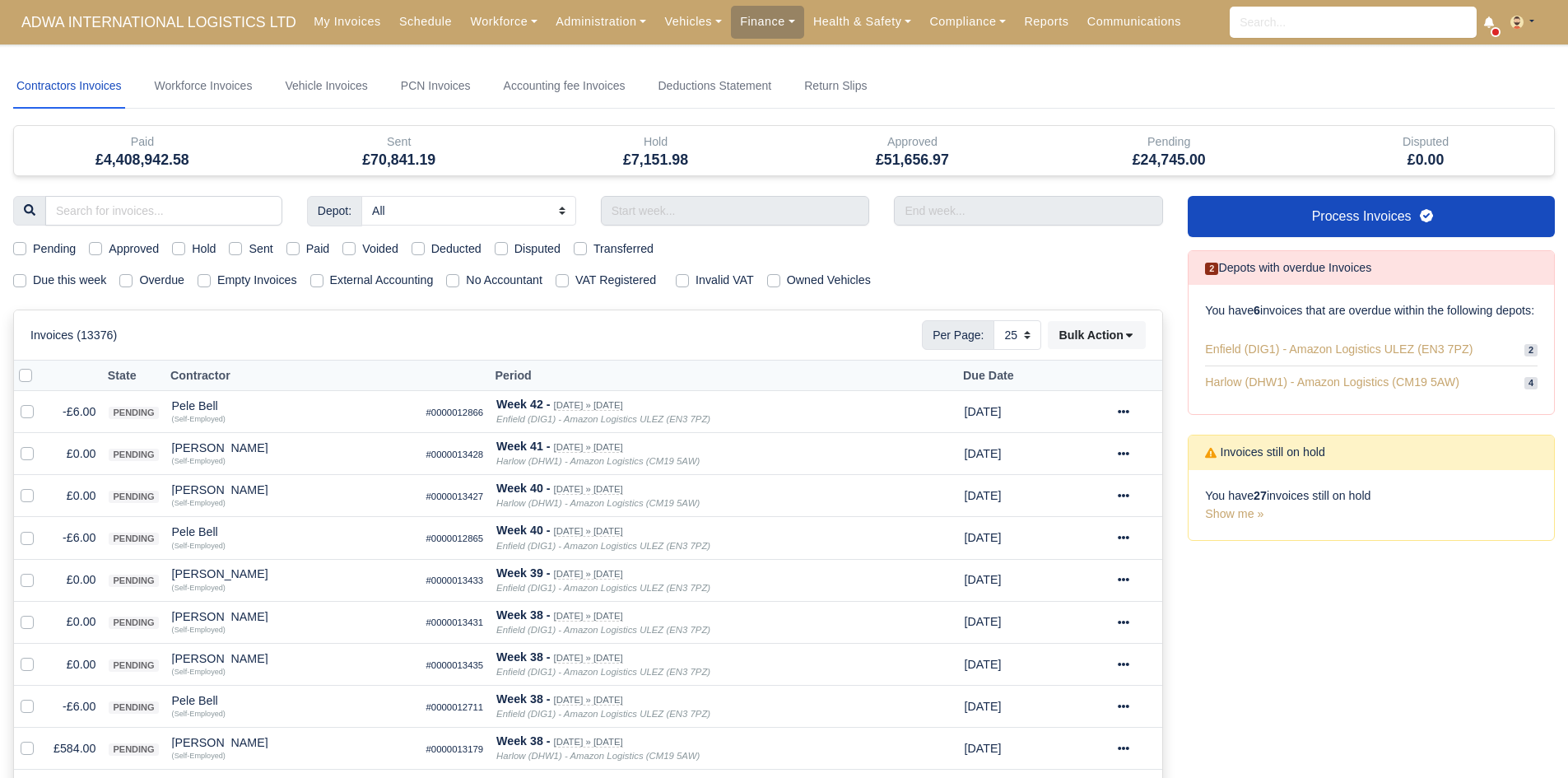
select select "25"
click at [78, 287] on label "Due this week" at bounding box center [69, 280] width 73 height 19
click at [26, 284] on input "Due this week" at bounding box center [19, 277] width 13 height 13
checkbox input "true"
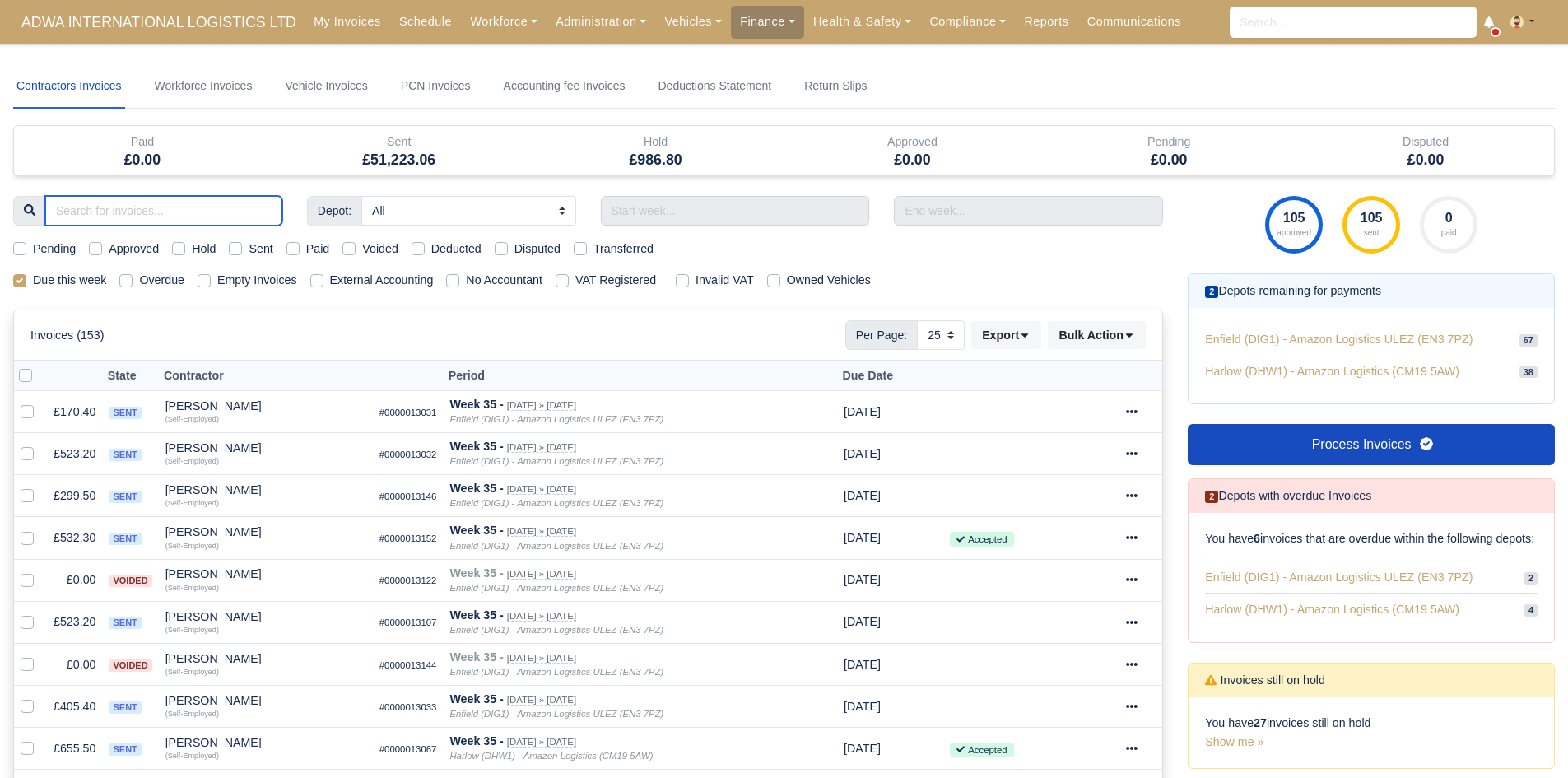
click at [175, 211] on input "search" at bounding box center [163, 211] width 237 height 30
type input "sey"
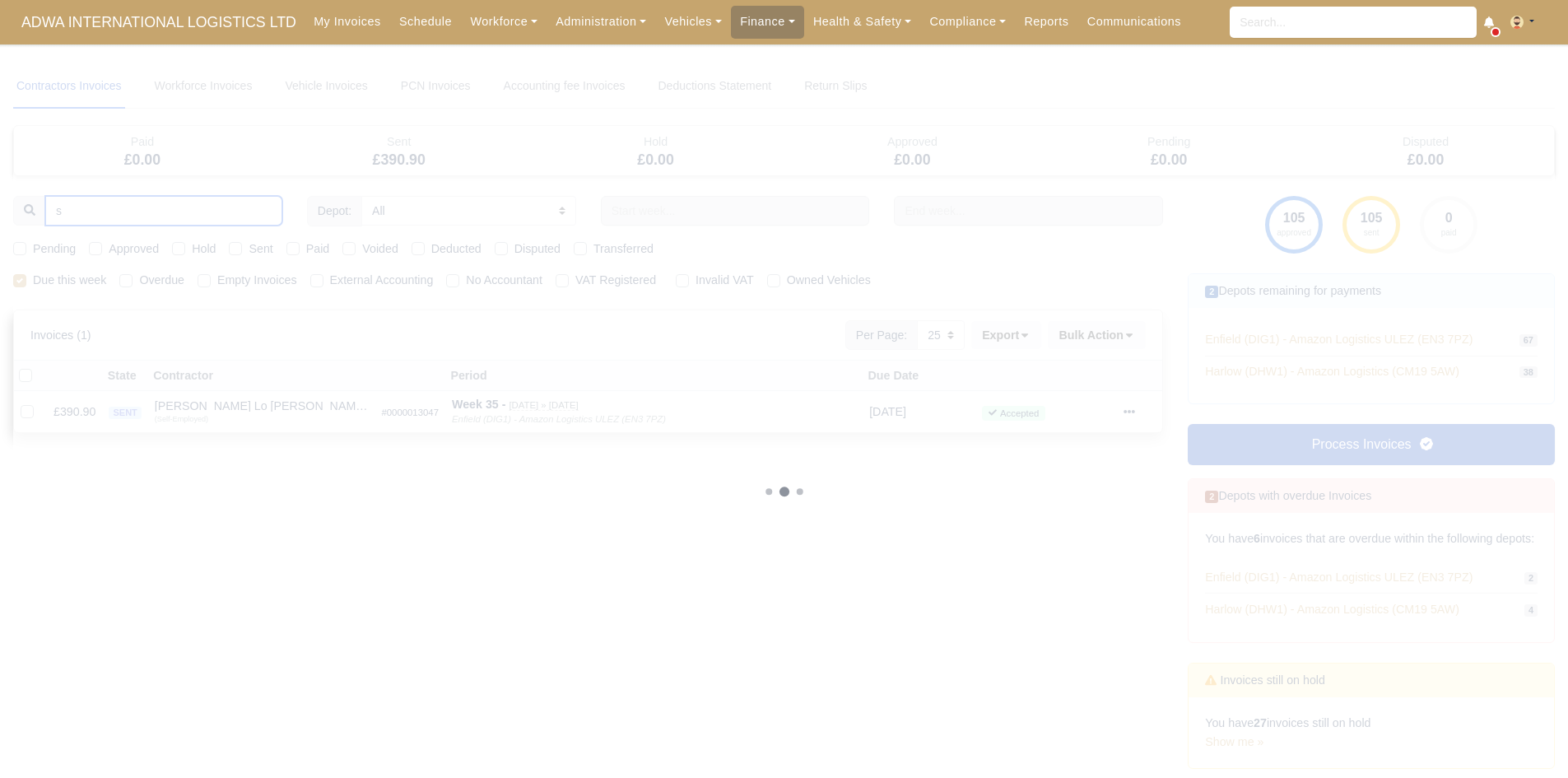
type input "sa"
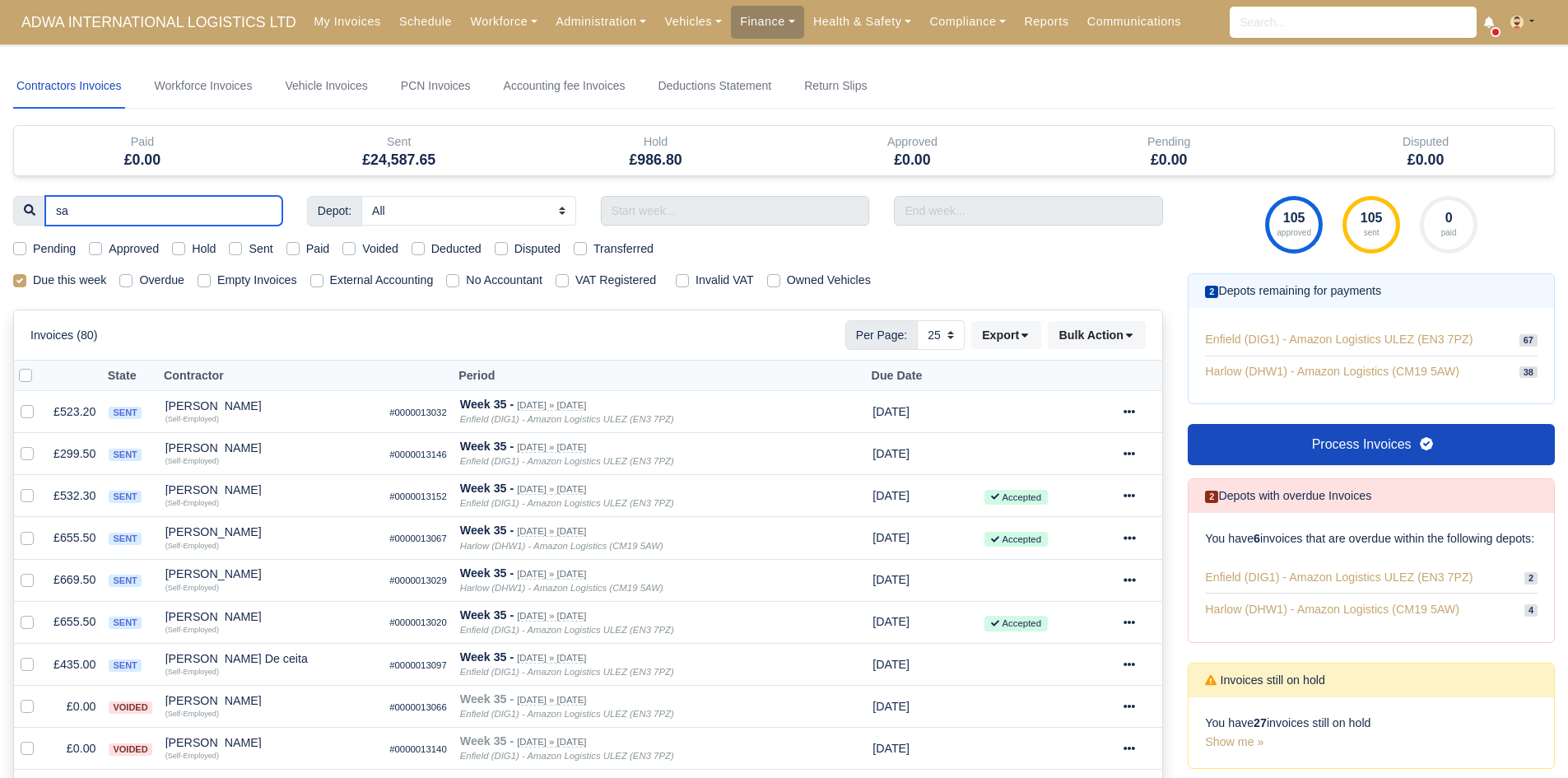
type input "say"
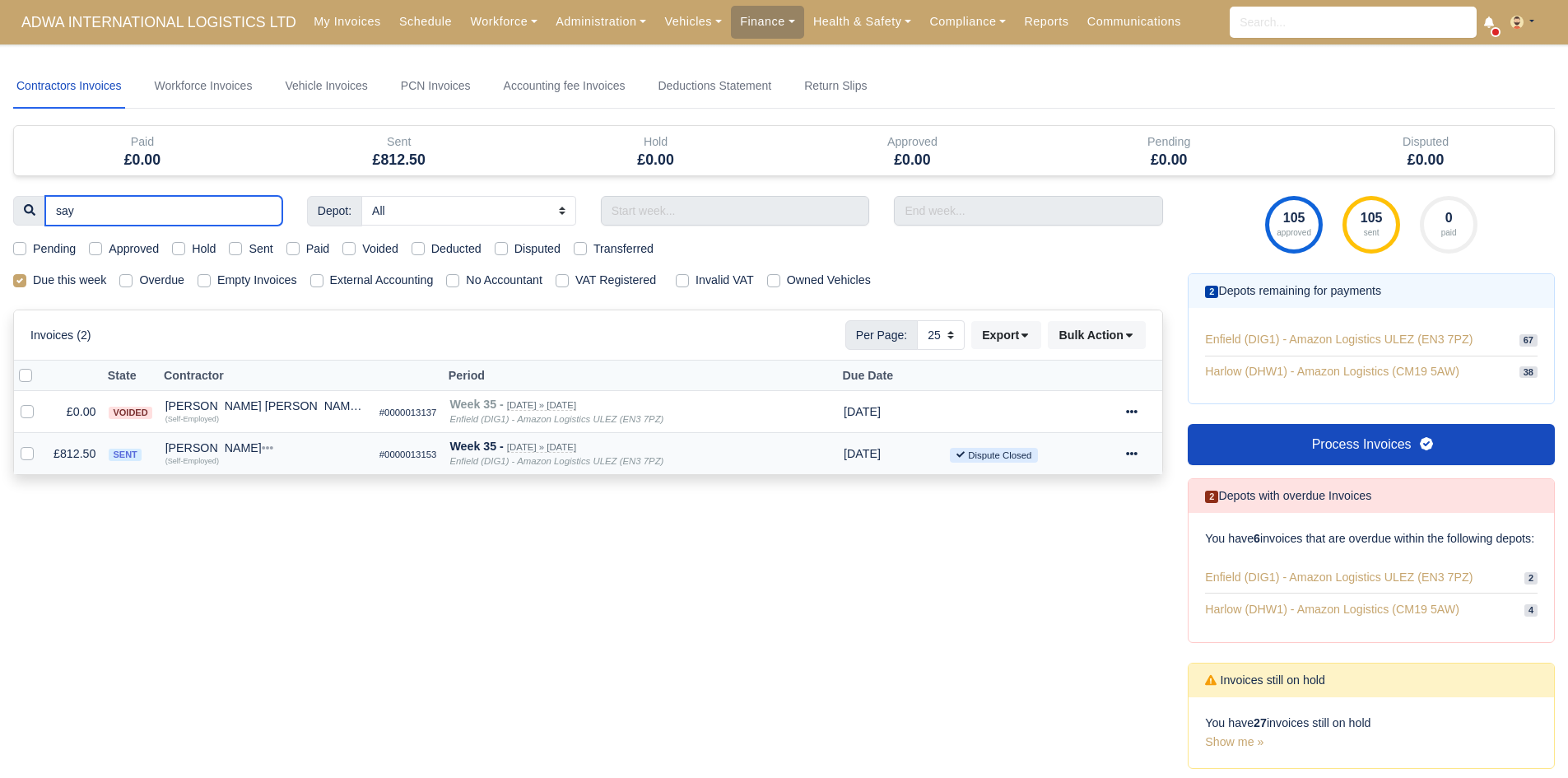
type input "say"
click at [64, 449] on td "£812.50" at bounding box center [74, 454] width 55 height 42
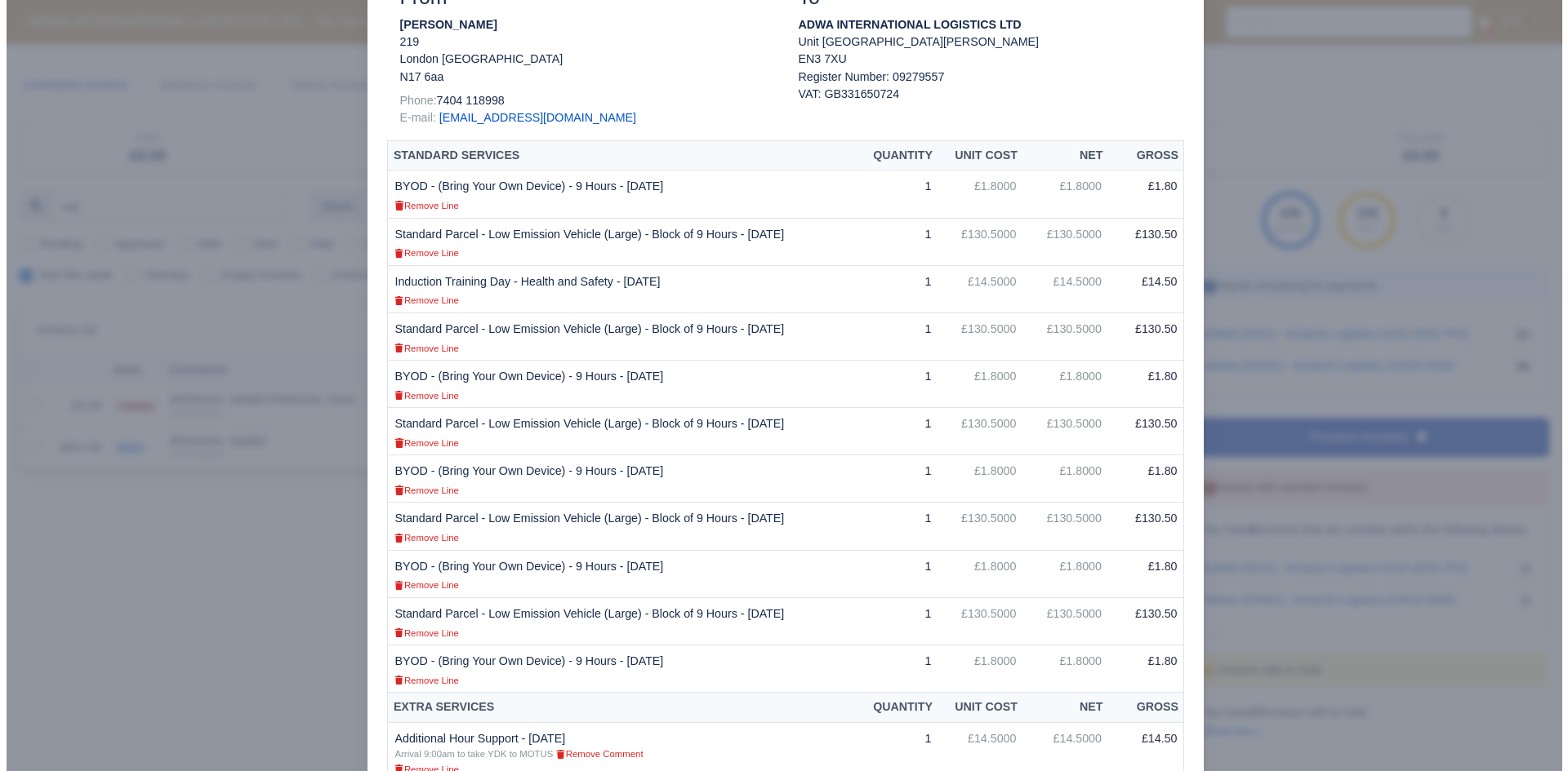
scroll to position [251, 0]
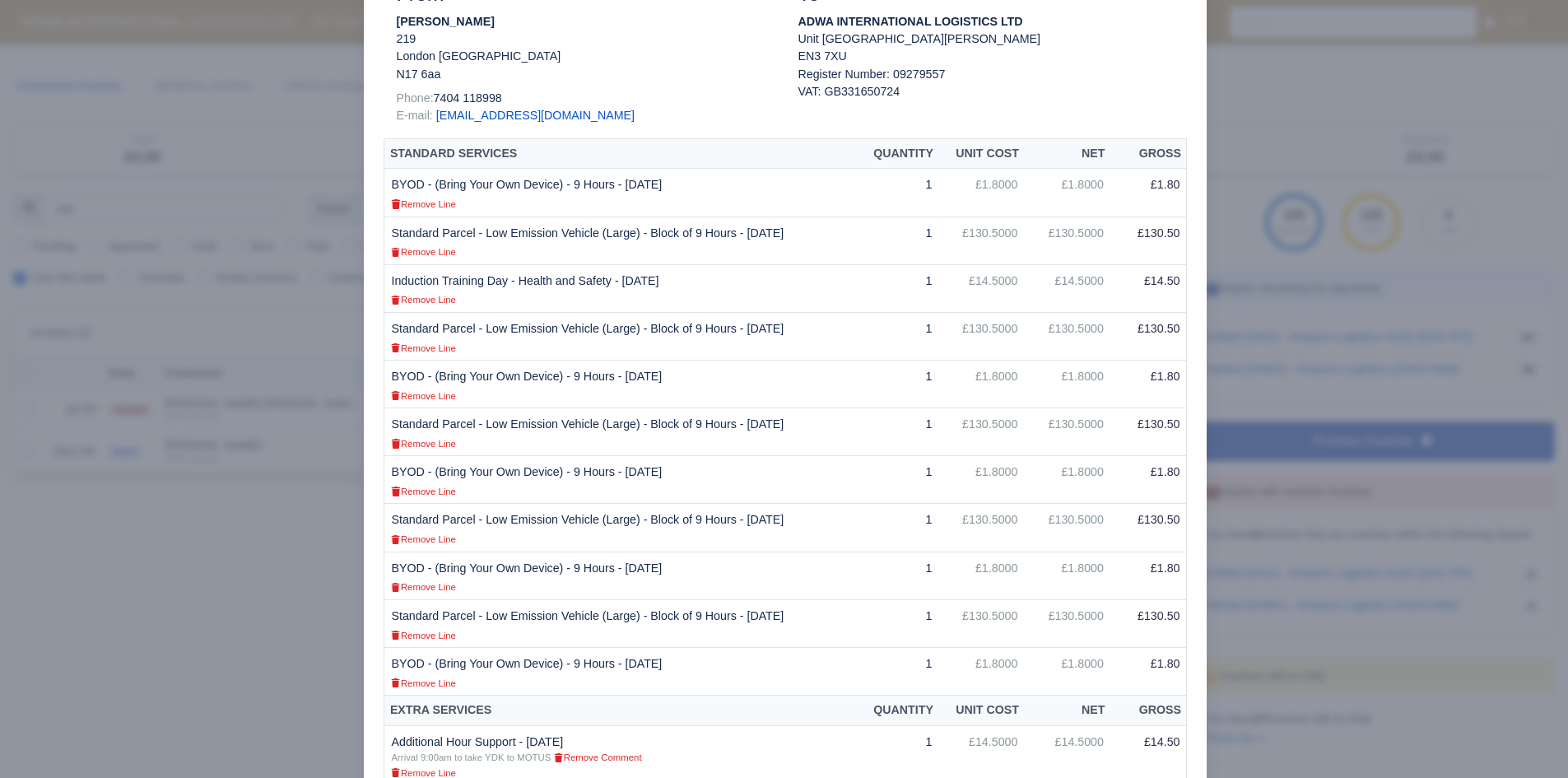
click at [250, 521] on div at bounding box center [784, 389] width 1568 height 778
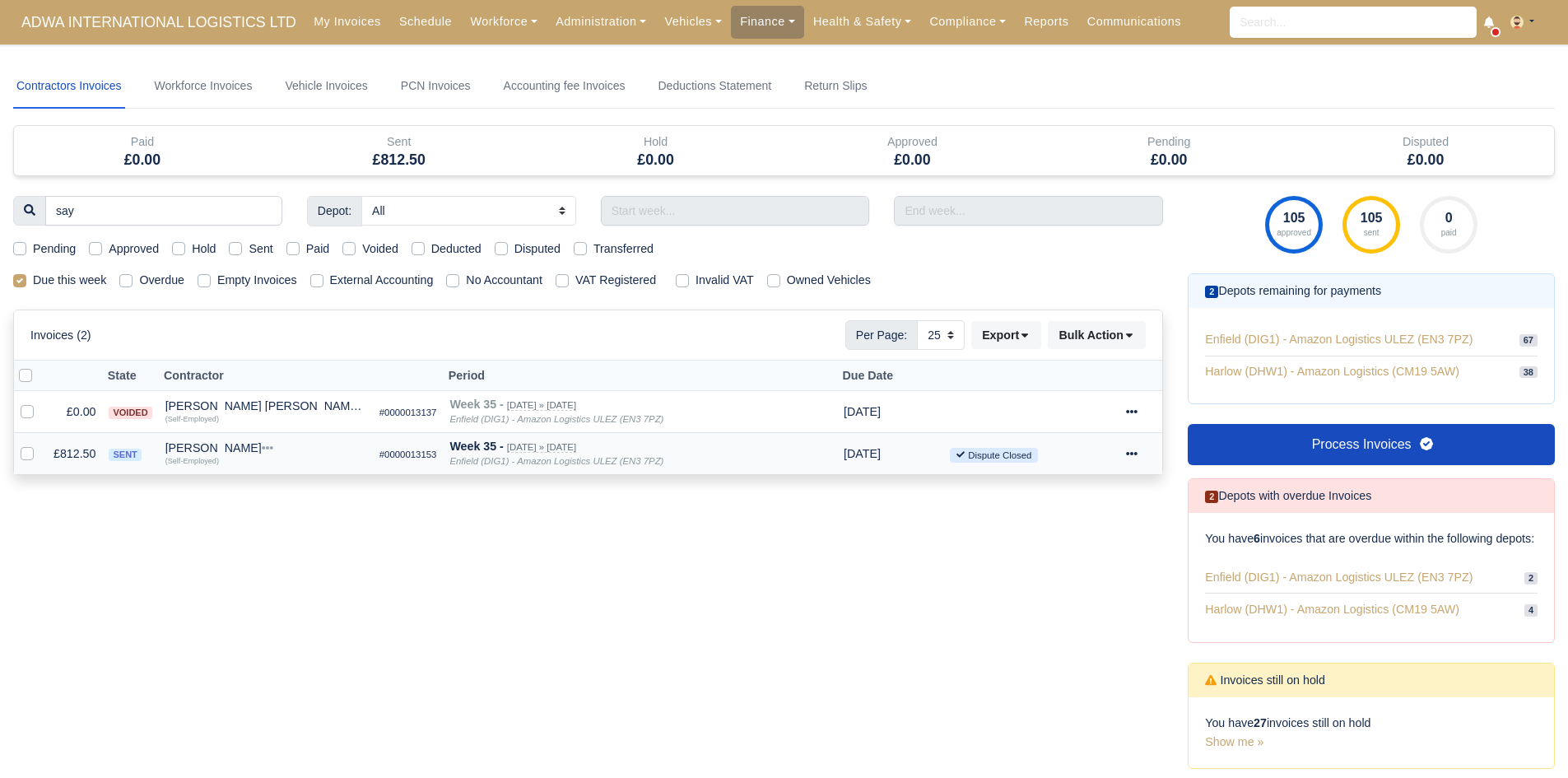
click at [231, 460] on div "(Self-Employed)" at bounding box center [266, 460] width 201 height 12
click at [239, 451] on div "[PERSON_NAME]" at bounding box center [266, 448] width 201 height 12
click at [297, 493] on button "Other Invoices" at bounding box center [317, 495] width 199 height 25
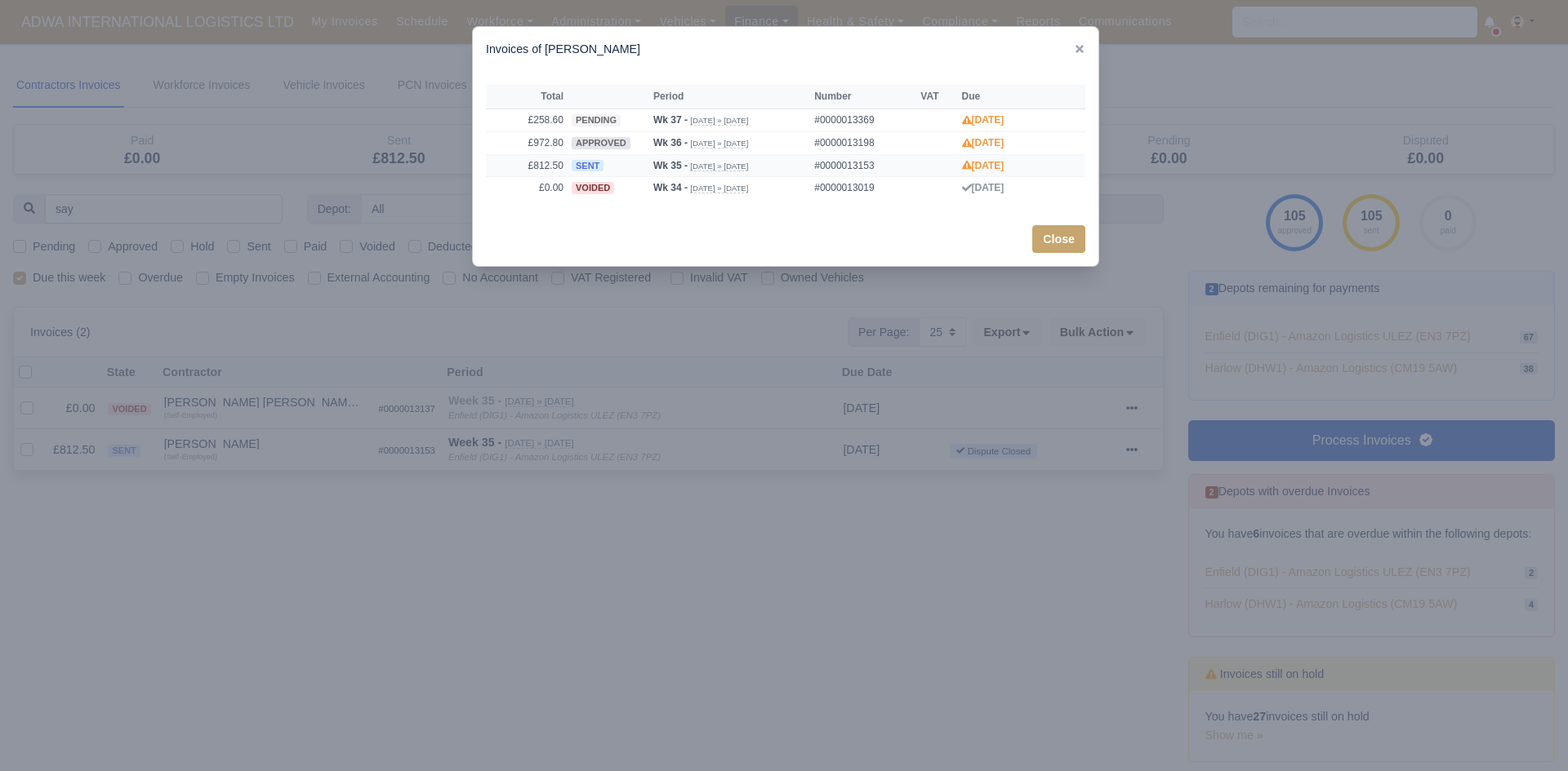
click at [586, 166] on span "sent" at bounding box center [588, 165] width 32 height 12
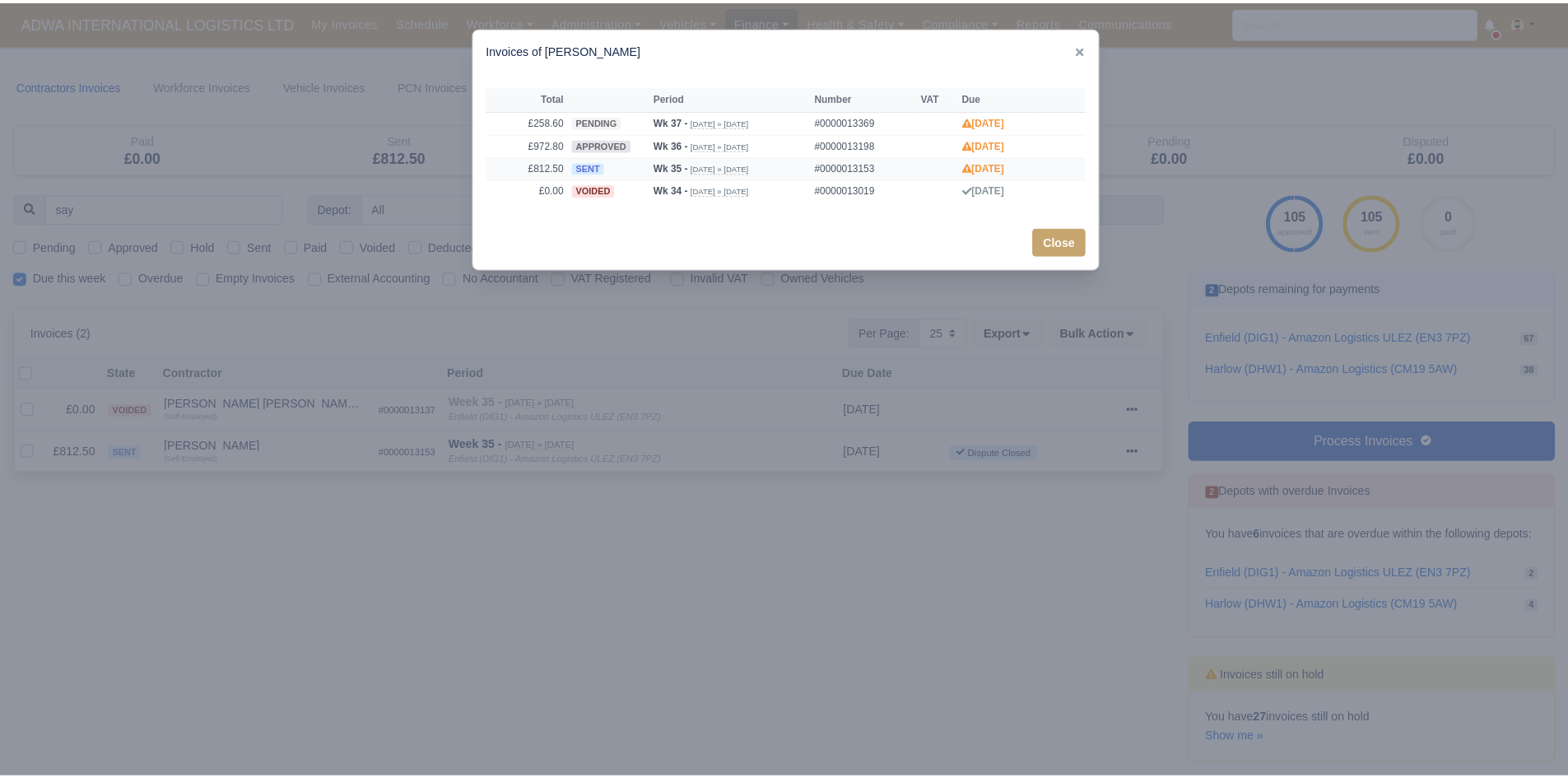
scroll to position [0, 0]
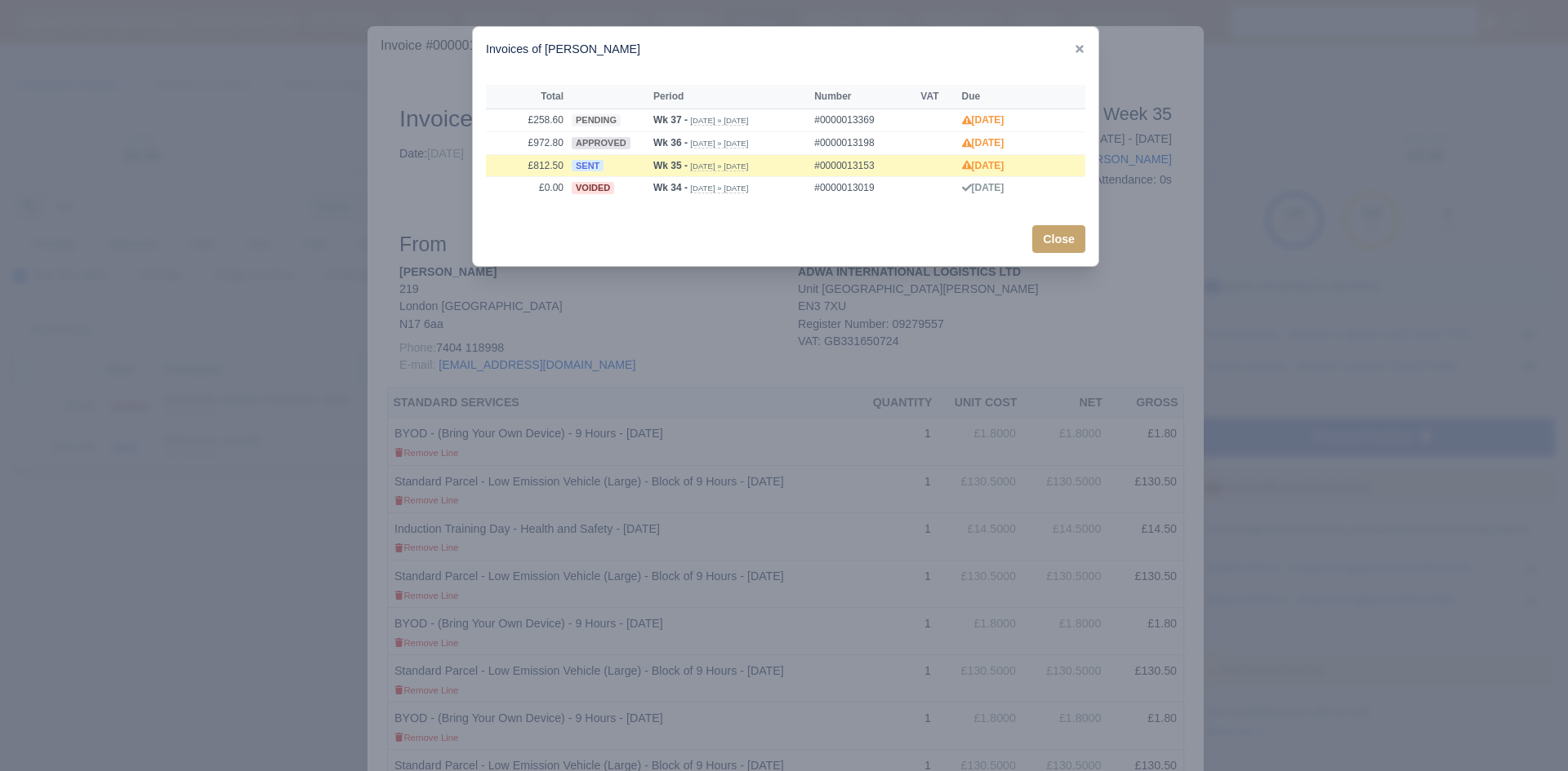
click at [559, 442] on div at bounding box center [784, 386] width 1568 height 771
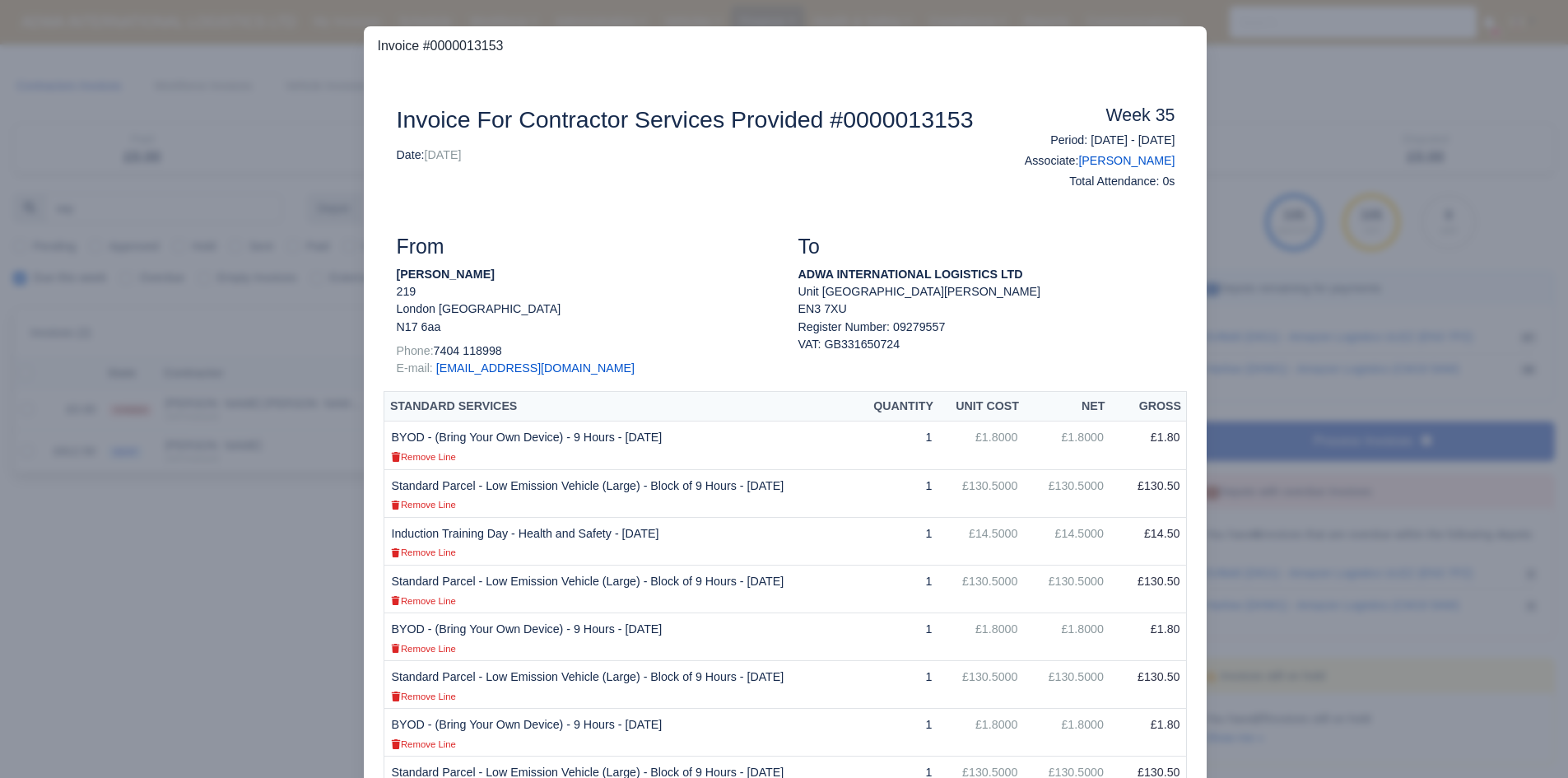
click at [274, 558] on div at bounding box center [784, 389] width 1568 height 778
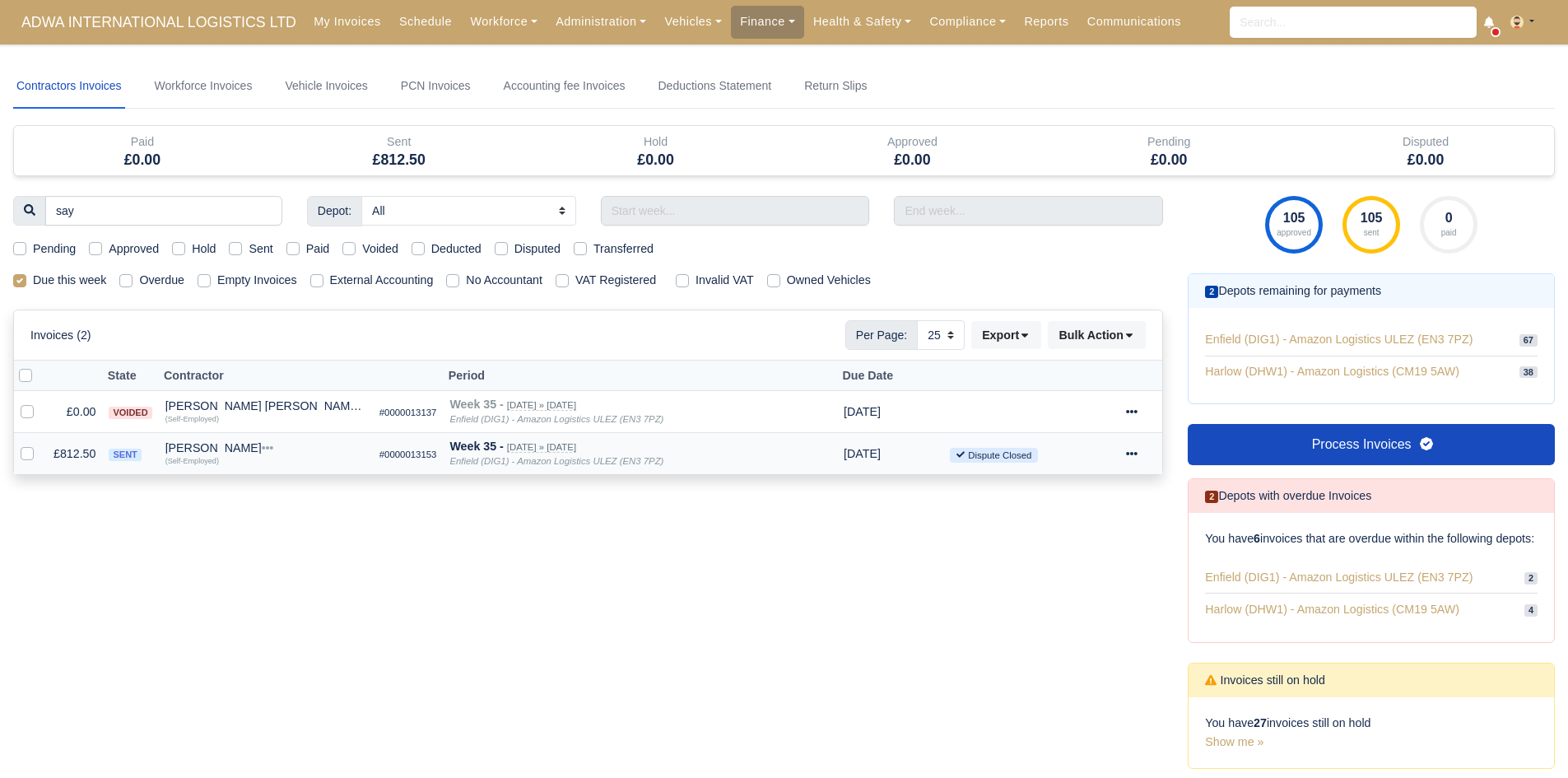
click at [211, 441] on td "[PERSON_NAME] Quick Actions Other Invoices Wallet (Self-Employed)" at bounding box center [266, 454] width 214 height 42
click at [213, 445] on div "[PERSON_NAME]" at bounding box center [266, 448] width 201 height 12
click at [260, 484] on button "Other Invoices" at bounding box center [317, 495] width 199 height 25
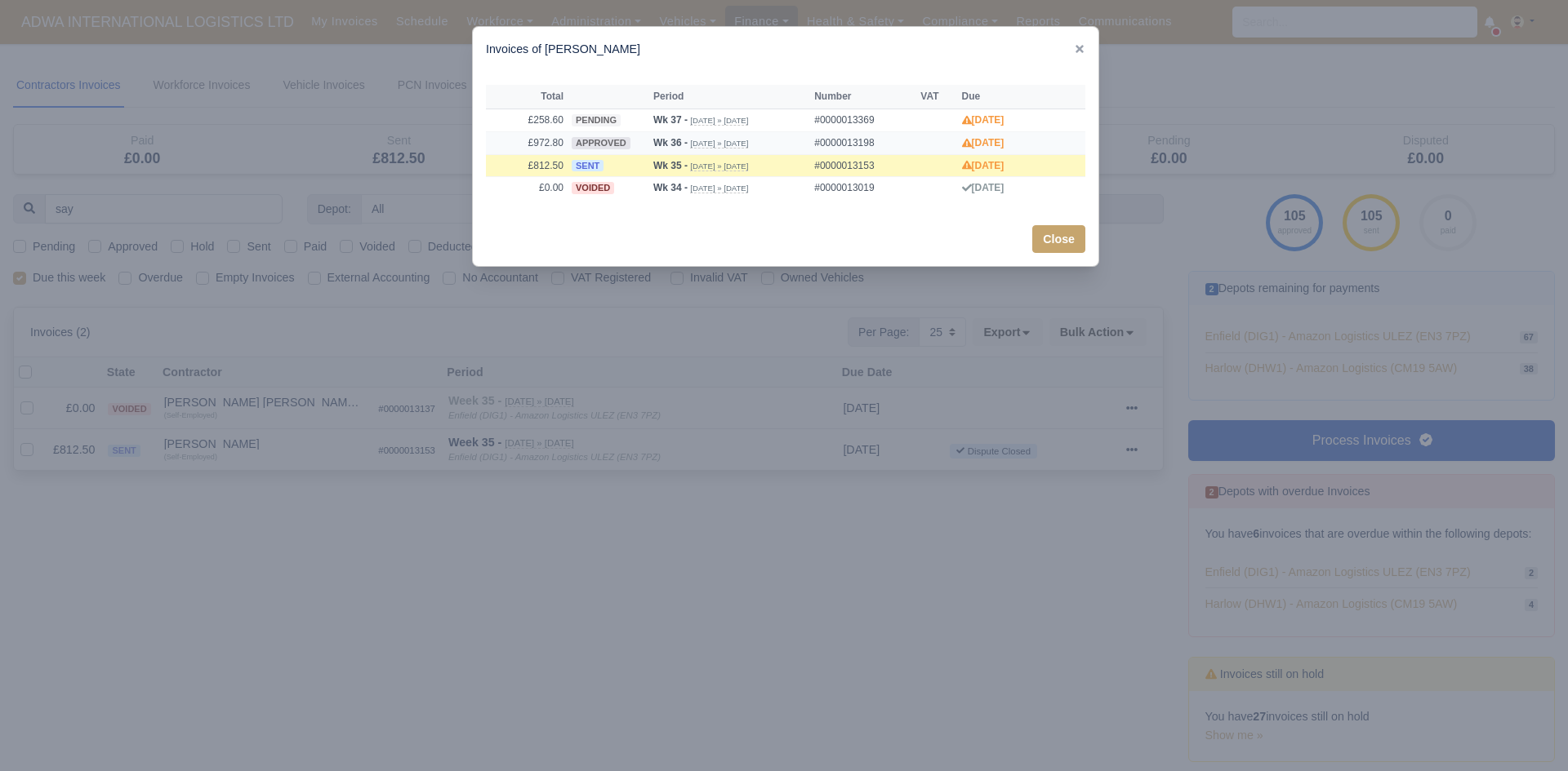
click at [555, 147] on td "£972.80" at bounding box center [526, 143] width 81 height 23
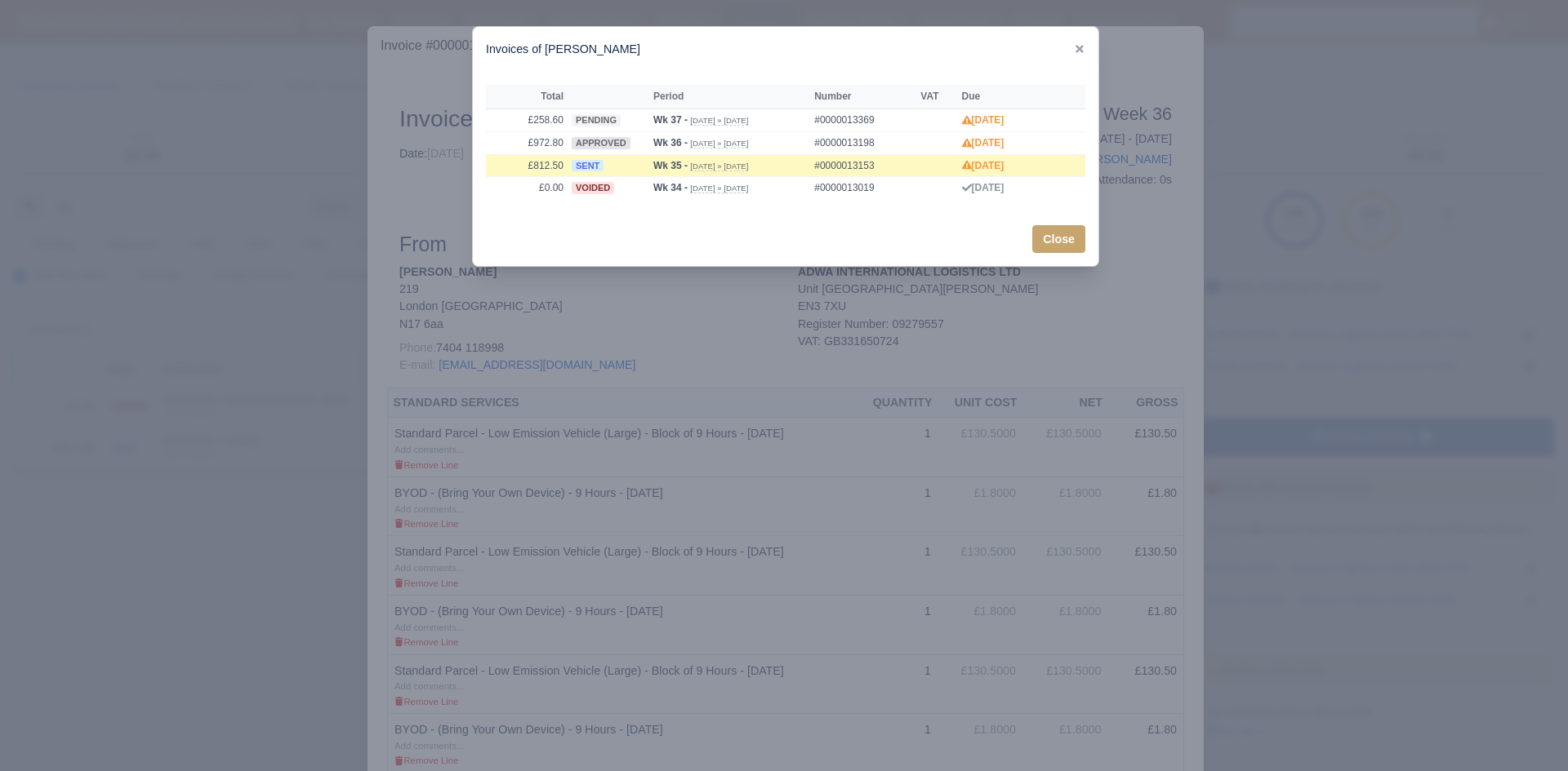
click at [596, 347] on div at bounding box center [784, 386] width 1568 height 771
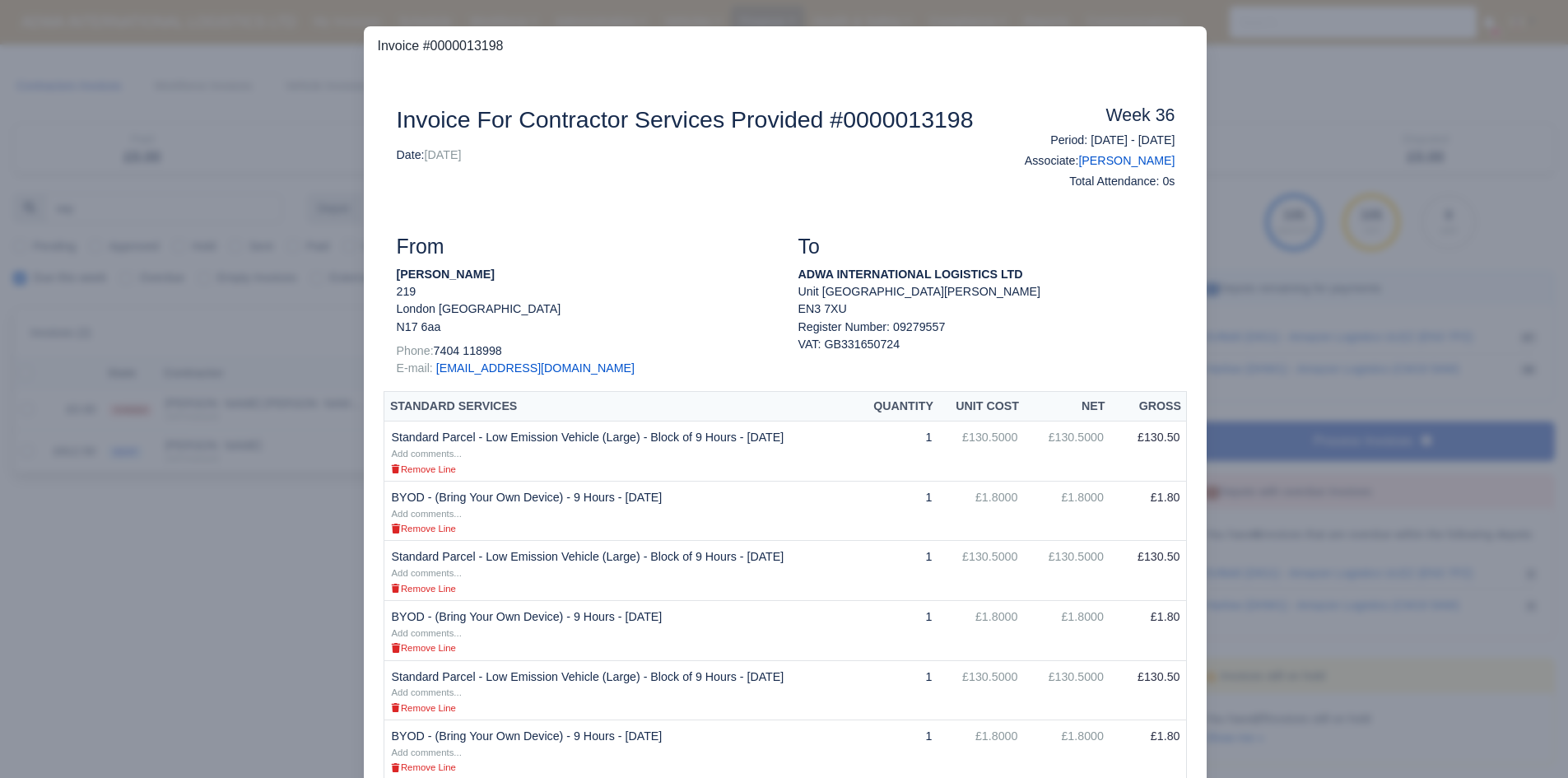
click at [319, 443] on div at bounding box center [784, 389] width 1568 height 778
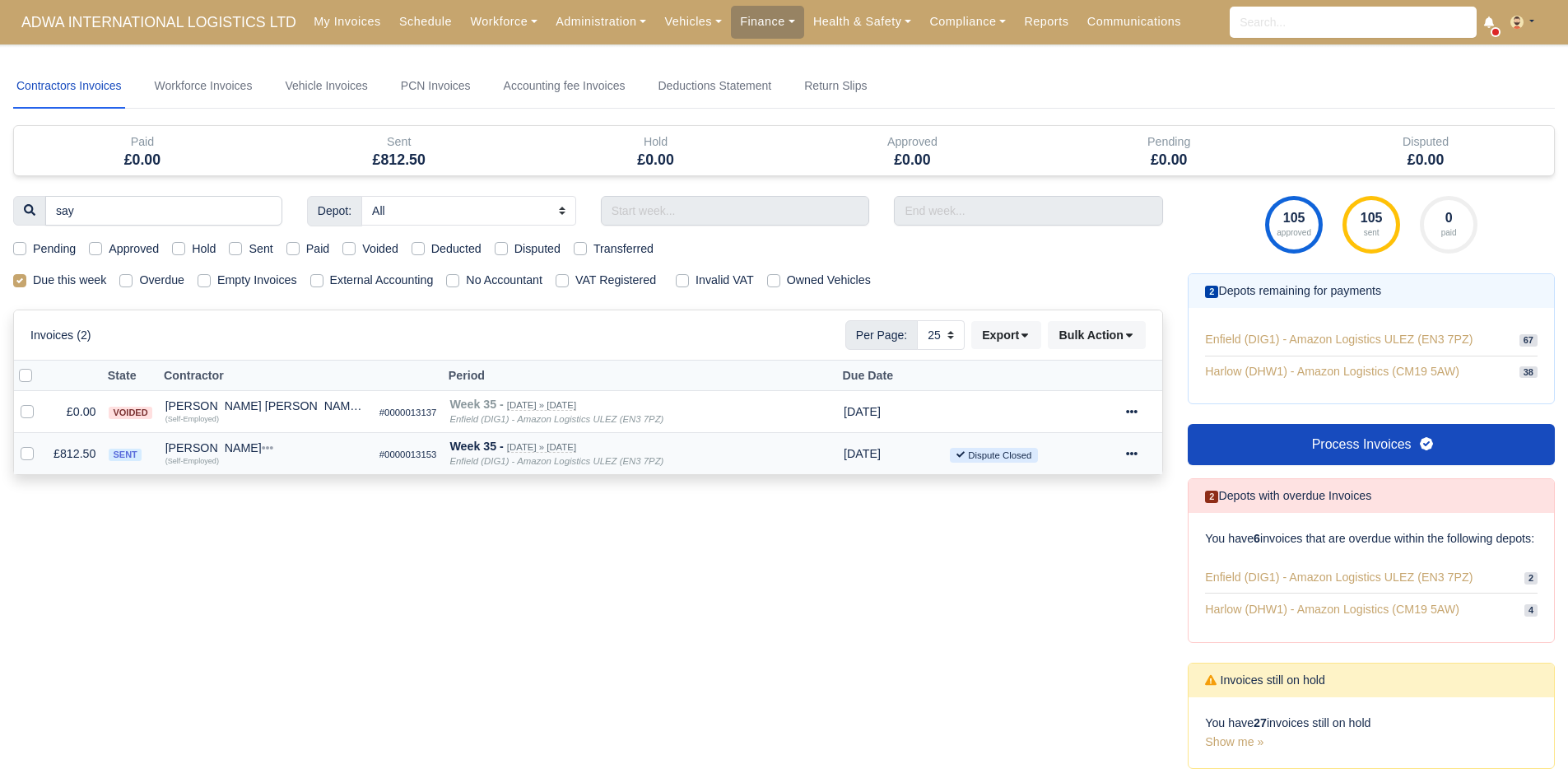
click at [236, 445] on div "[PERSON_NAME]" at bounding box center [266, 448] width 201 height 12
click at [287, 485] on button "Other Invoices" at bounding box center [317, 495] width 199 height 25
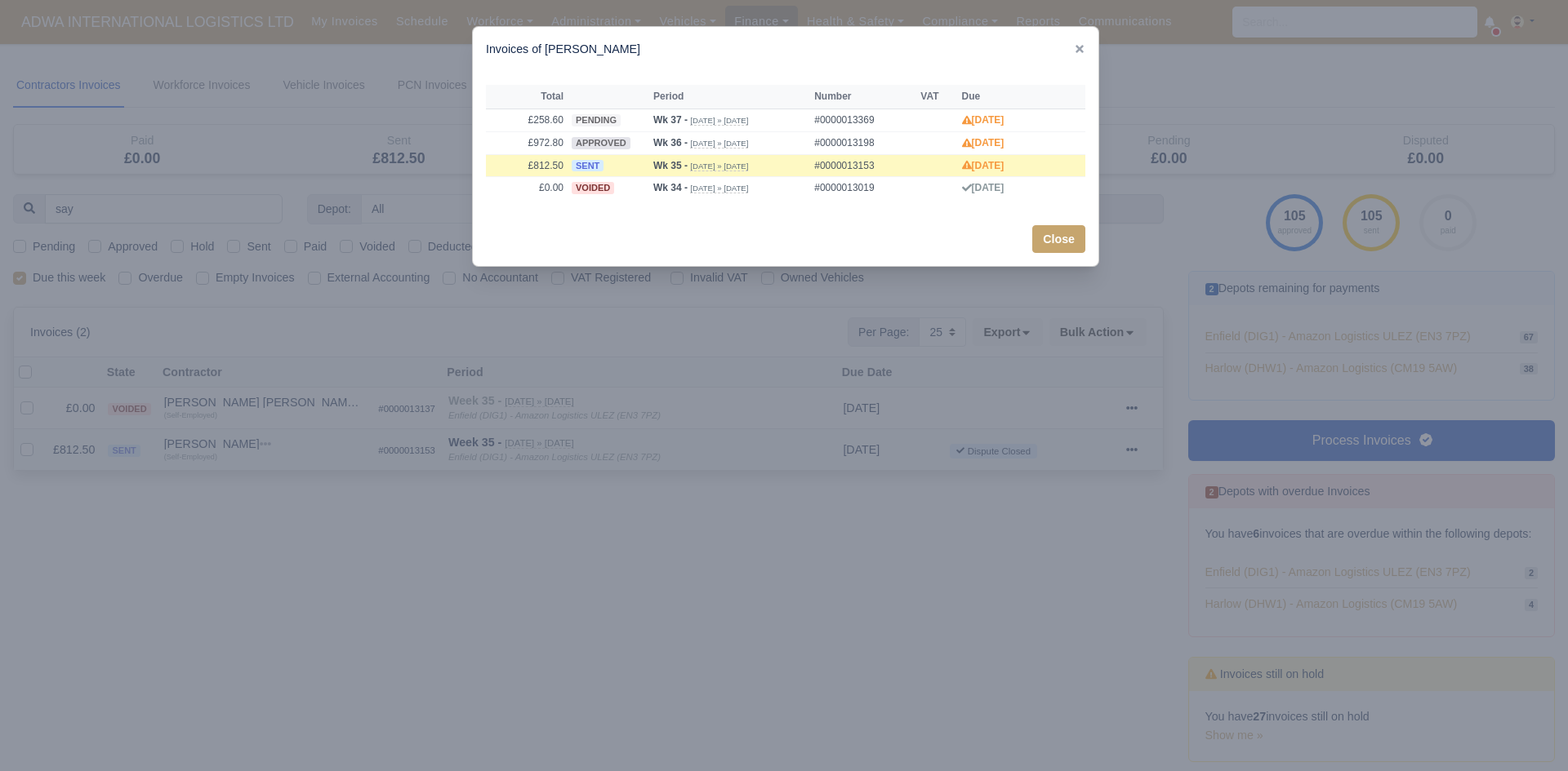
click at [284, 481] on div at bounding box center [784, 386] width 1568 height 771
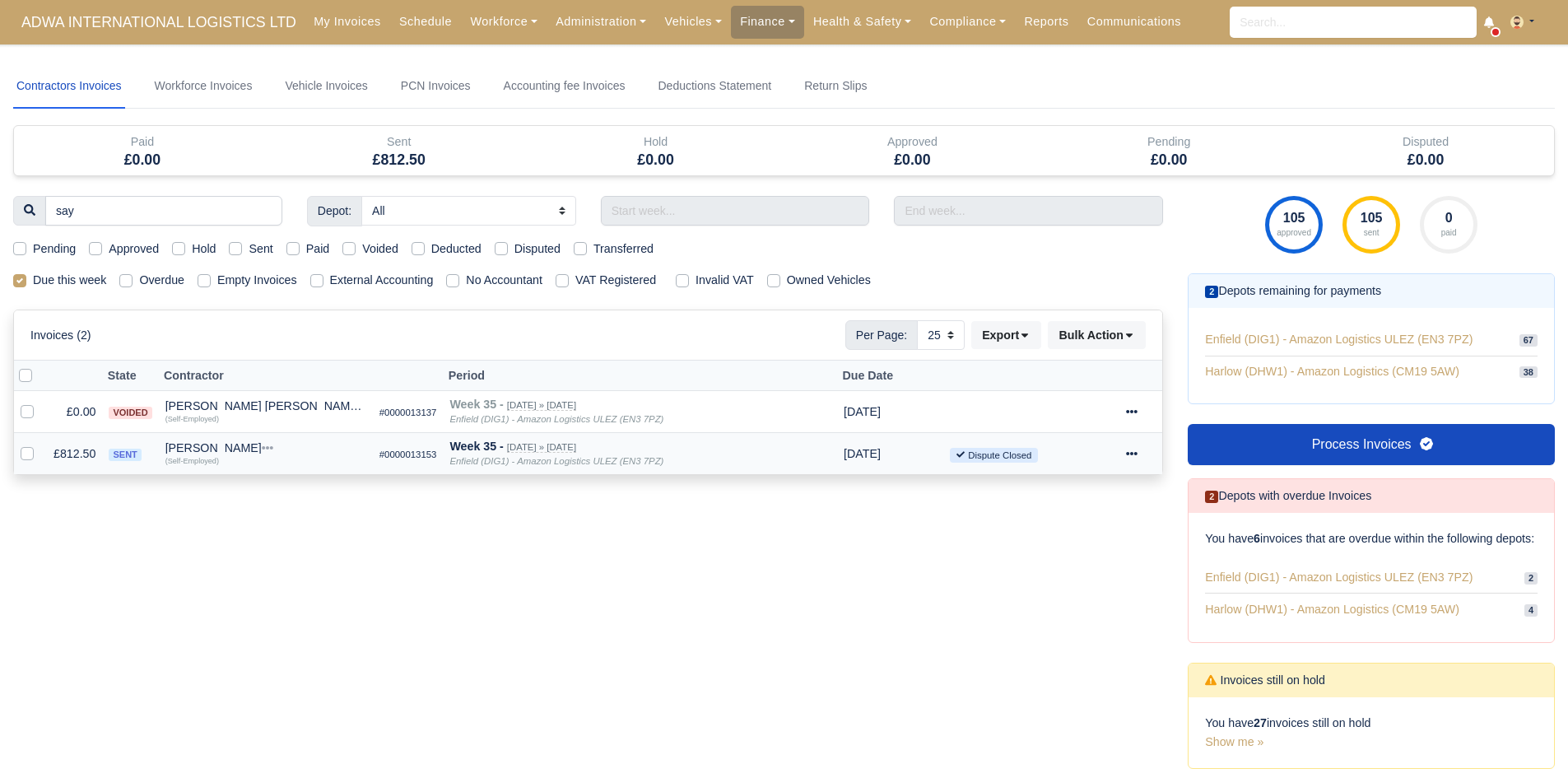
click at [247, 452] on div "[PERSON_NAME]" at bounding box center [266, 448] width 201 height 12
click at [80, 446] on td "£812.50" at bounding box center [74, 454] width 55 height 42
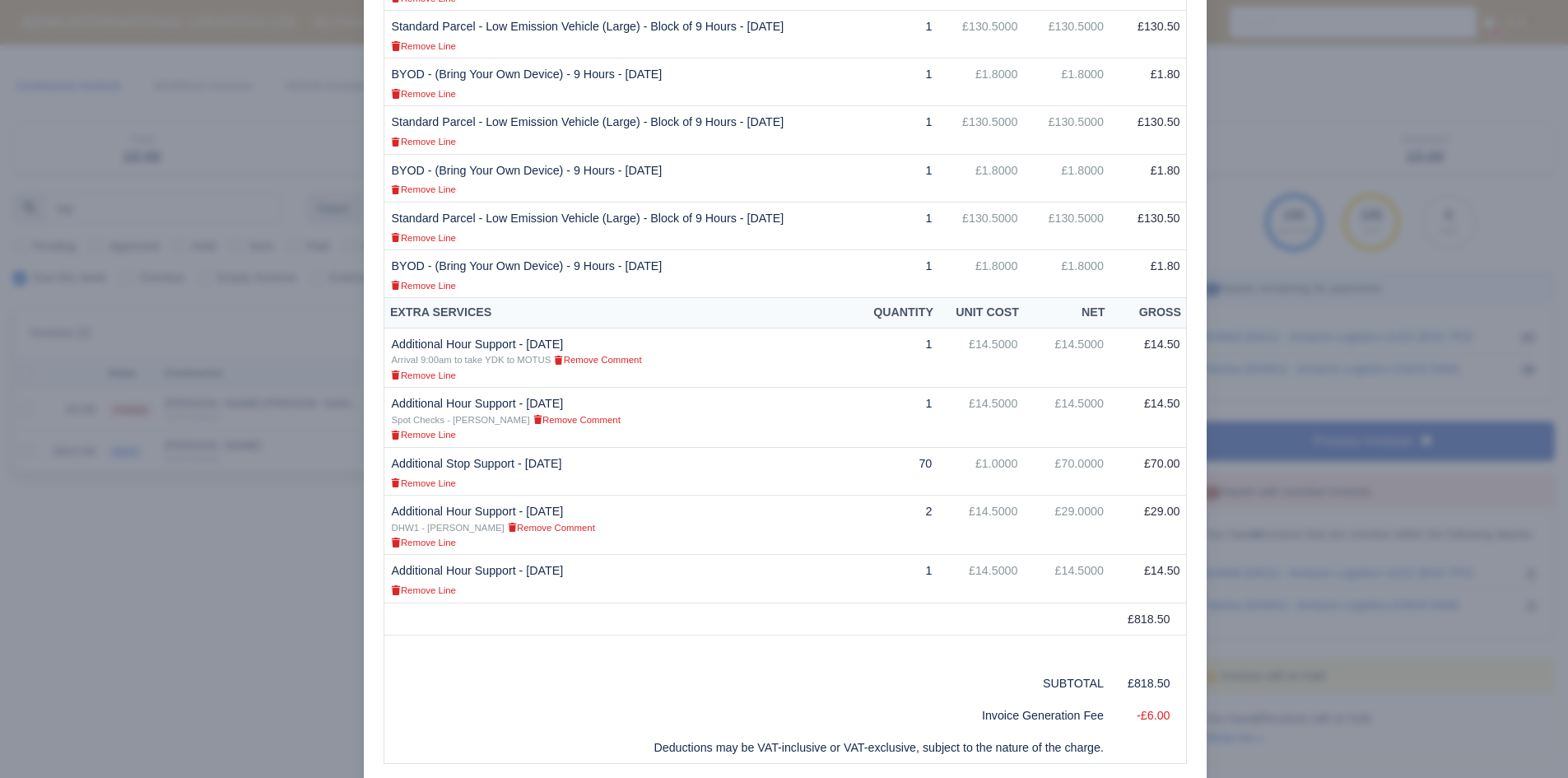
scroll to position [652, 0]
